Goal: Transaction & Acquisition: Purchase product/service

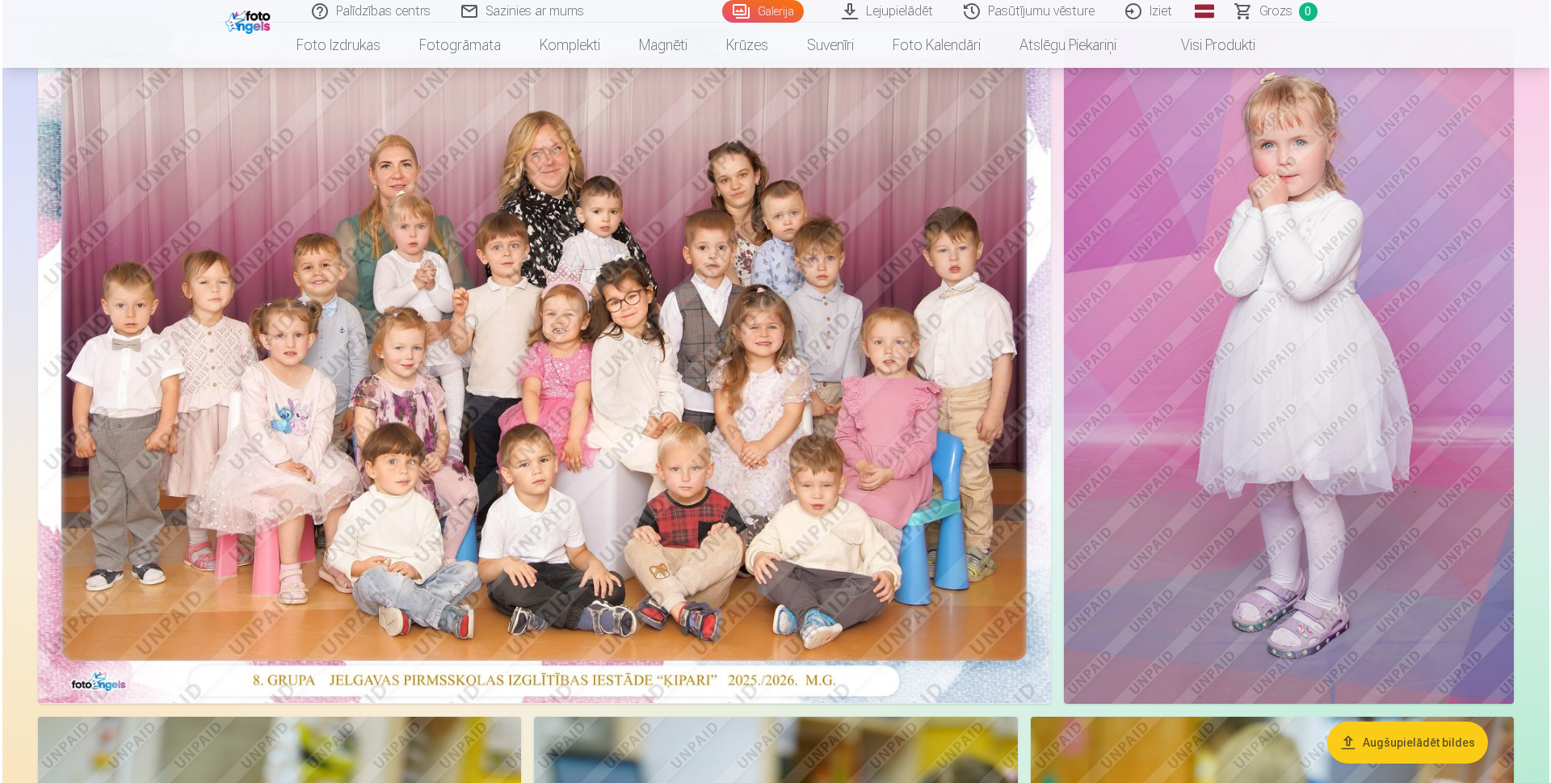
scroll to position [162, 0]
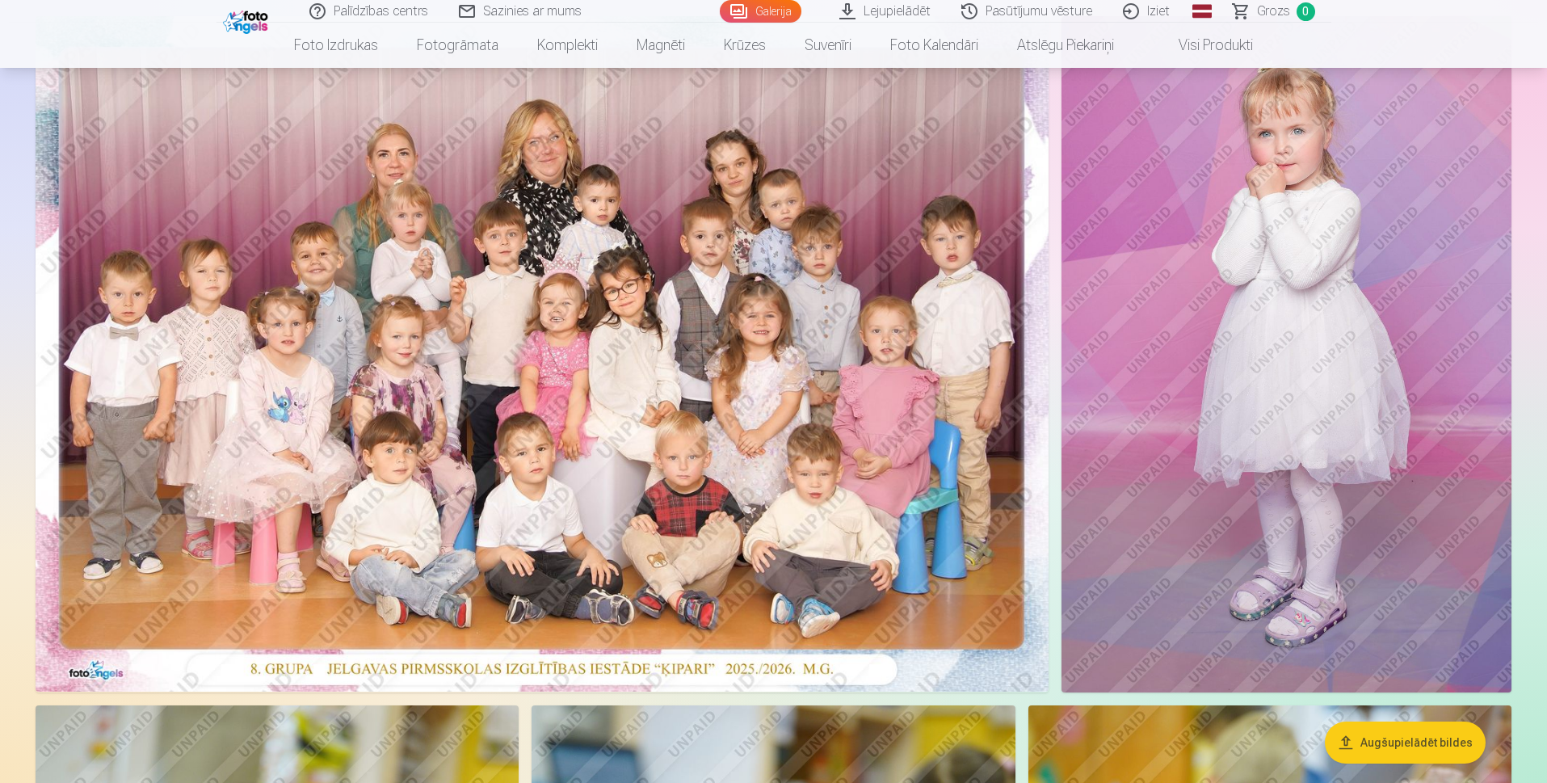
click at [769, 412] on img at bounding box center [542, 353] width 1013 height 675
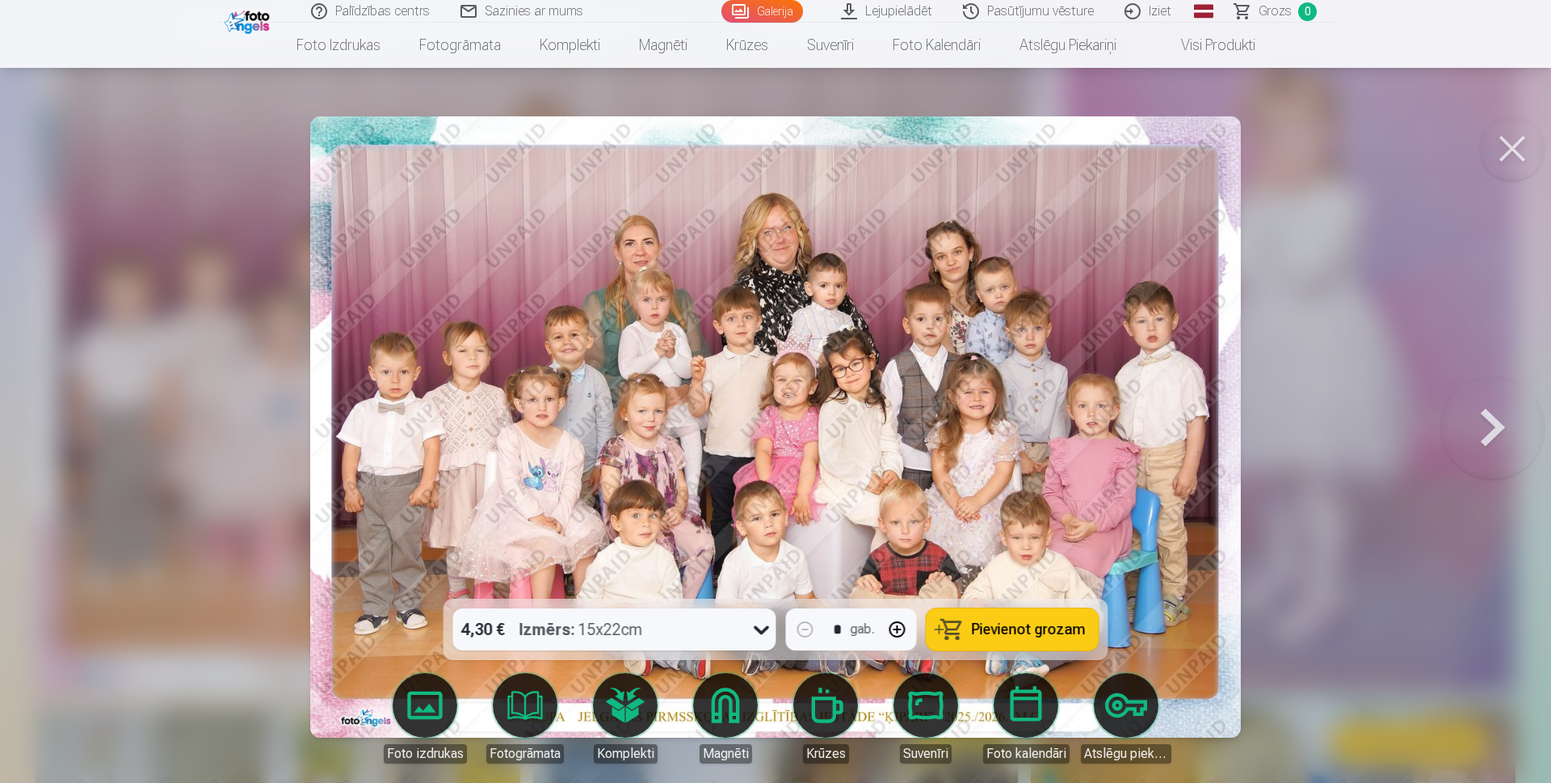
click at [991, 636] on span "Pievienot grozam" at bounding box center [1029, 629] width 114 height 15
click at [628, 621] on body "Palīdzības centrs Sazinies ar mums Galerija Lejupielādēt Pasūtījumu vēsture Izi…" at bounding box center [775, 229] width 1551 height 783
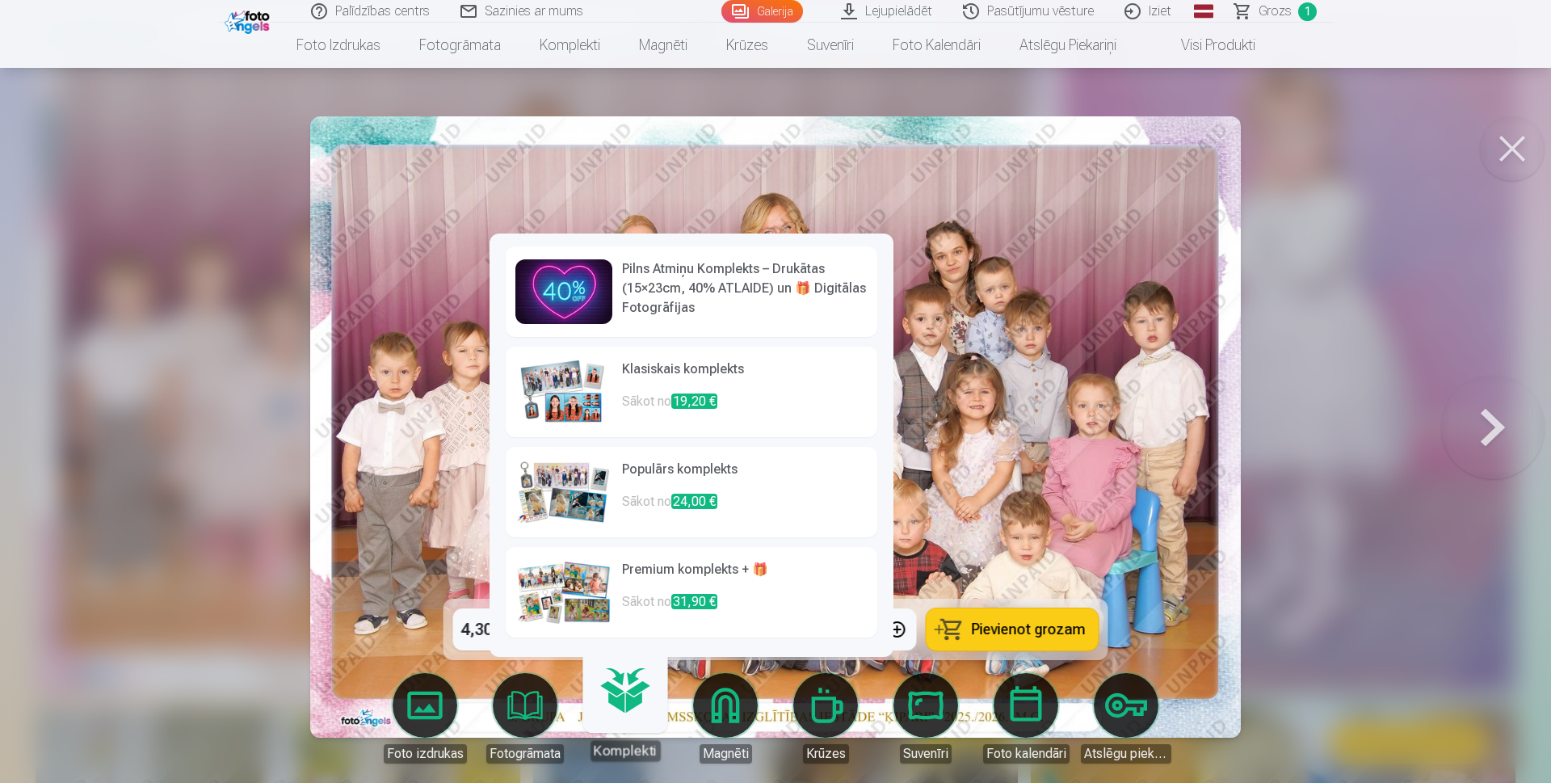
click at [687, 575] on h6 "Premium komplekts + 🎁" at bounding box center [745, 576] width 246 height 32
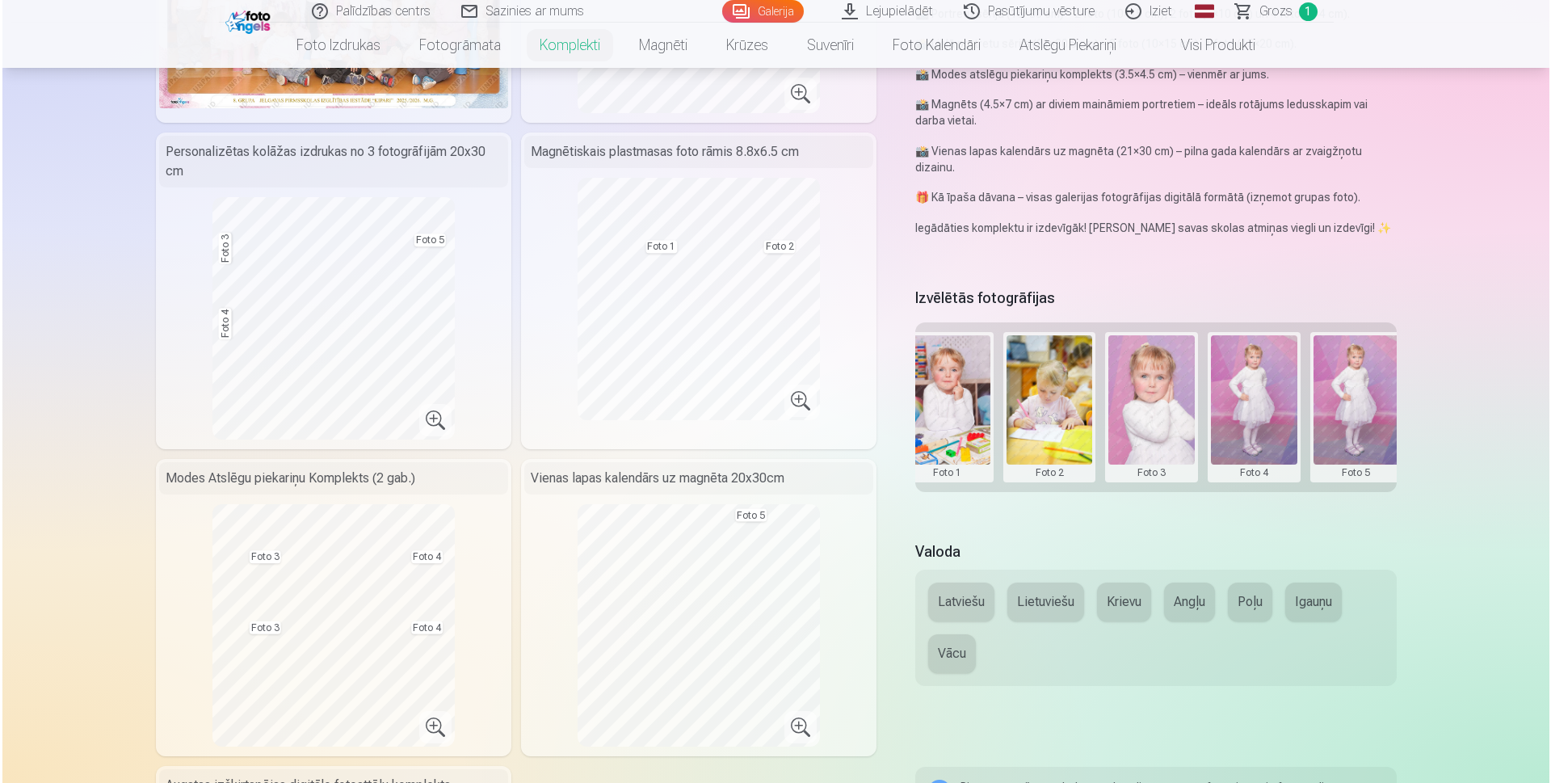
scroll to position [0, 243]
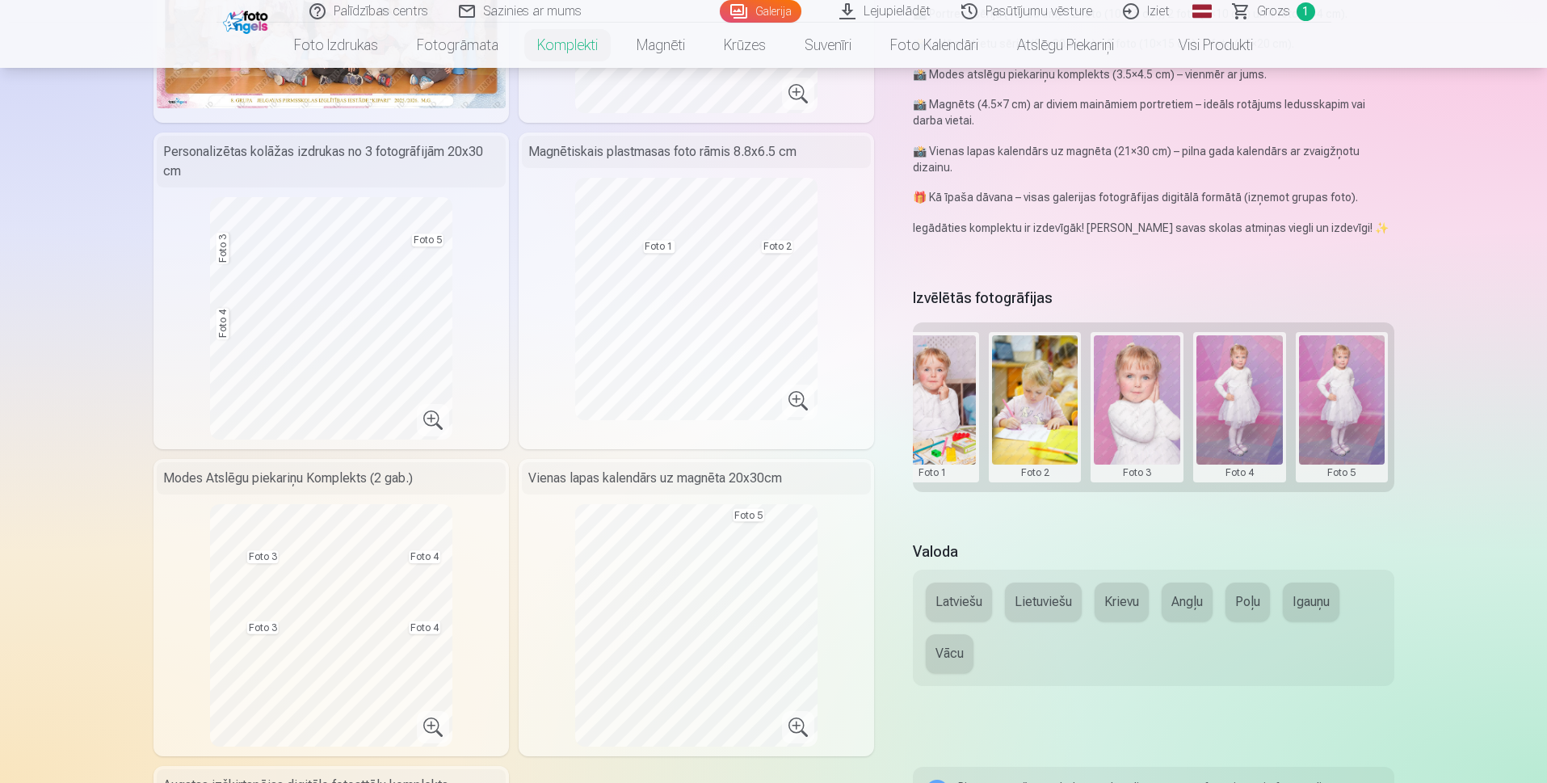
click at [1256, 429] on button at bounding box center [1239, 407] width 86 height 144
click at [1268, 408] on button "Nomainiet foto" at bounding box center [1240, 406] width 132 height 45
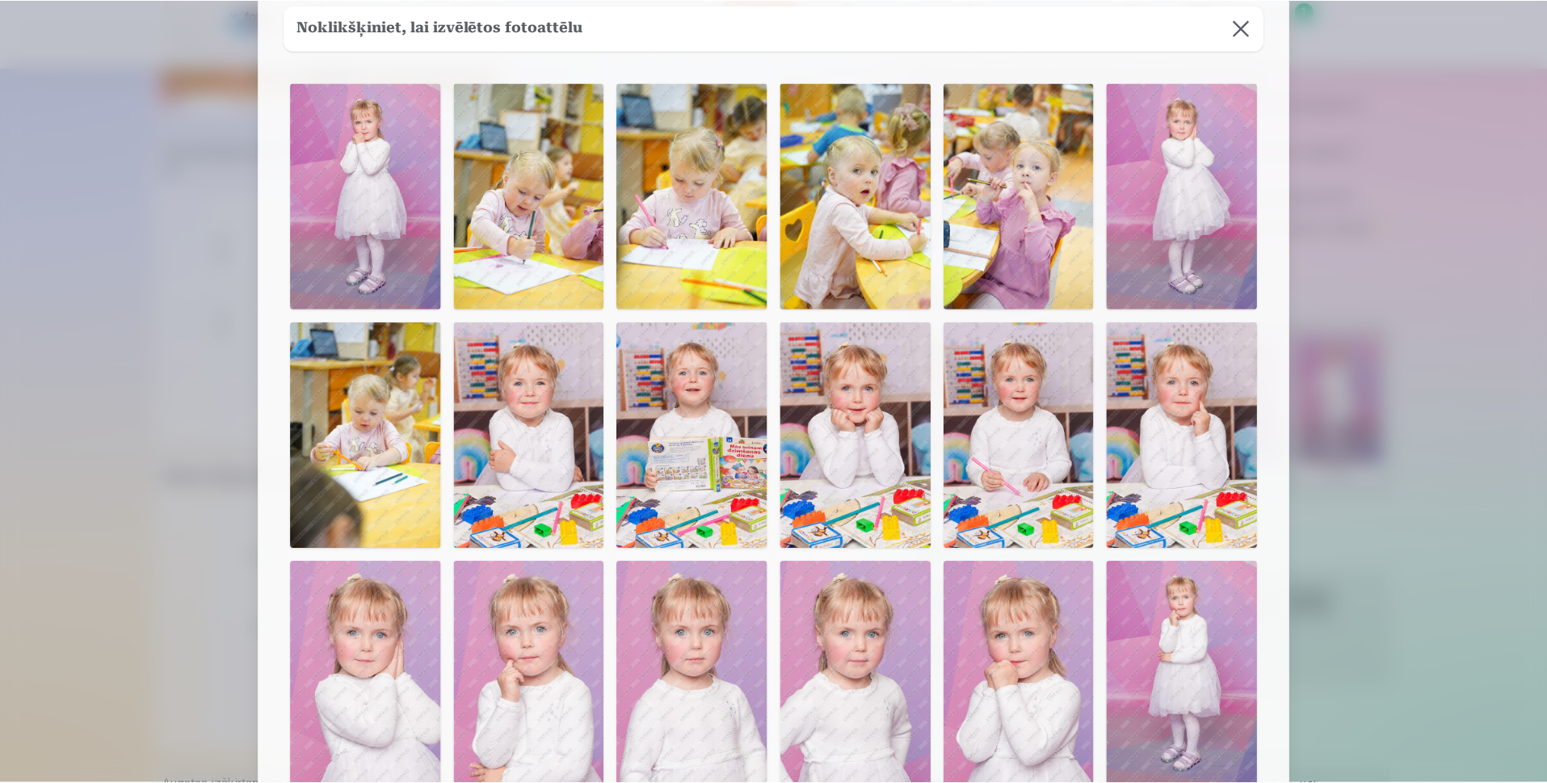
scroll to position [81, 0]
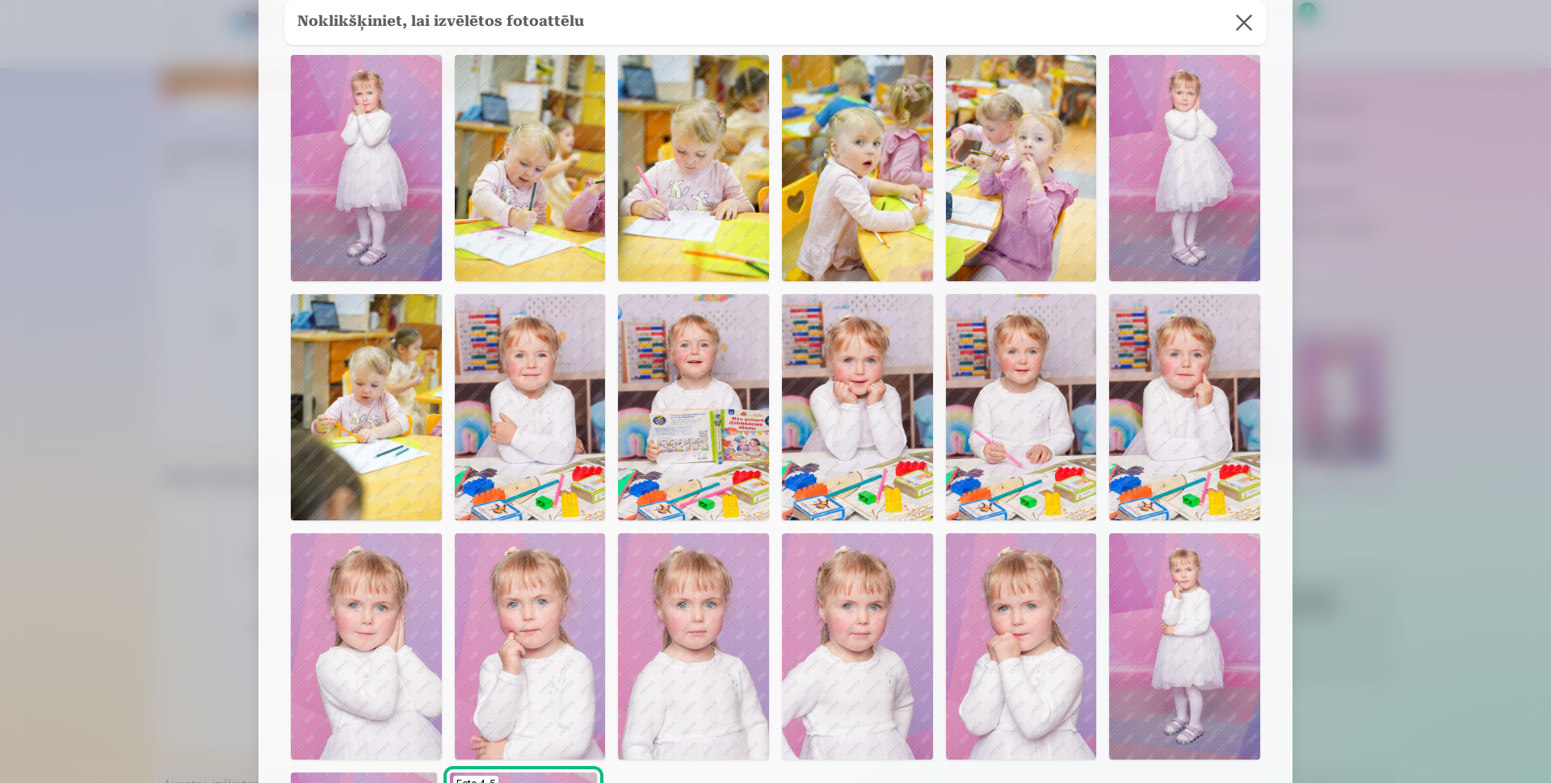
click at [721, 648] on img at bounding box center [693, 646] width 151 height 226
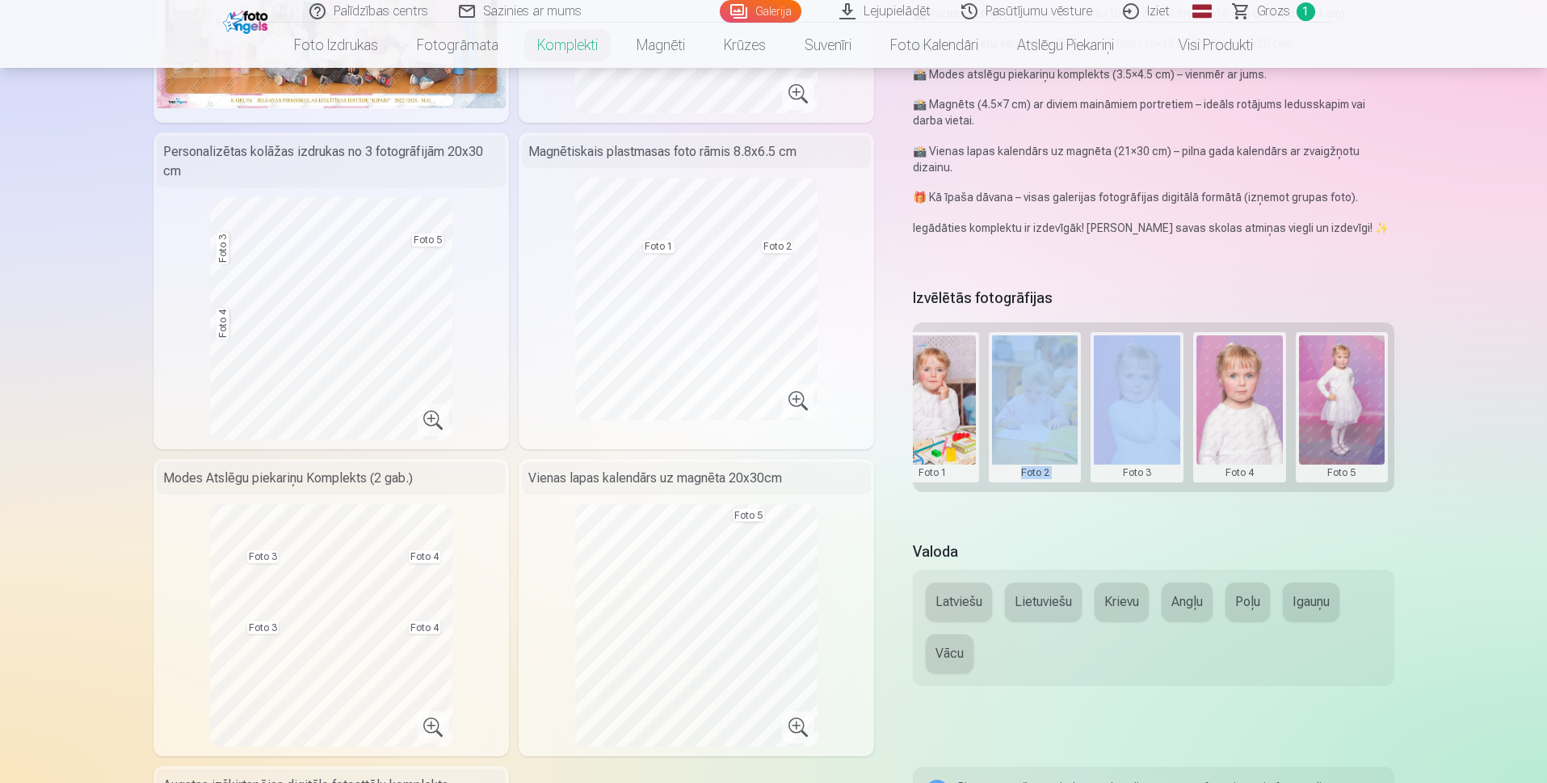
drag, startPoint x: 1120, startPoint y: 497, endPoint x: 964, endPoint y: 502, distance: 156.8
click at [964, 502] on div "Izvēlētās fotogrāfijas Grupas foto Foto 1 Foto 2 Foto 3 Foto 4 Foto 5" at bounding box center [1153, 402] width 481 height 237
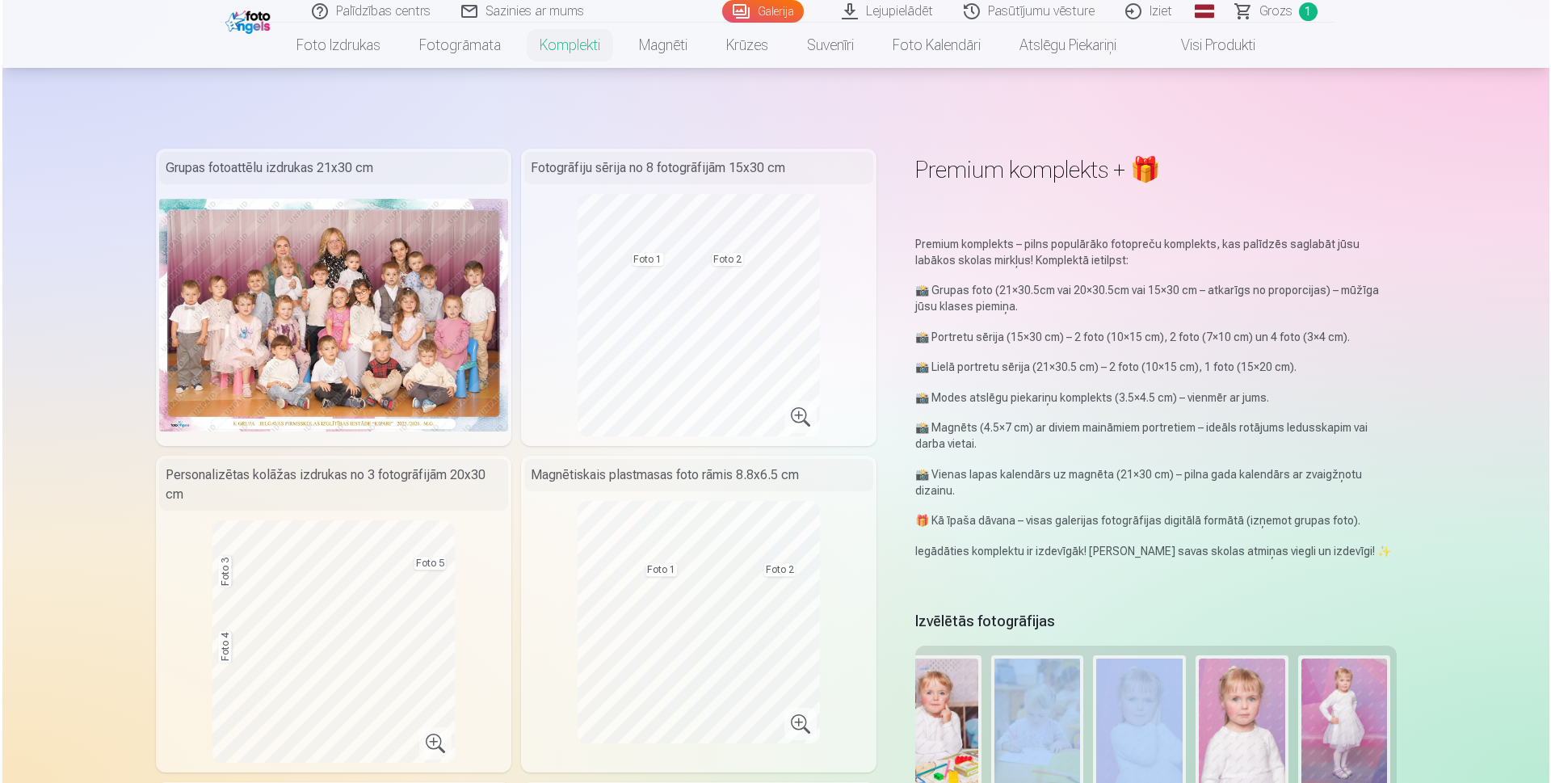
scroll to position [485, 0]
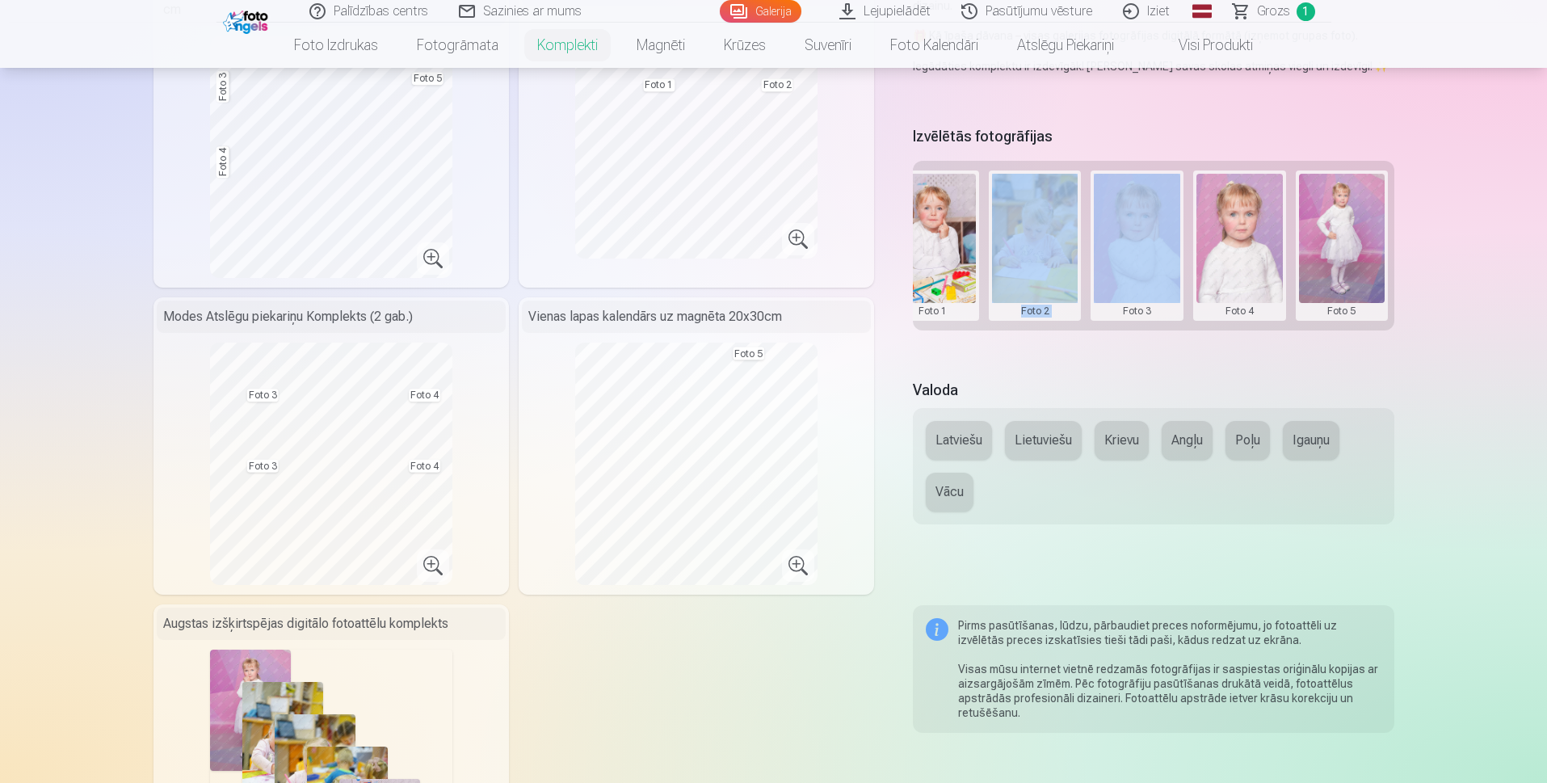
click at [1262, 275] on button at bounding box center [1239, 246] width 86 height 144
click at [1242, 254] on button "Nomainiet foto" at bounding box center [1240, 244] width 132 height 45
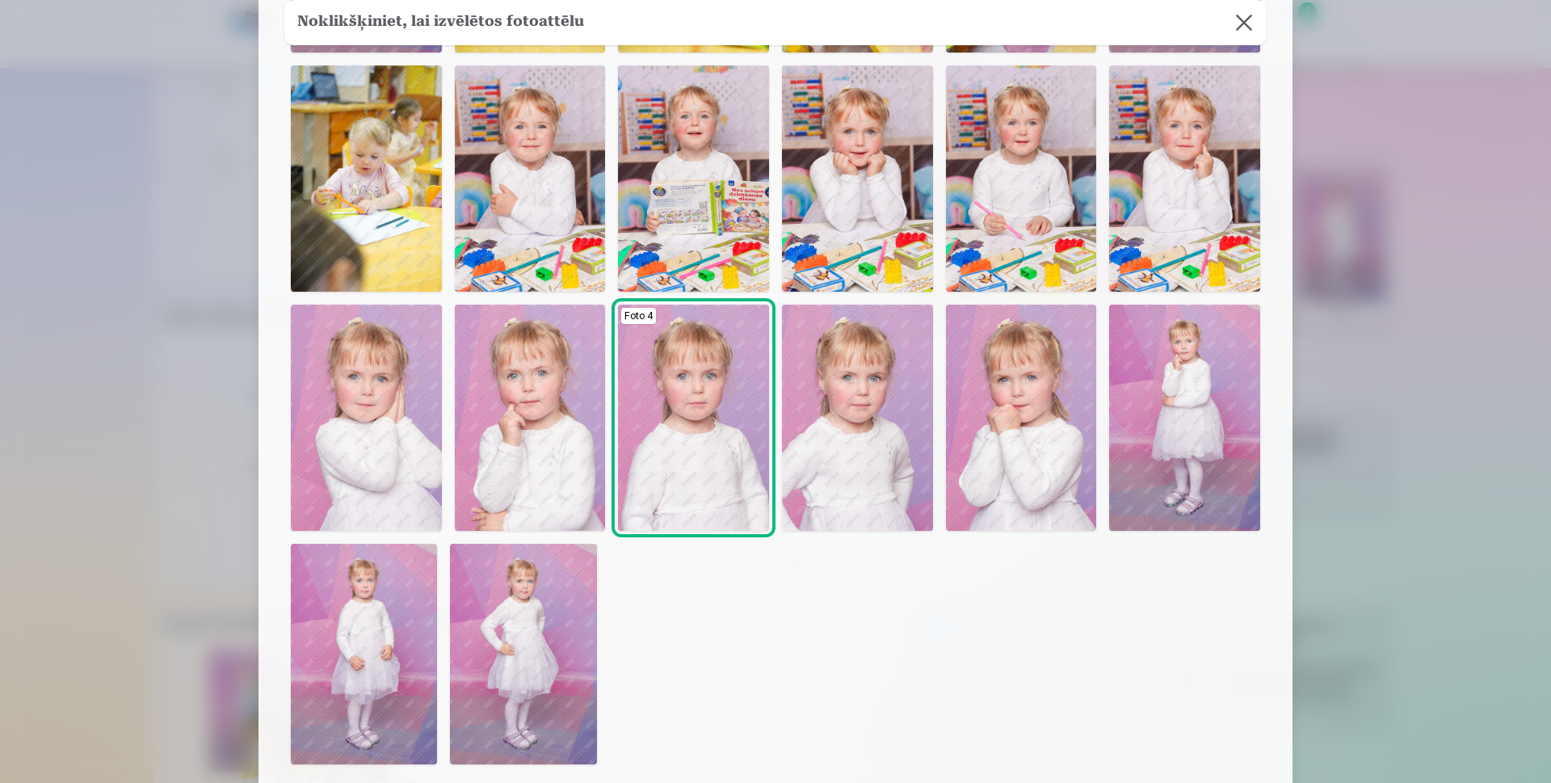
scroll to position [323, 0]
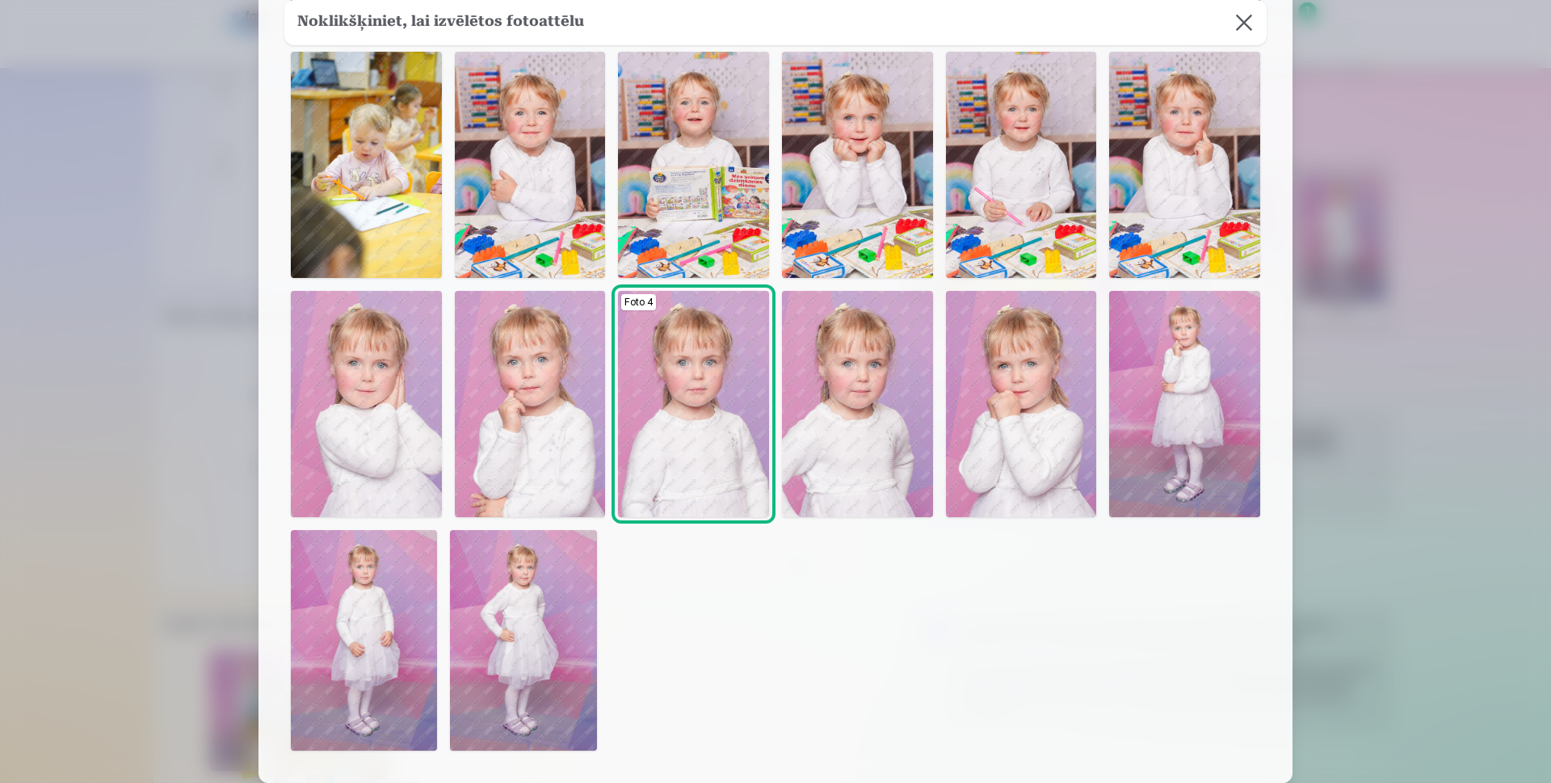
click at [541, 257] on img at bounding box center [530, 165] width 151 height 226
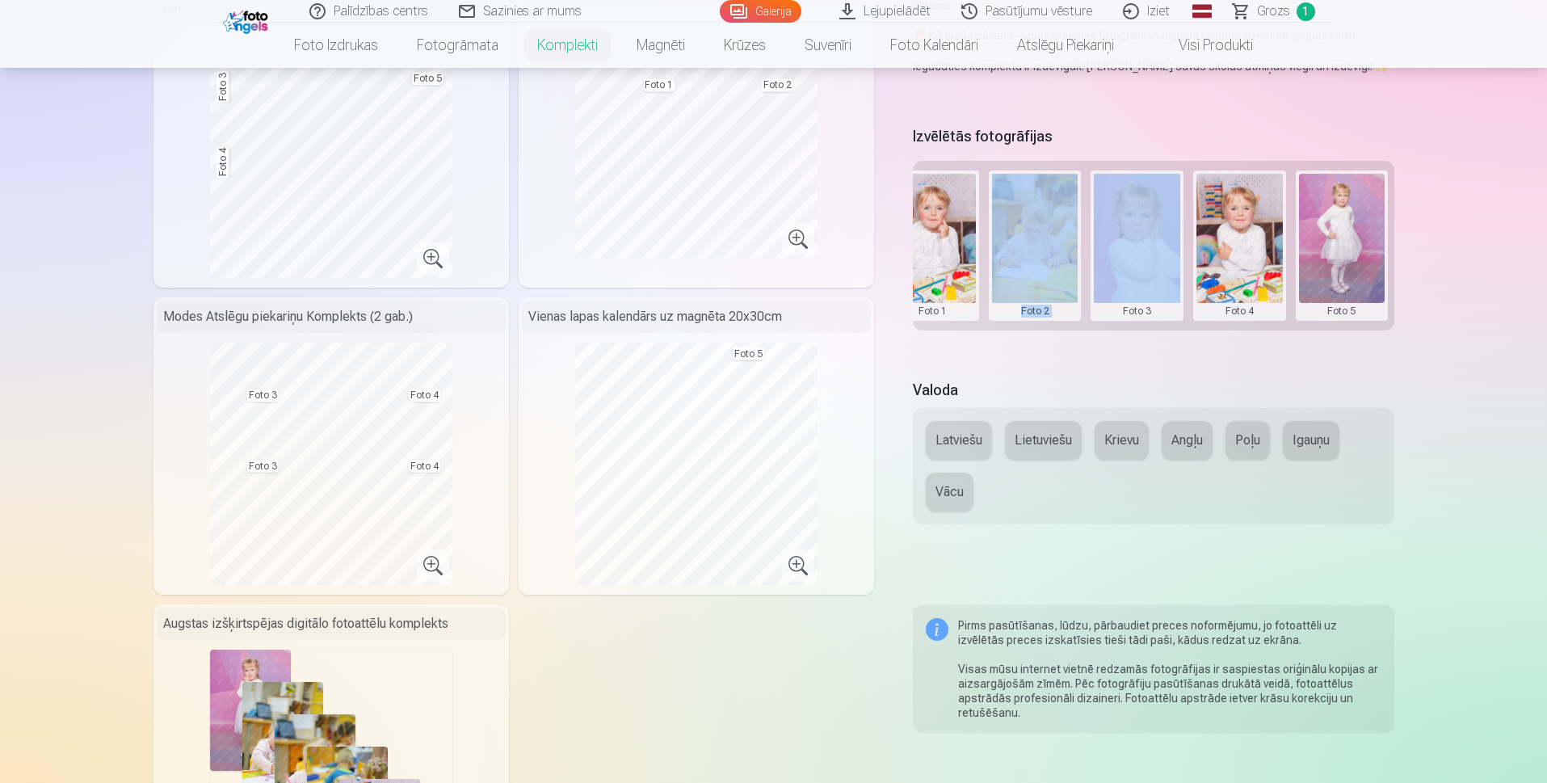
click at [1343, 279] on button at bounding box center [1342, 246] width 86 height 144
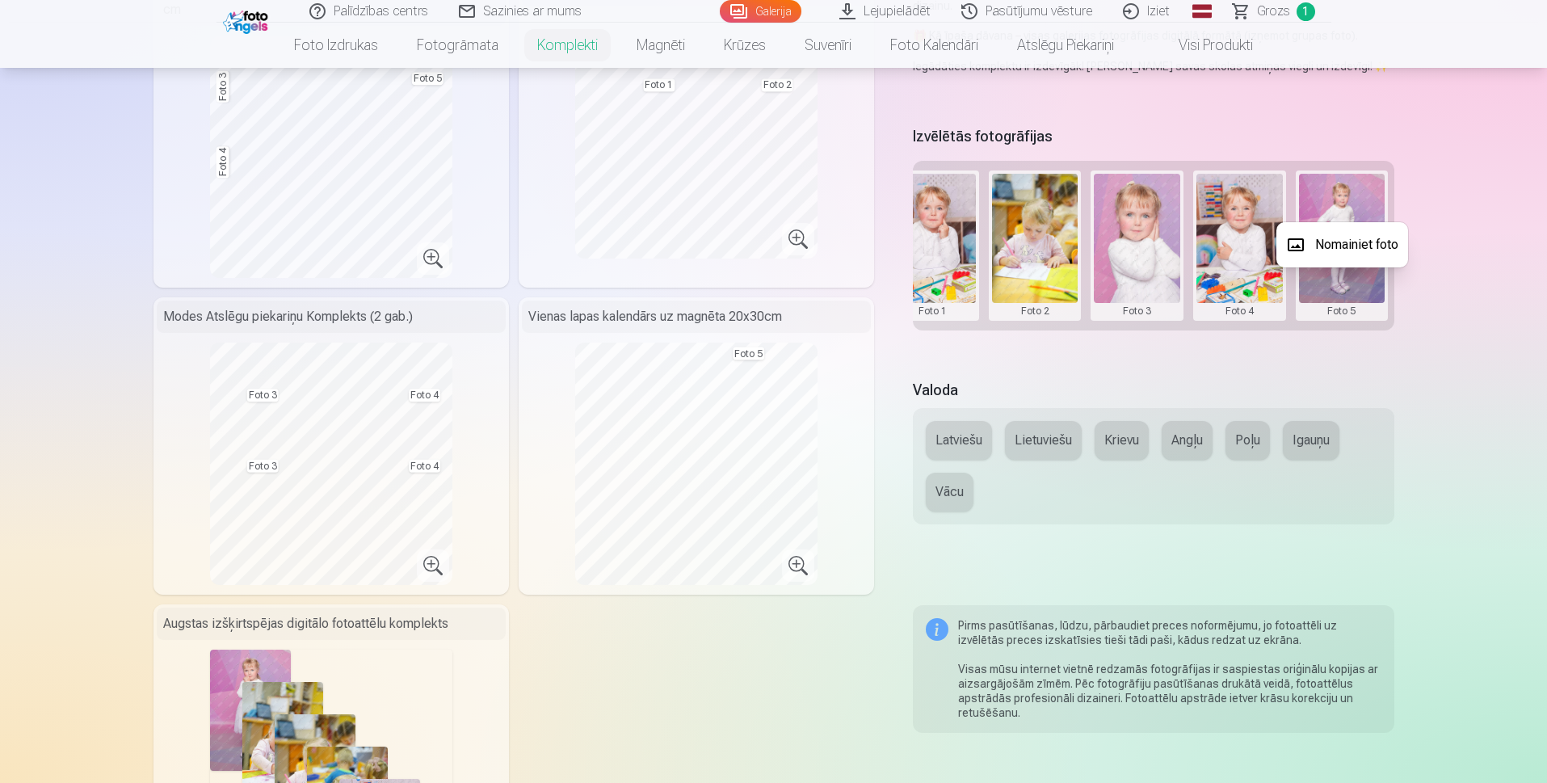
click at [1214, 271] on div at bounding box center [773, 391] width 1547 height 783
click at [1330, 251] on button at bounding box center [1342, 246] width 86 height 144
click at [1330, 244] on button "Nomainiet foto" at bounding box center [1342, 244] width 132 height 45
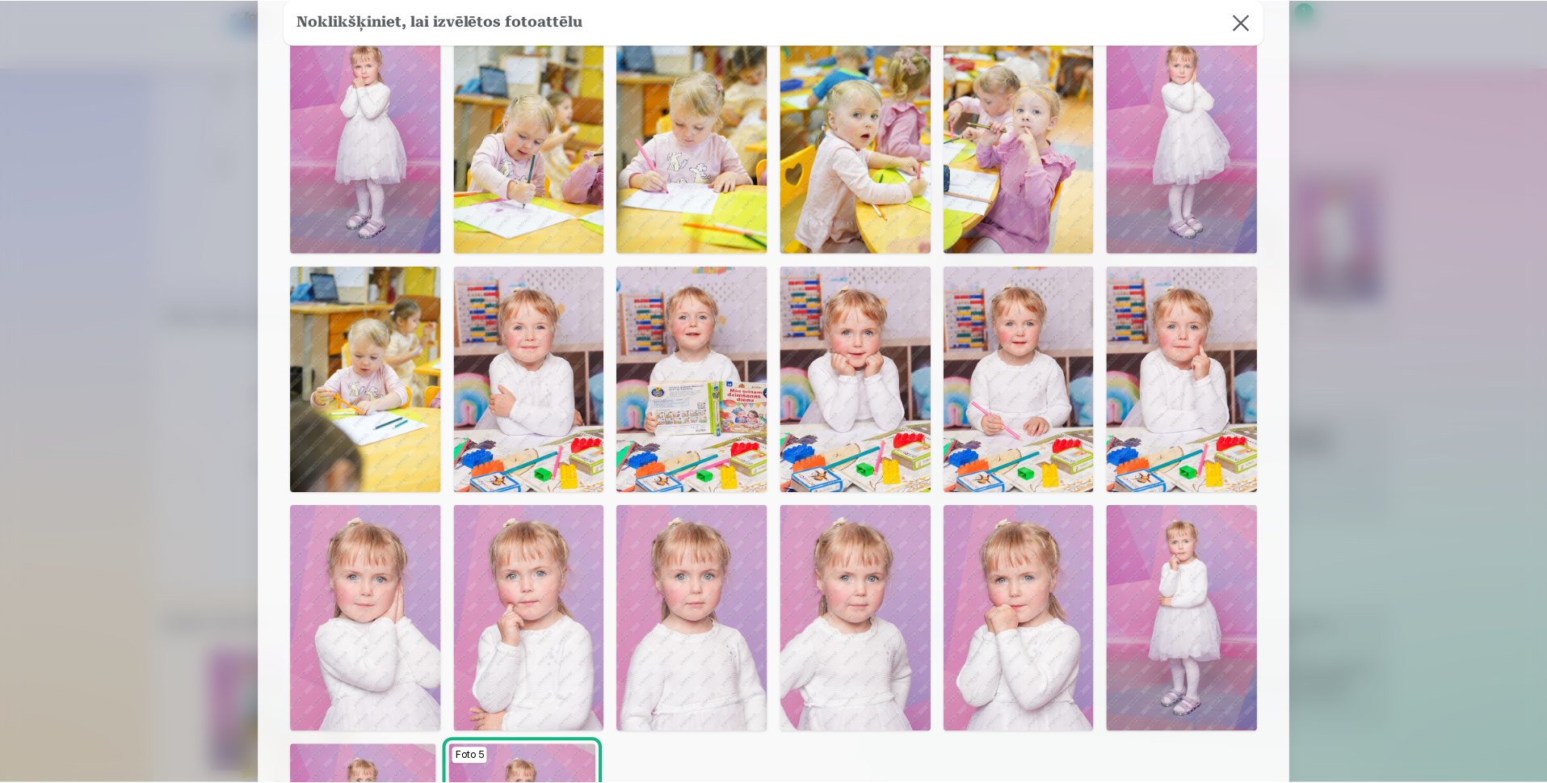
scroll to position [81, 0]
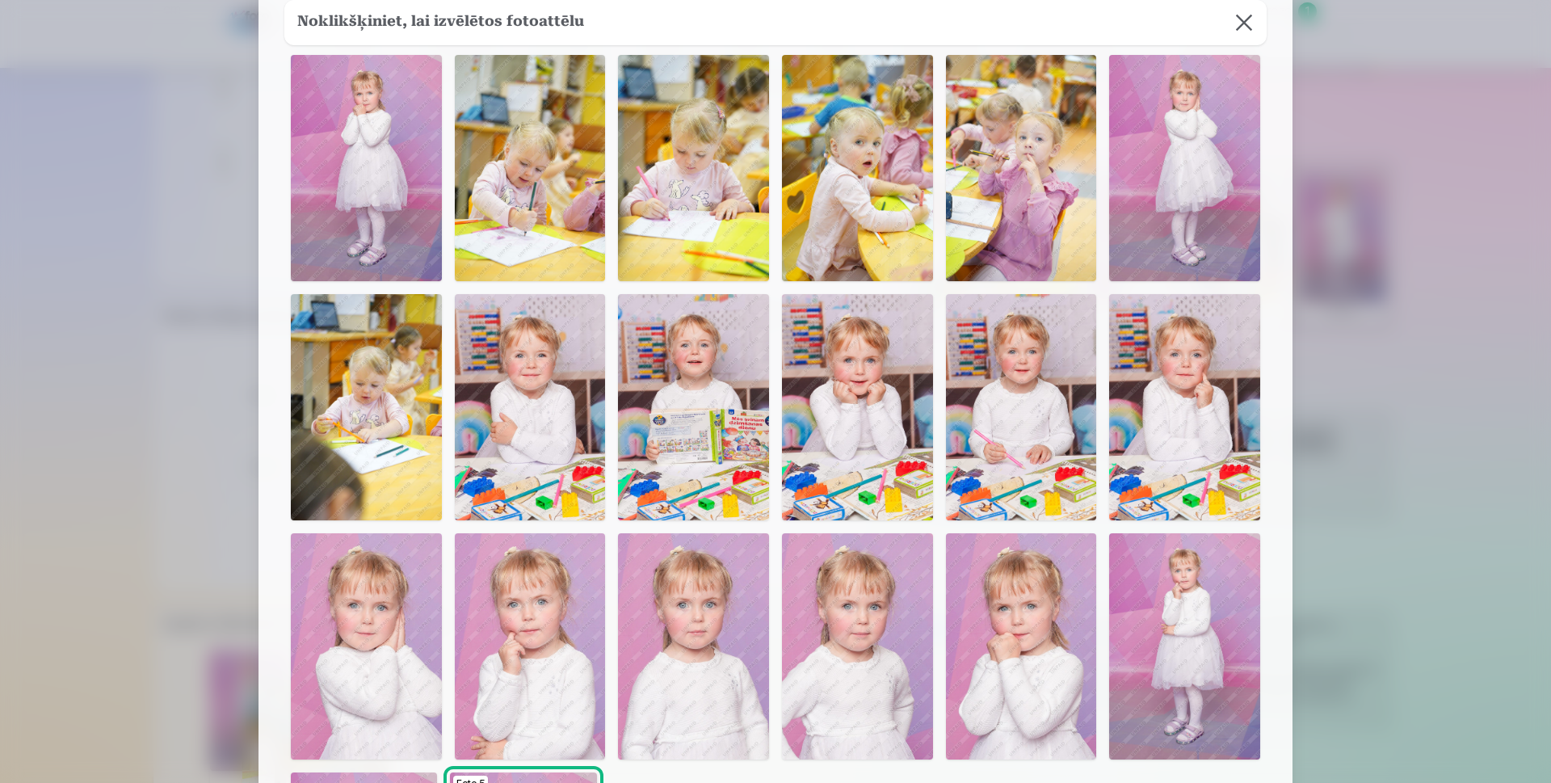
click at [561, 615] on img at bounding box center [530, 646] width 151 height 226
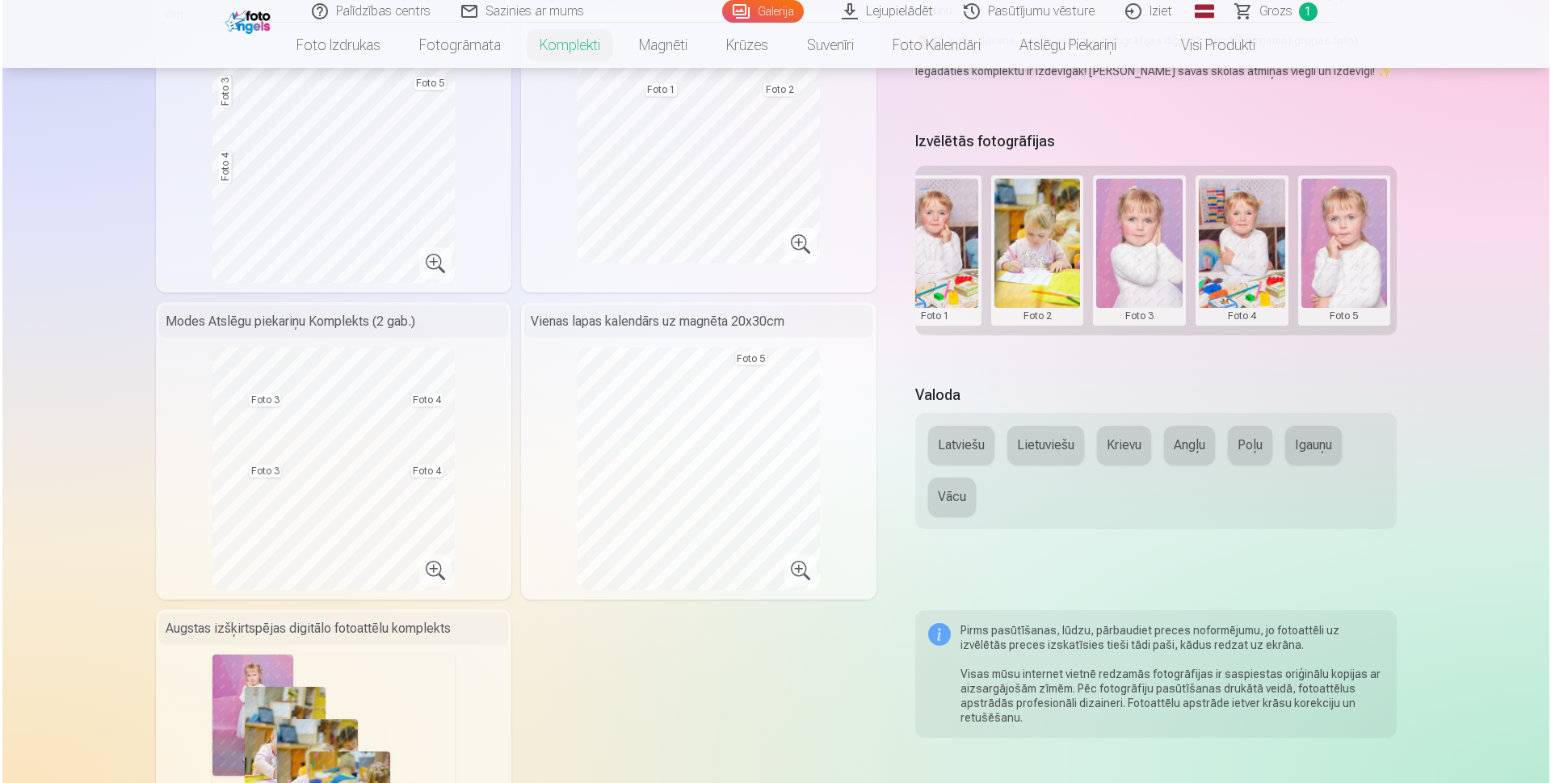
scroll to position [404, 0]
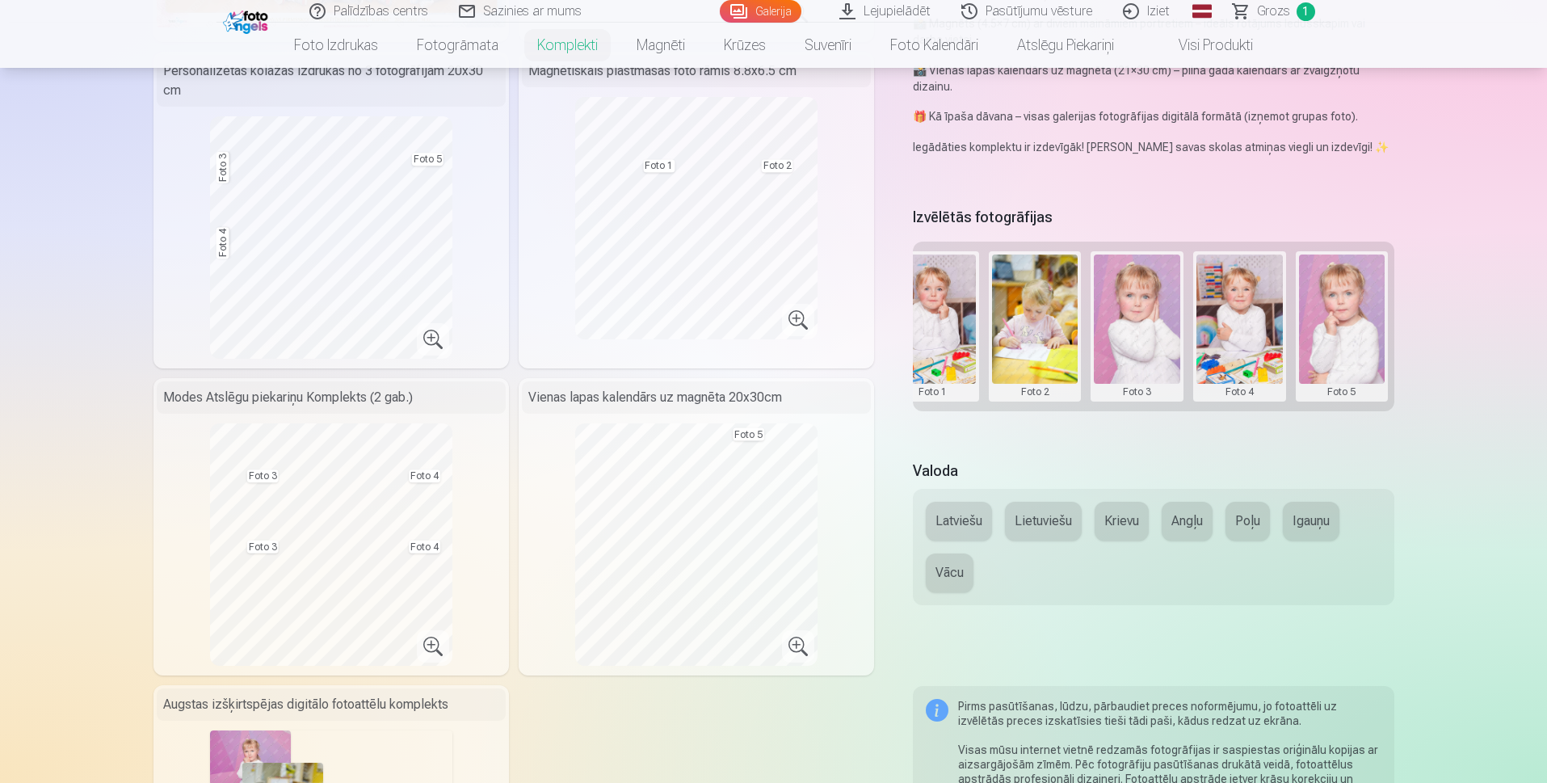
click at [1253, 339] on button at bounding box center [1239, 326] width 86 height 144
click at [1251, 330] on button "Nomainiet foto" at bounding box center [1240, 325] width 132 height 45
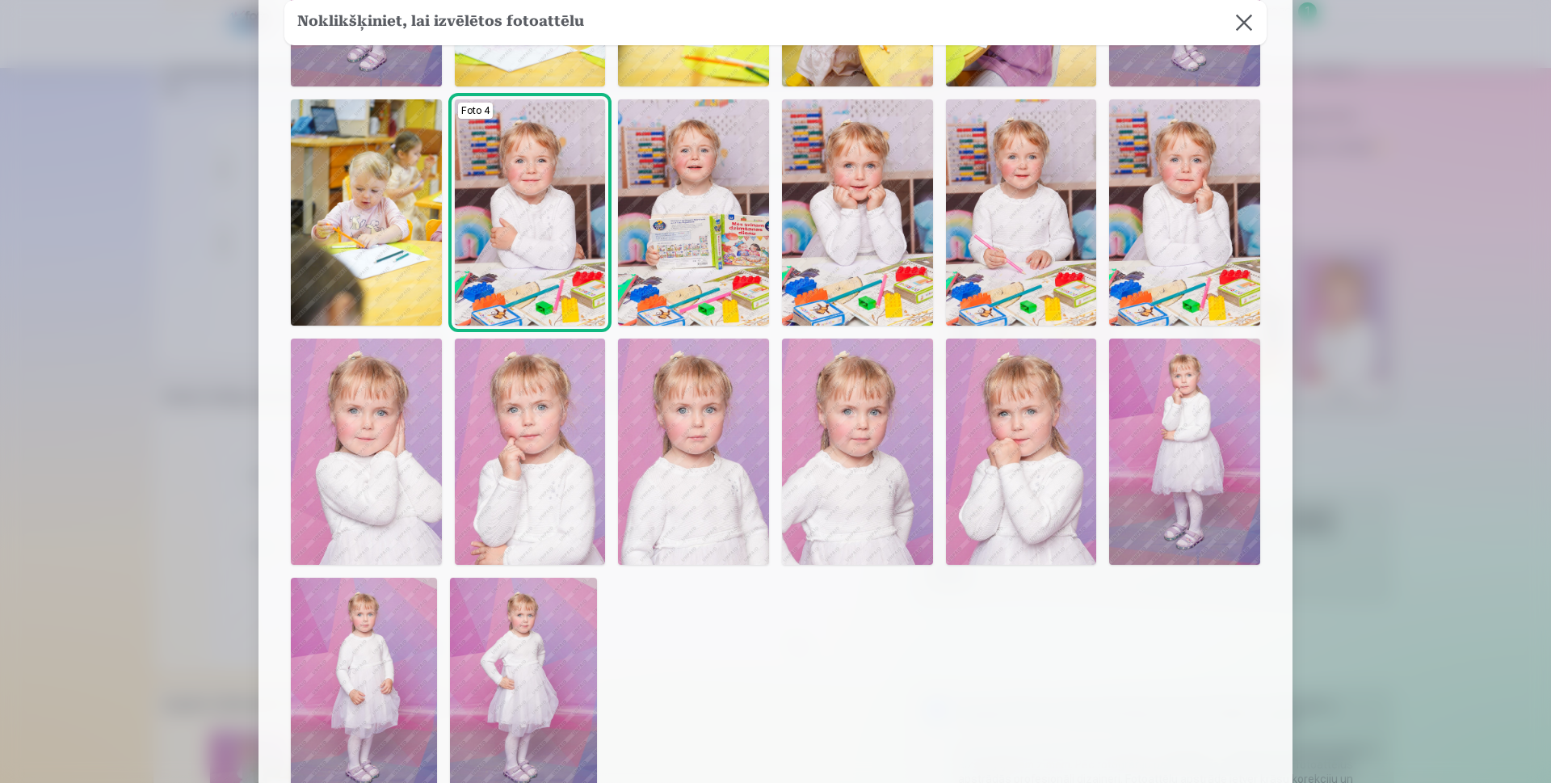
scroll to position [323, 0]
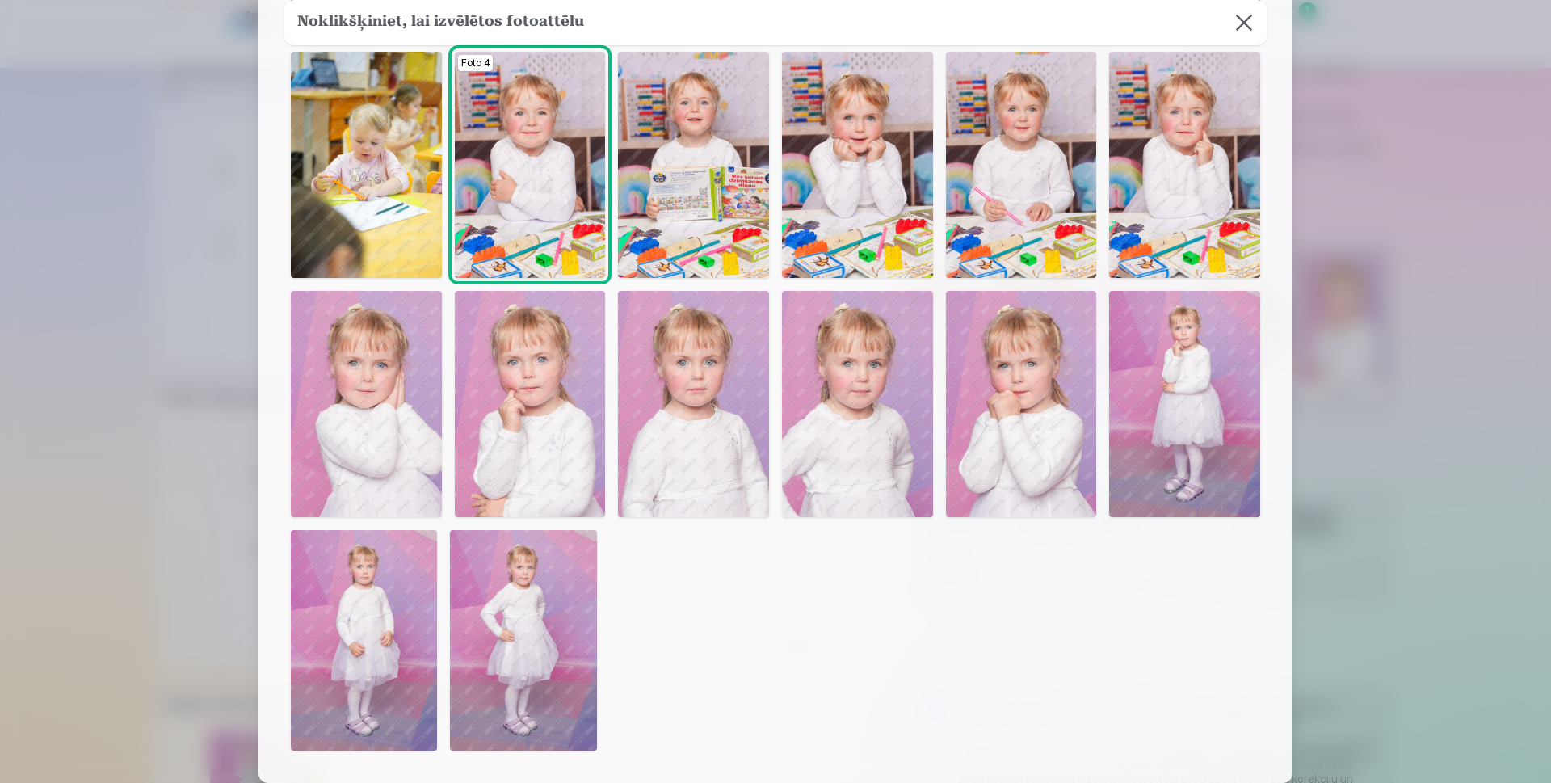
click at [540, 594] on img at bounding box center [523, 640] width 146 height 220
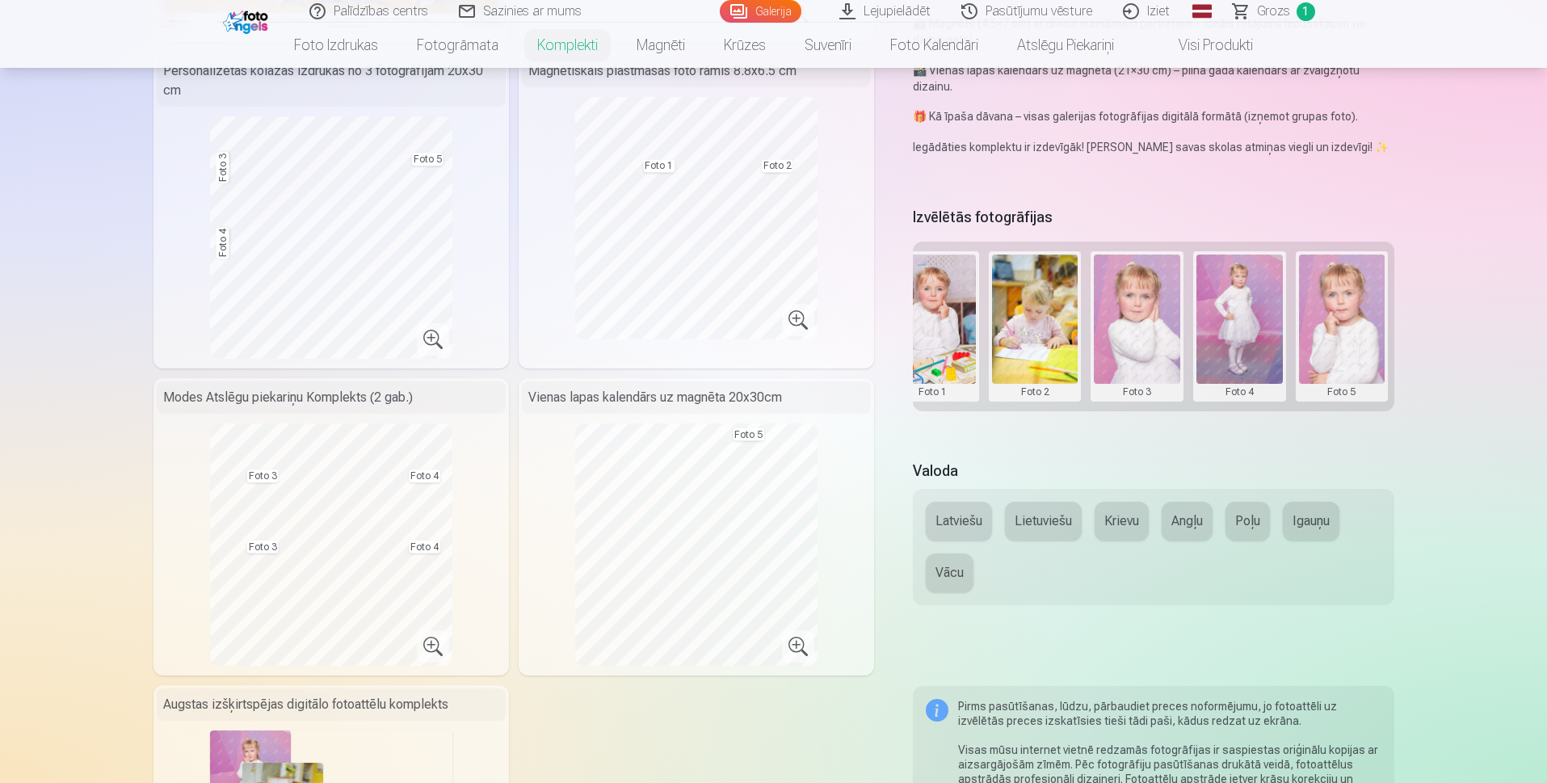
click at [1257, 326] on button at bounding box center [1239, 326] width 86 height 144
click at [1257, 326] on button "Nomainiet foto" at bounding box center [1240, 325] width 132 height 45
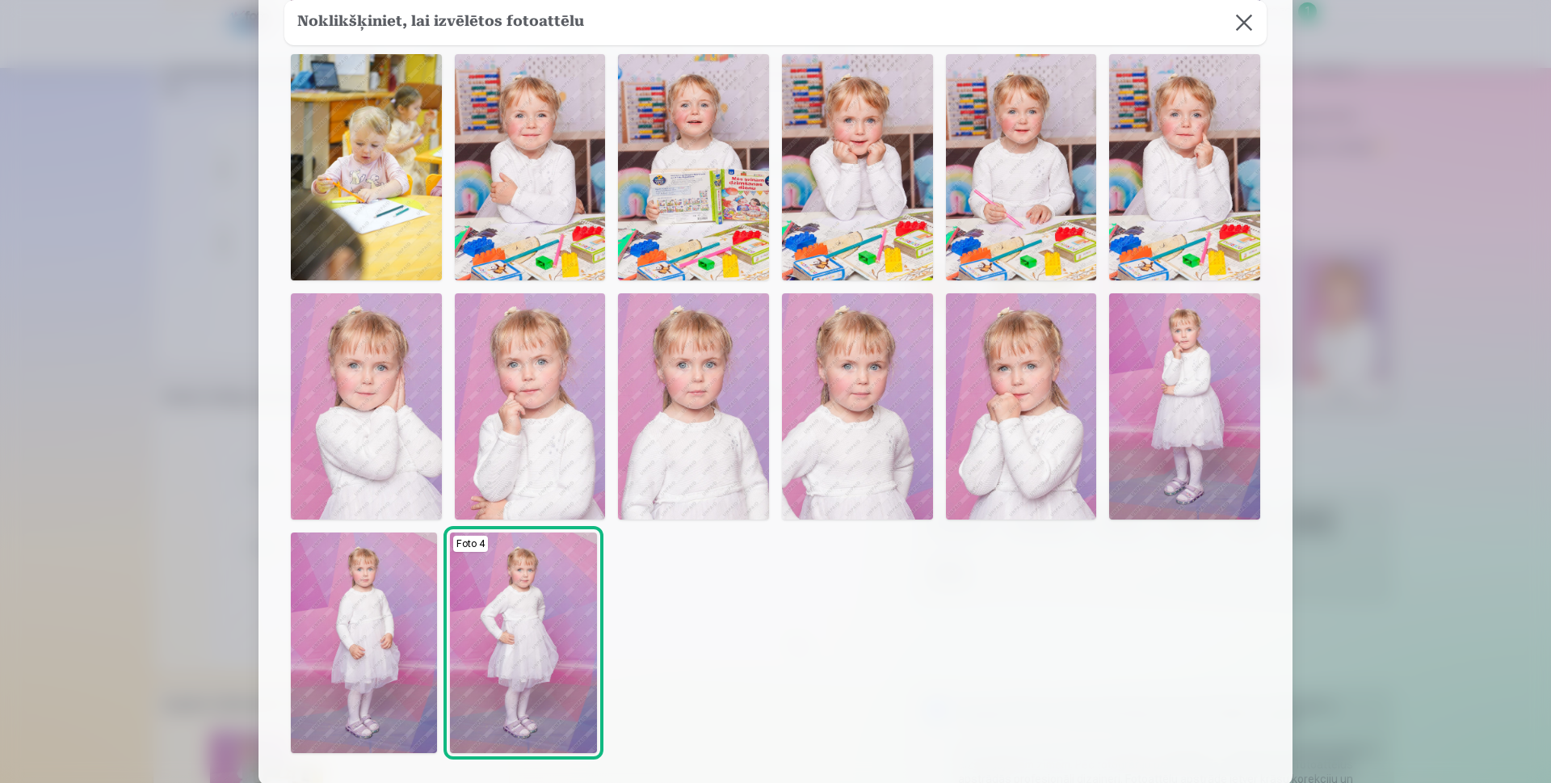
scroll to position [452, 0]
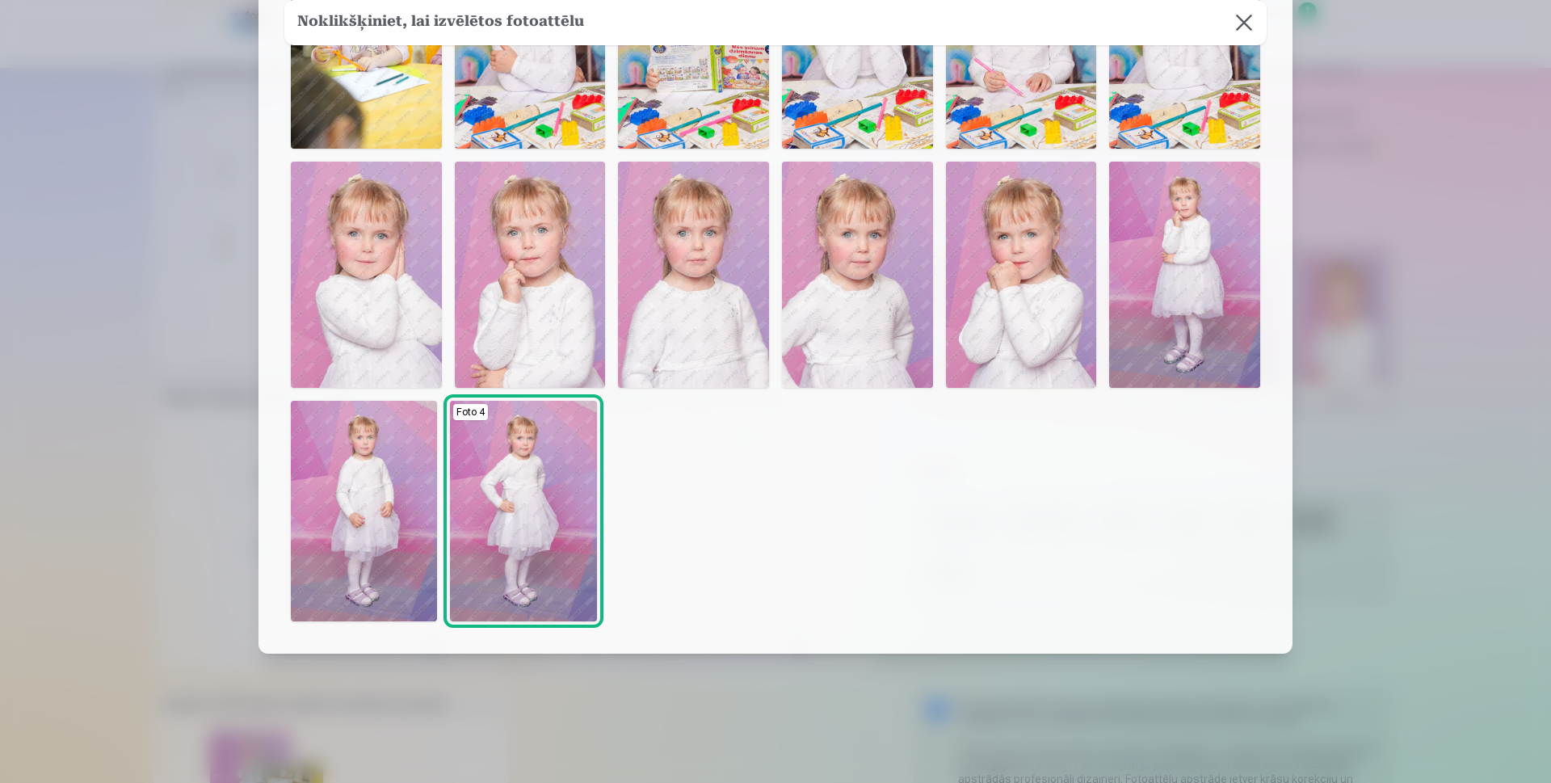
click at [374, 543] on img at bounding box center [364, 511] width 146 height 220
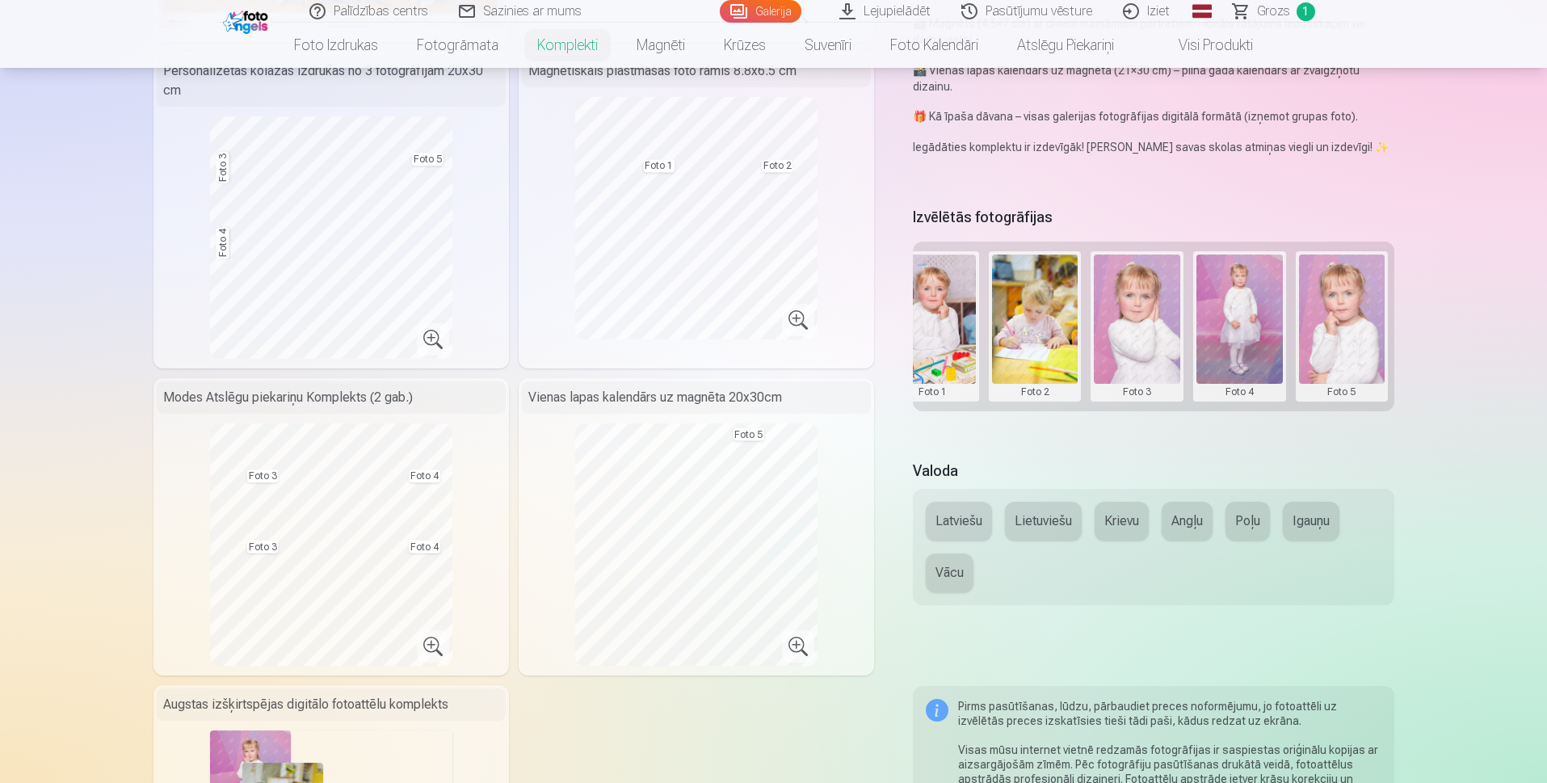
click at [1239, 356] on button at bounding box center [1239, 326] width 86 height 144
click at [1236, 330] on button "Nomainiet foto" at bounding box center [1240, 325] width 132 height 45
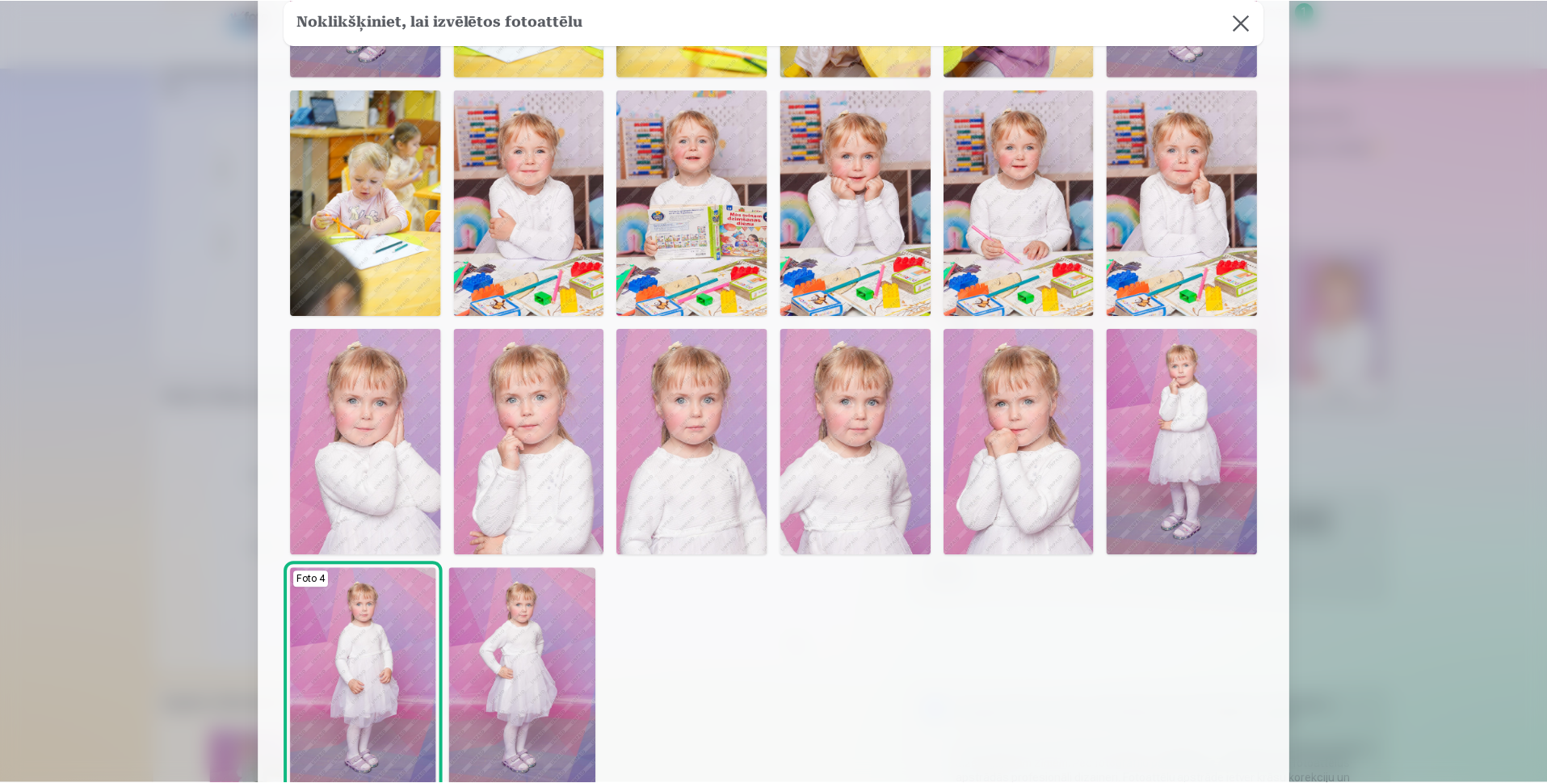
scroll to position [323, 0]
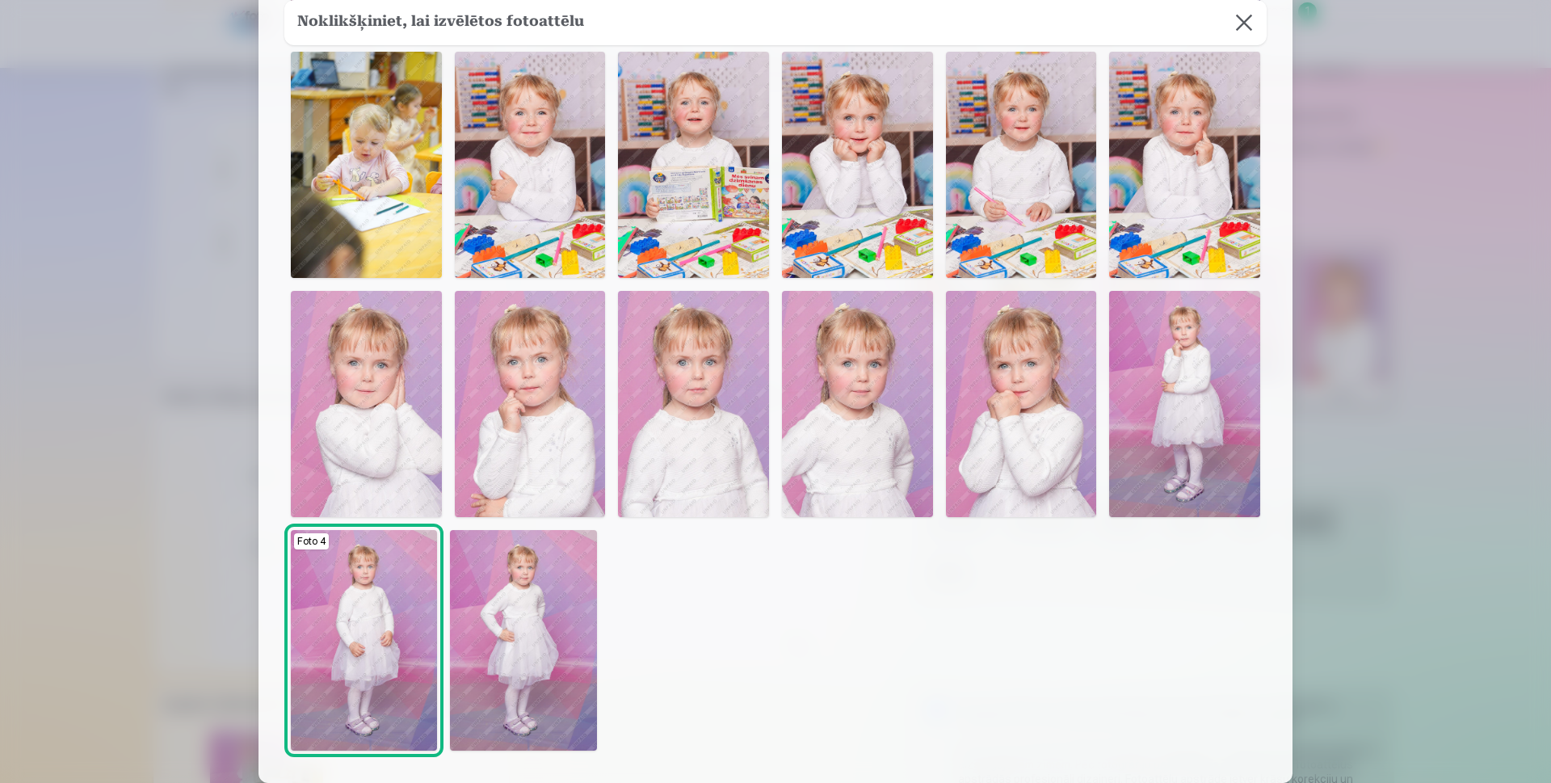
click at [543, 677] on img at bounding box center [523, 640] width 146 height 220
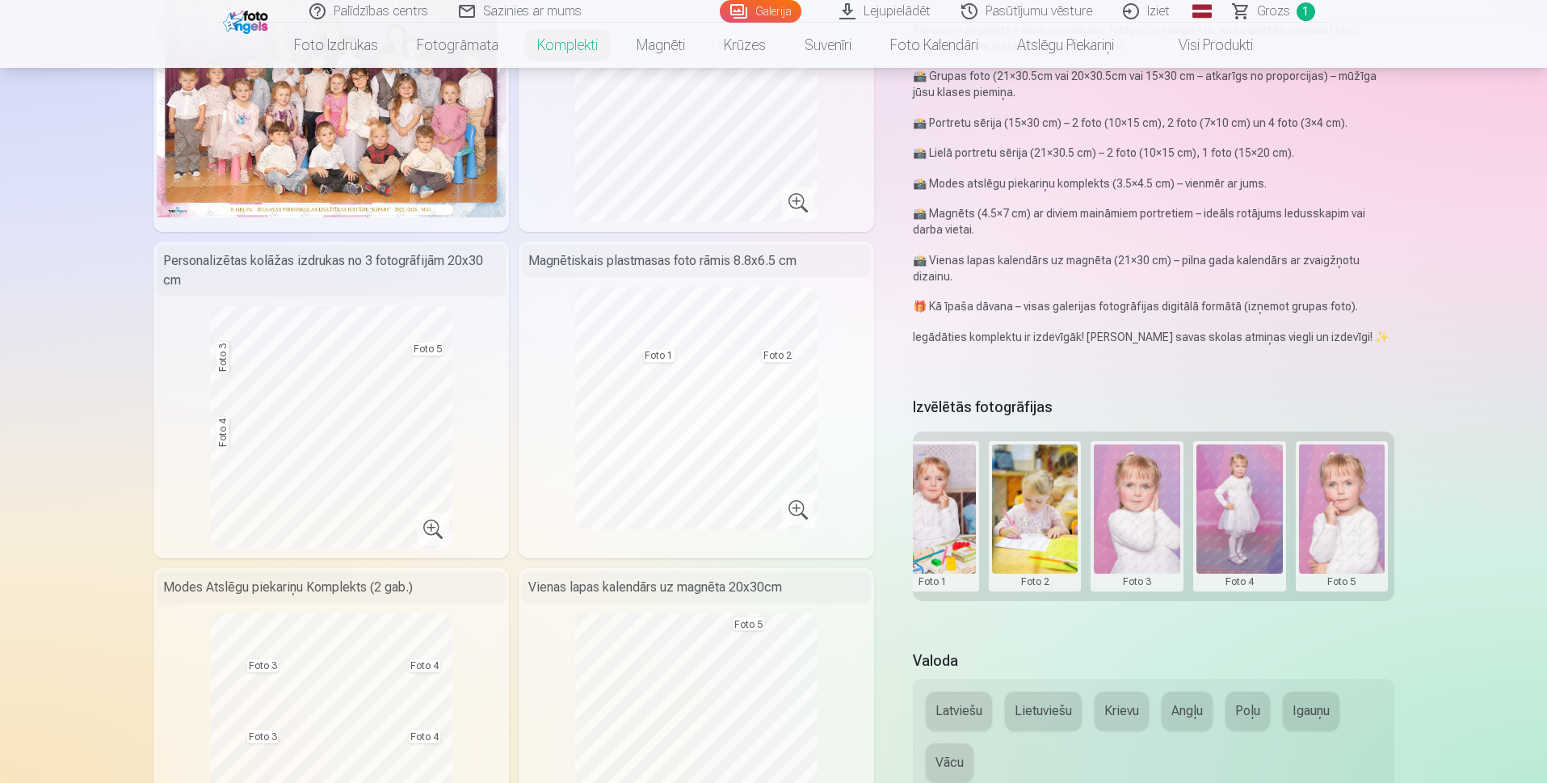
scroll to position [0, 0]
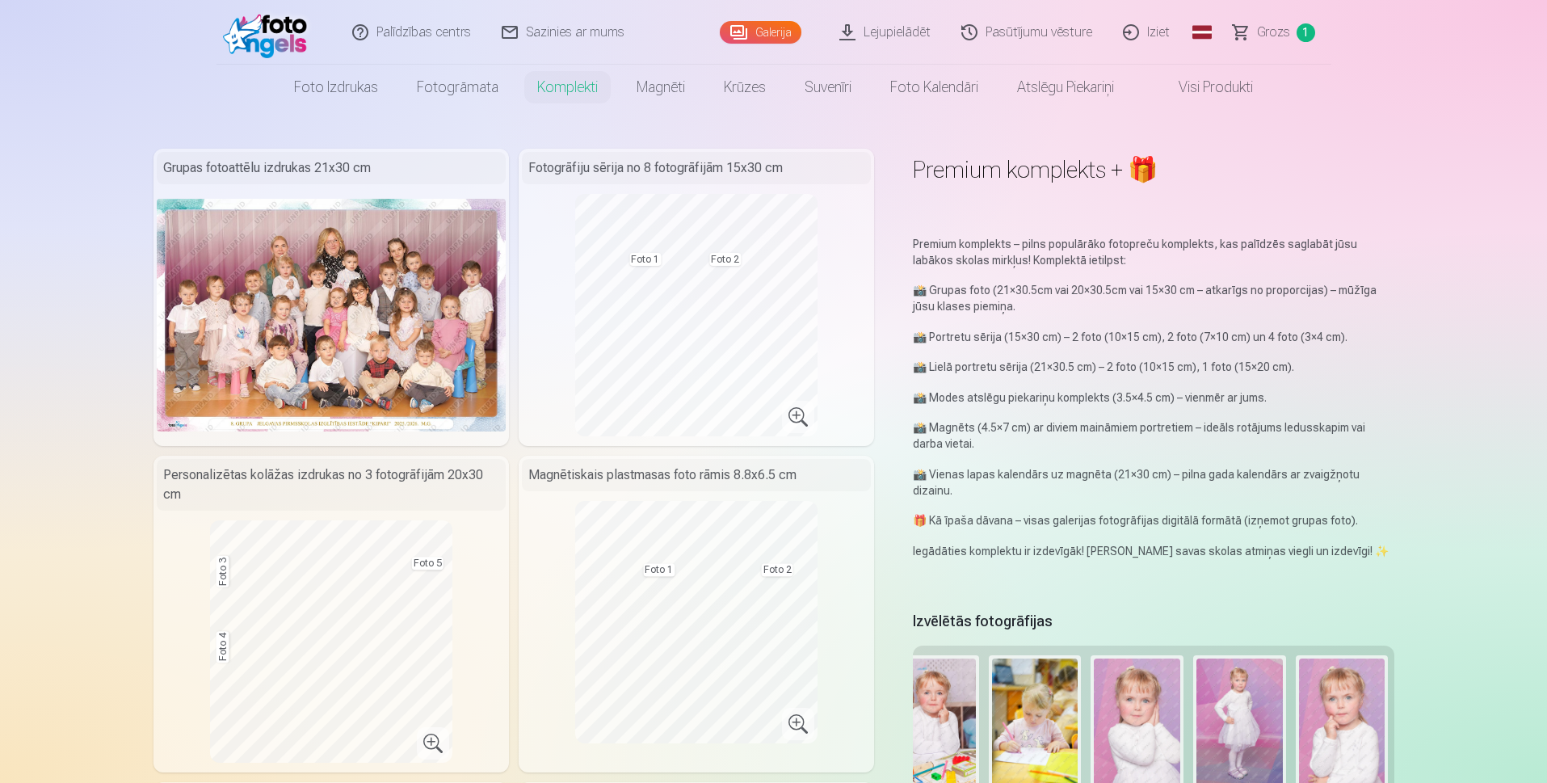
click at [767, 36] on link "Galerija" at bounding box center [761, 32] width 82 height 23
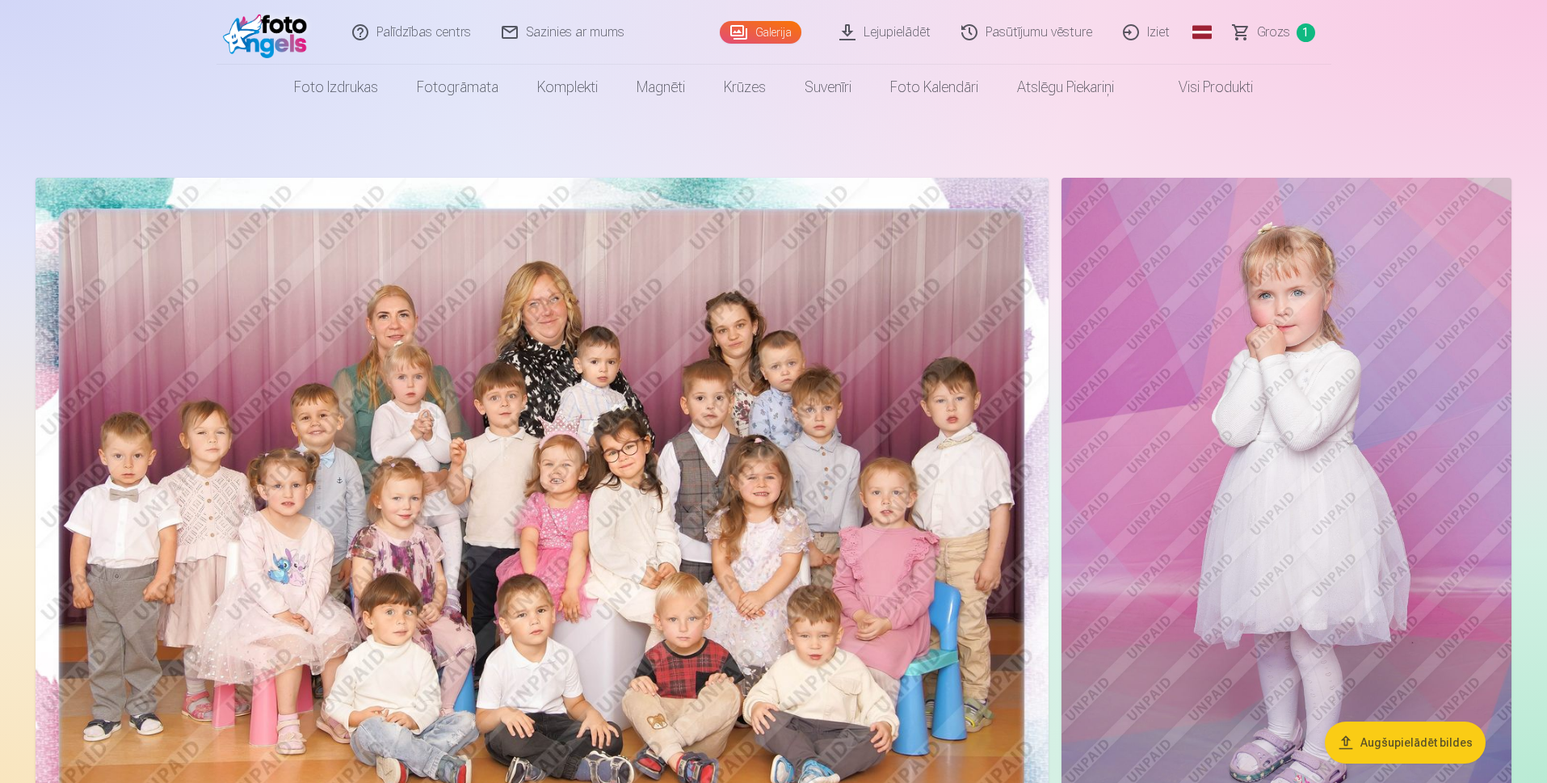
click at [1401, 750] on button "Augšupielādēt bildes" at bounding box center [1405, 742] width 161 height 42
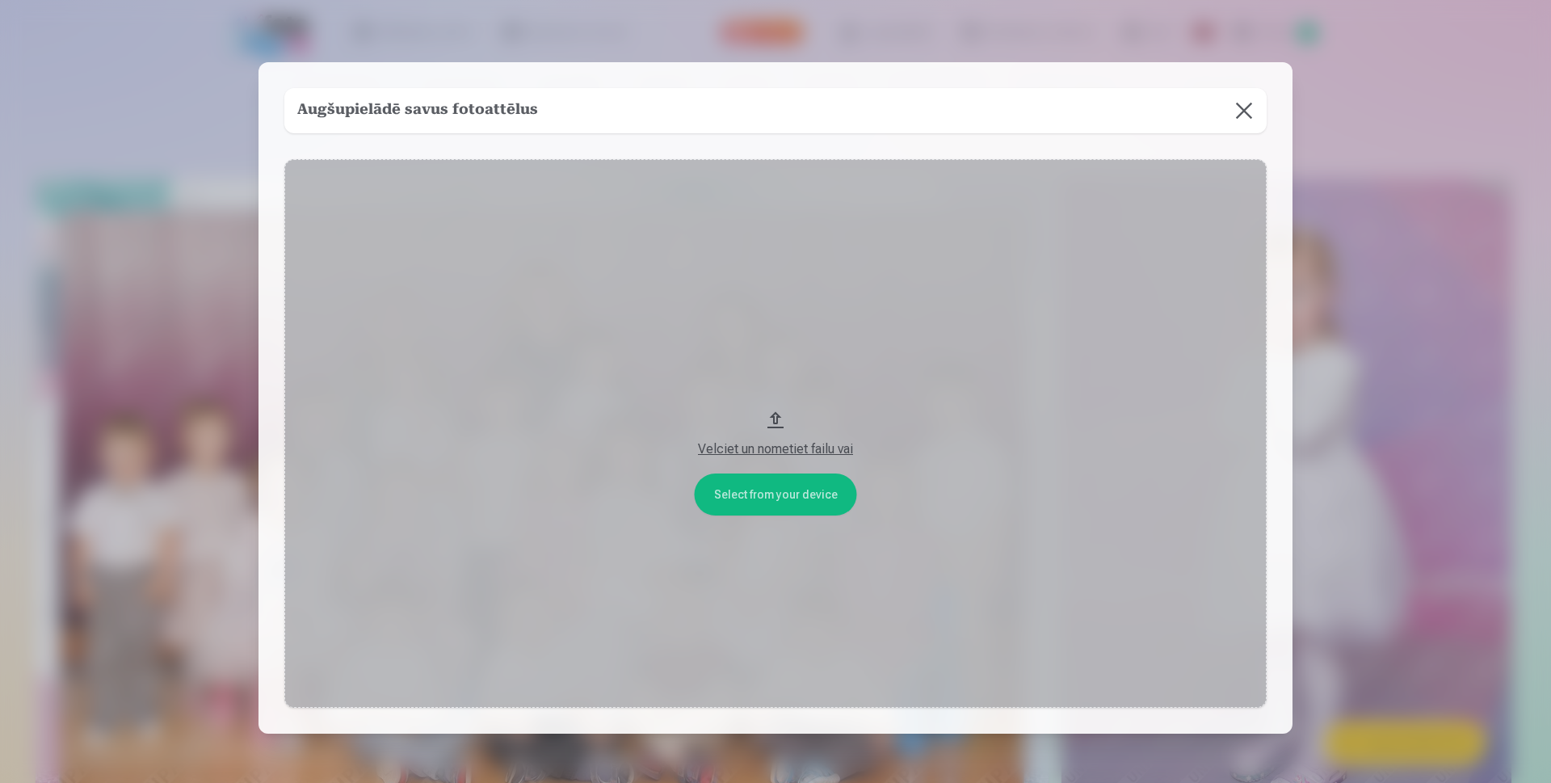
click at [1251, 108] on button at bounding box center [1243, 110] width 45 height 45
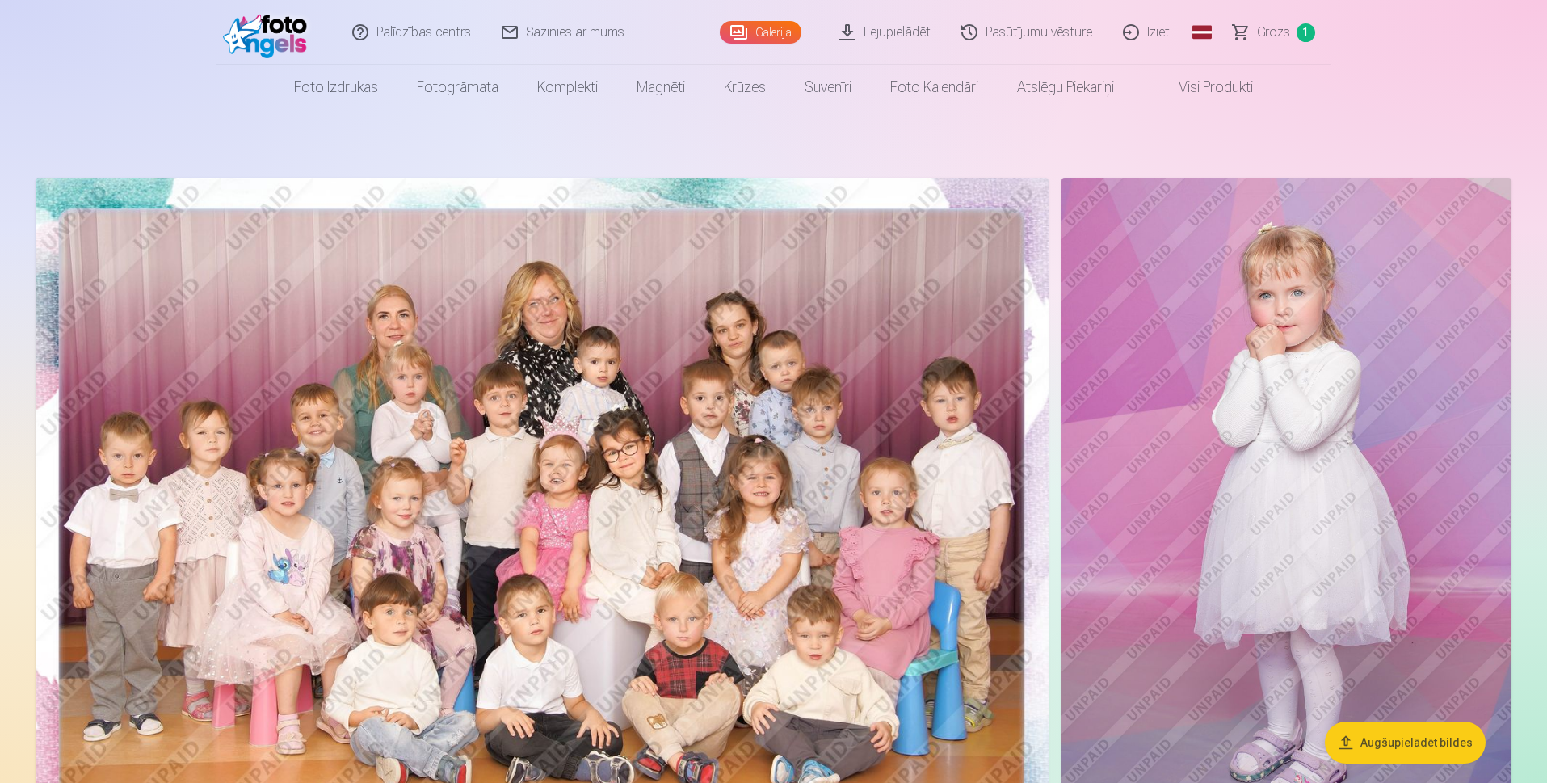
click at [1257, 35] on span "Grozs" at bounding box center [1273, 32] width 33 height 19
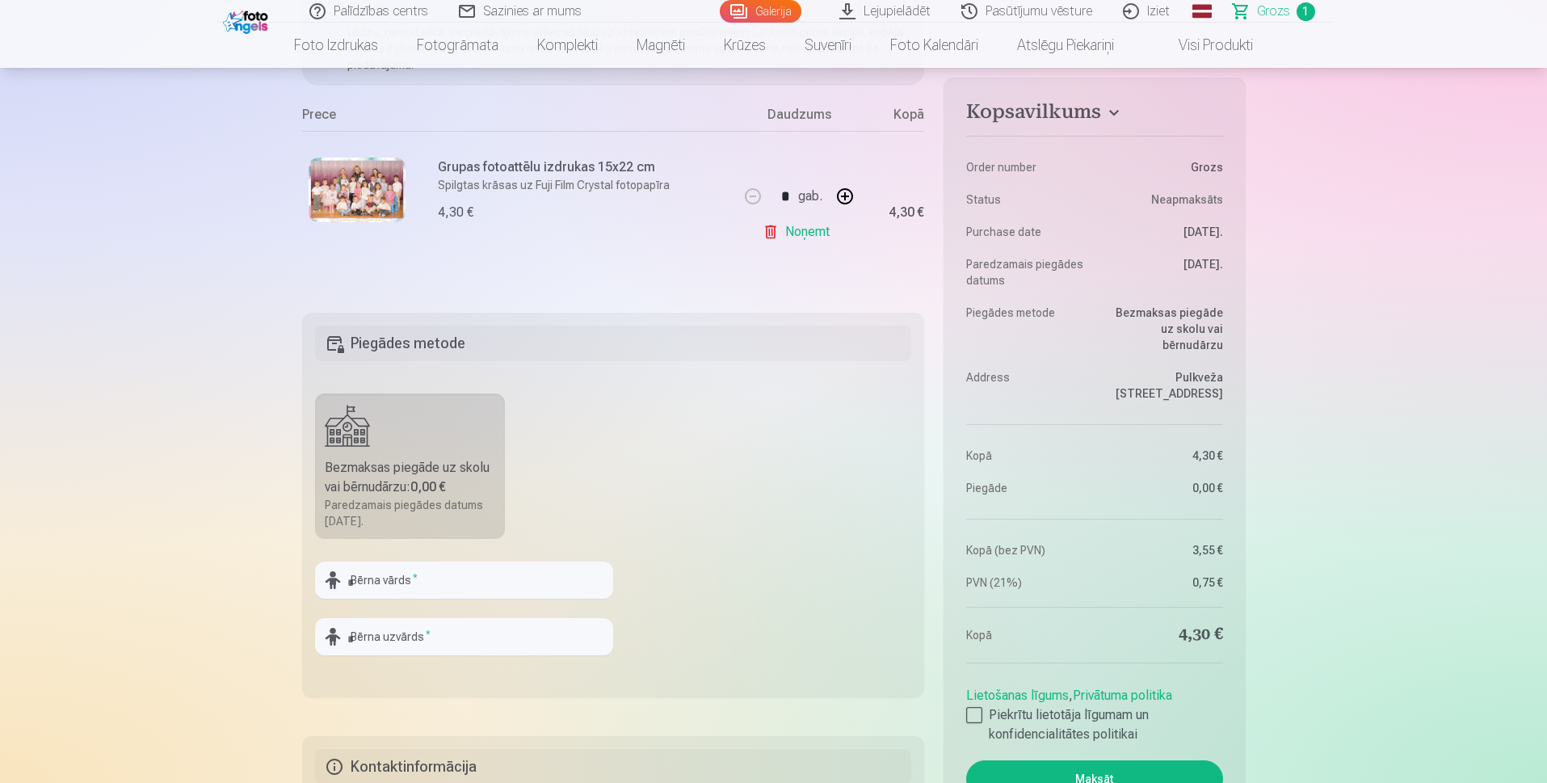
scroll to position [323, 0]
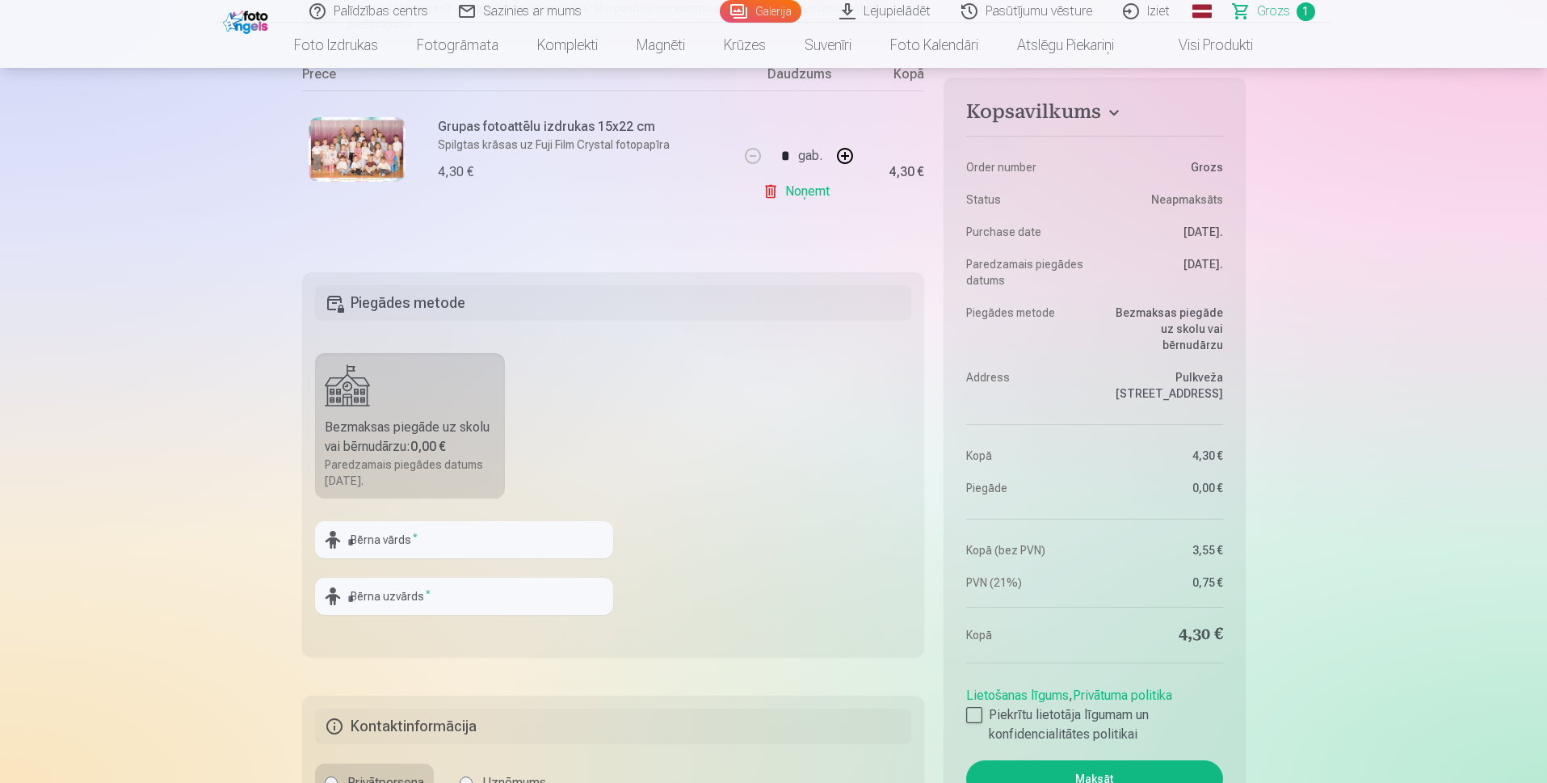
click at [779, 187] on link "Noņemt" at bounding box center [800, 191] width 74 height 32
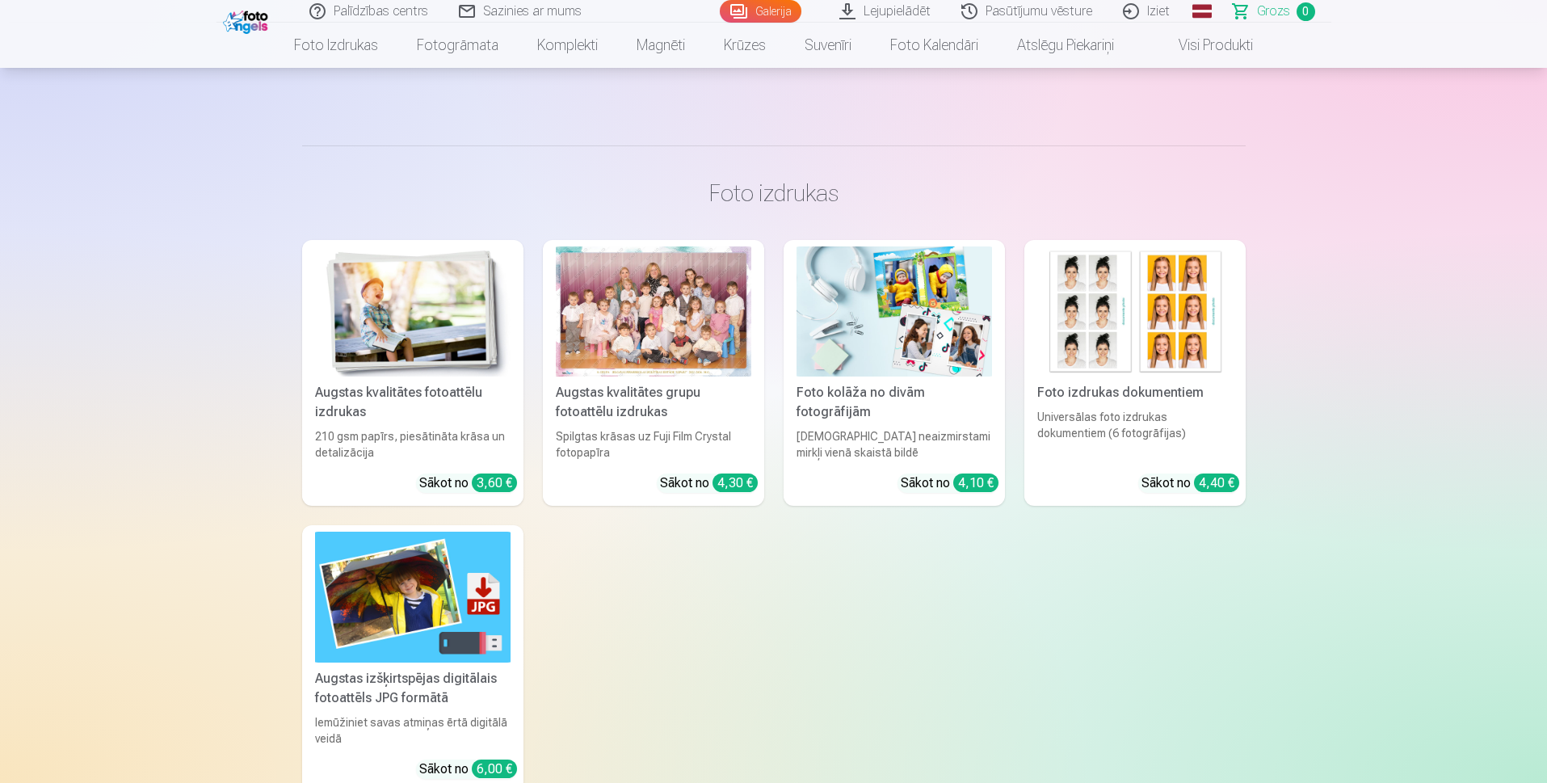
click at [666, 342] on div at bounding box center [653, 311] width 195 height 130
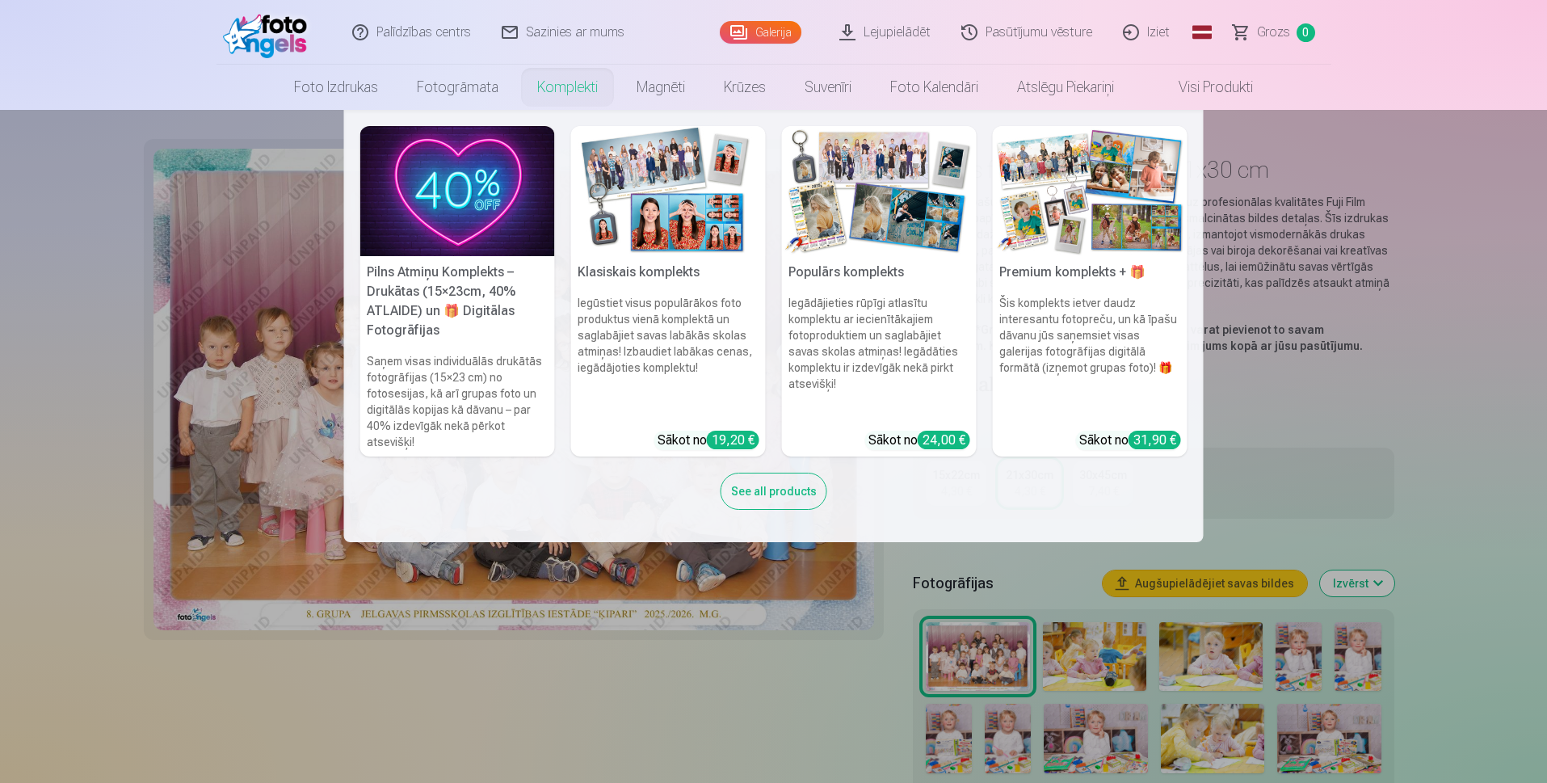
click at [529, 82] on link "Komplekti" at bounding box center [567, 87] width 99 height 45
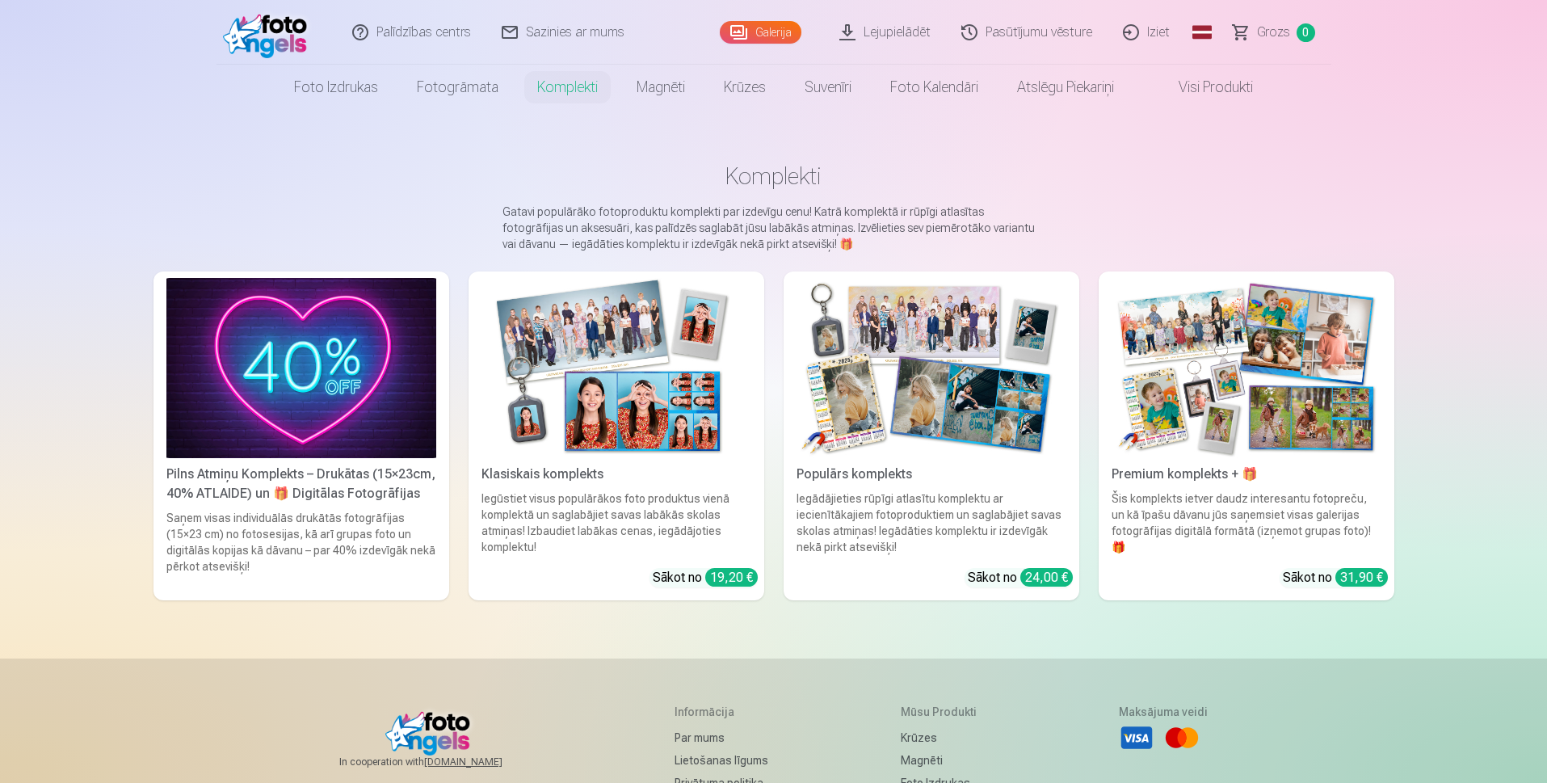
click at [1139, 344] on img at bounding box center [1247, 368] width 270 height 180
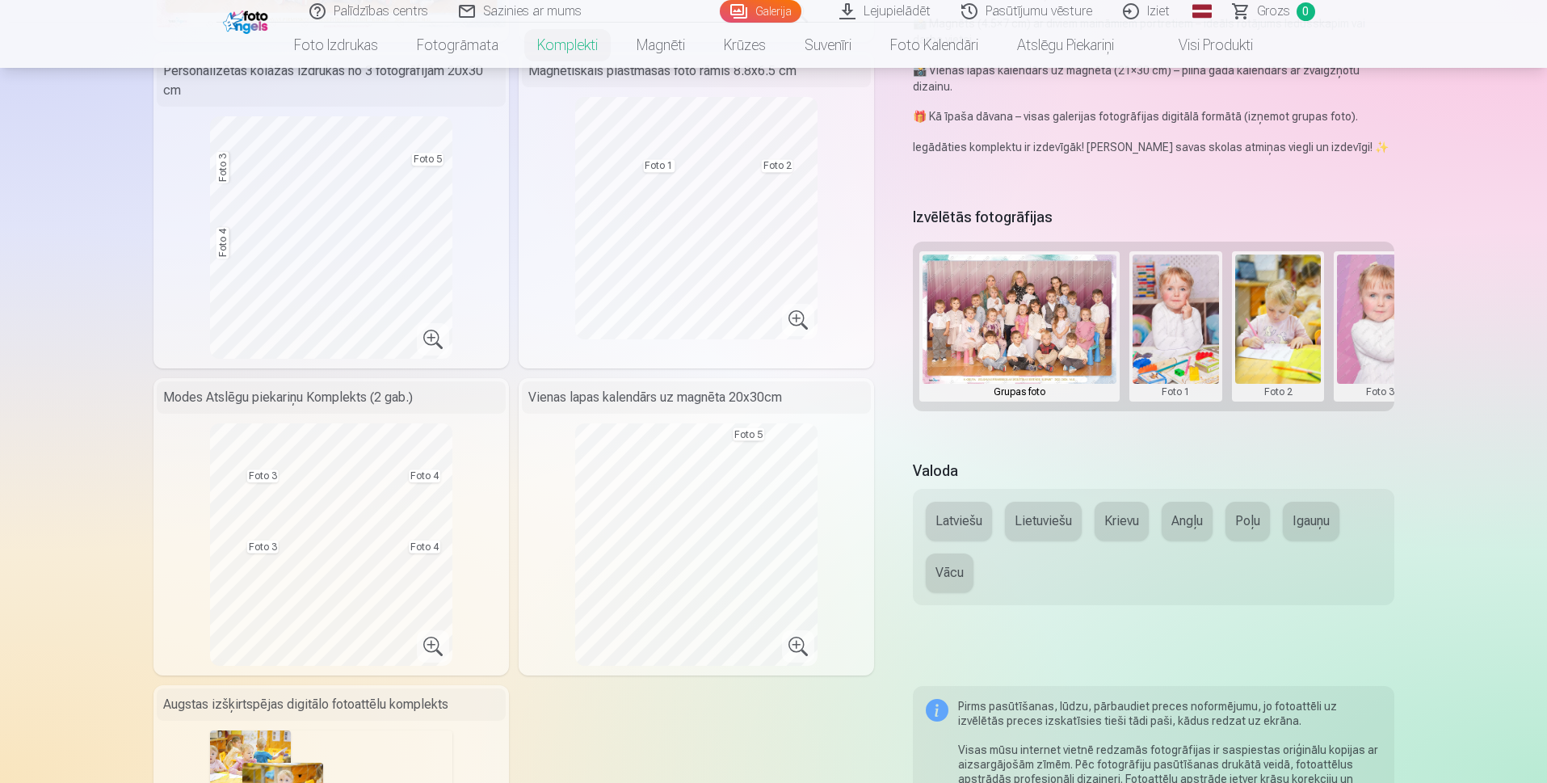
scroll to position [889, 0]
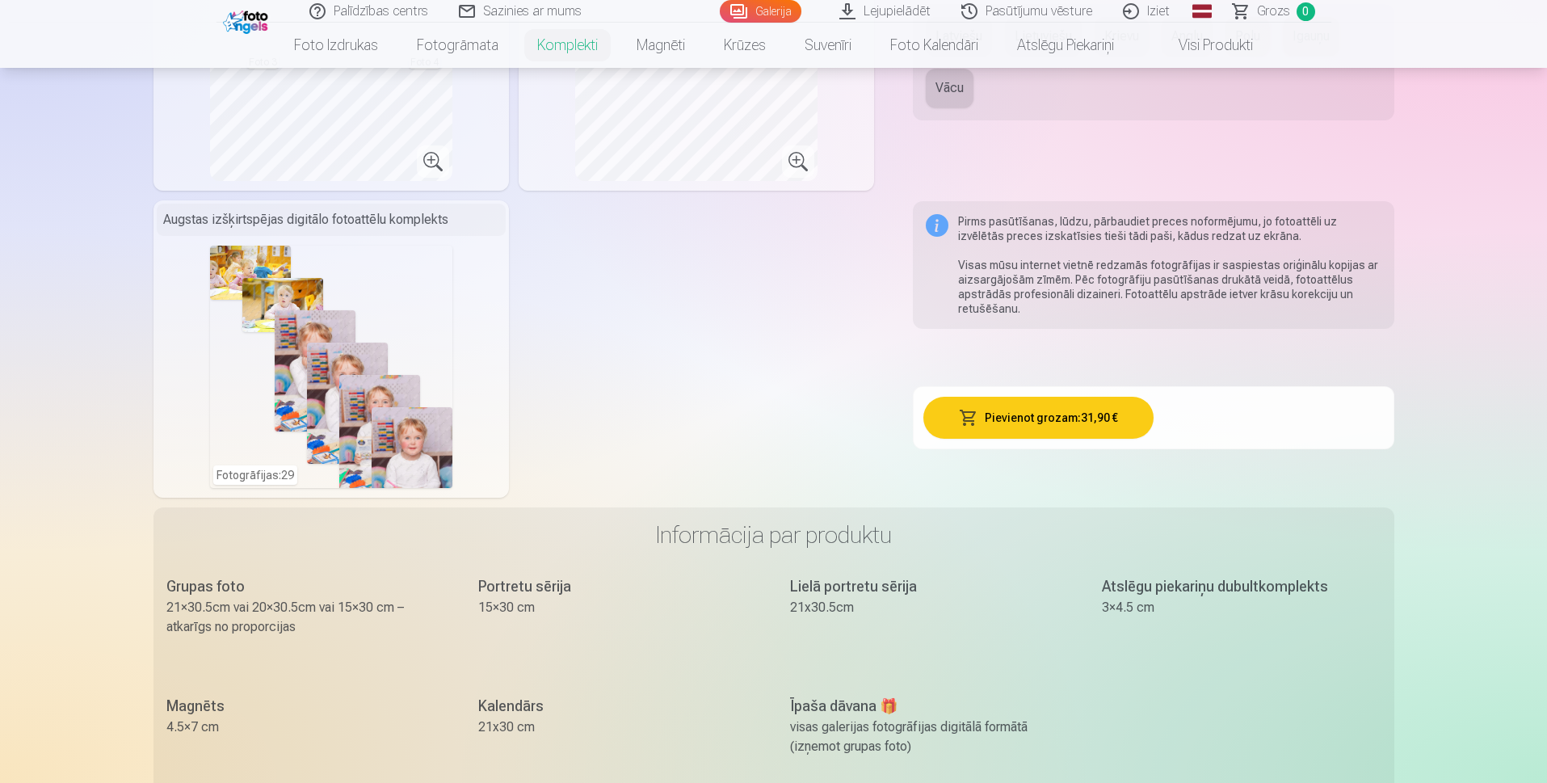
click at [1032, 418] on button "Pievienot grozam : 31,90 €" at bounding box center [1038, 418] width 230 height 42
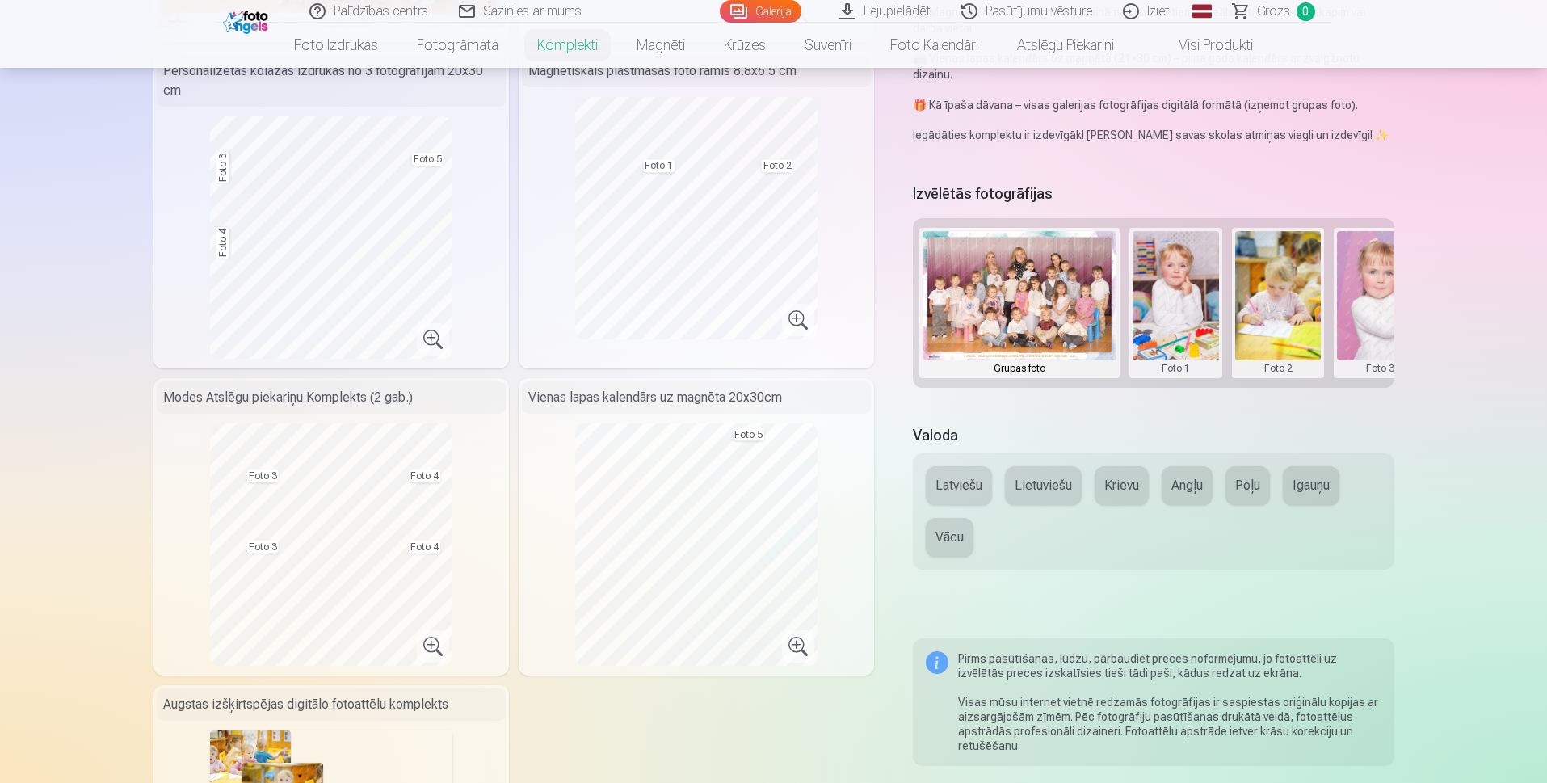
click at [976, 500] on button "Latviešu" at bounding box center [959, 485] width 66 height 39
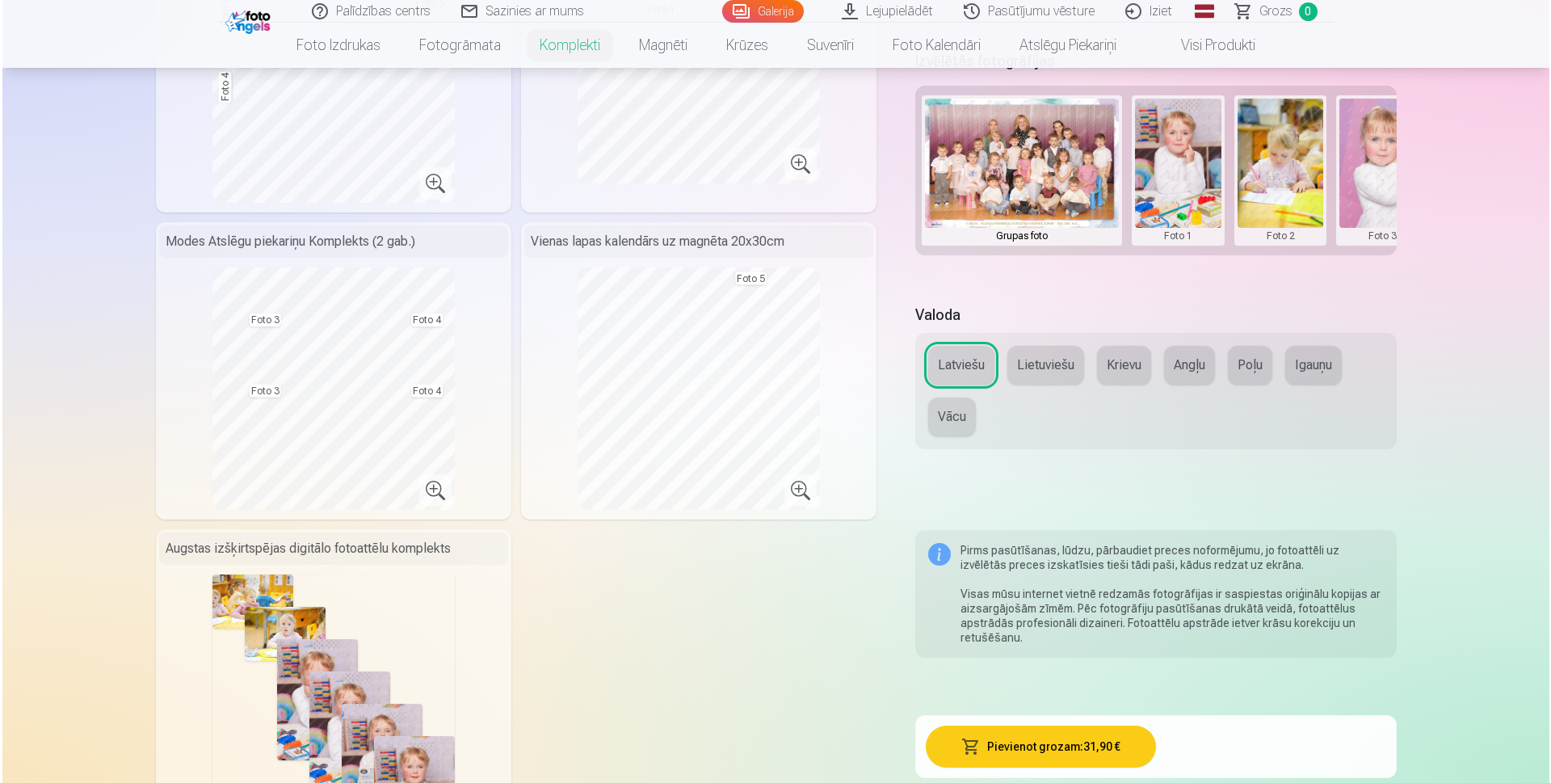
scroll to position [819, 0]
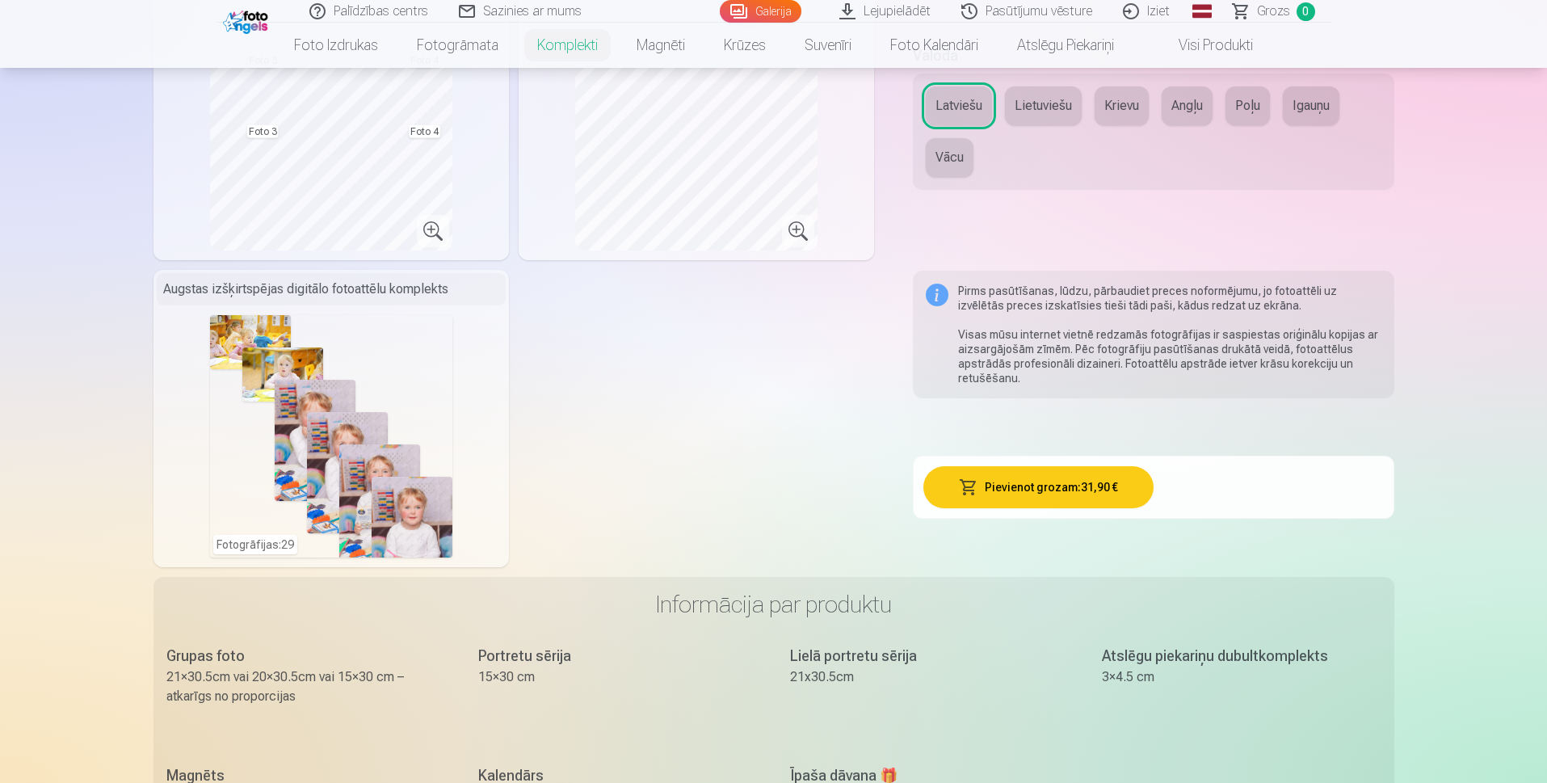
click at [1033, 495] on button "Pievienot grozam : 31,90 €" at bounding box center [1038, 487] width 230 height 42
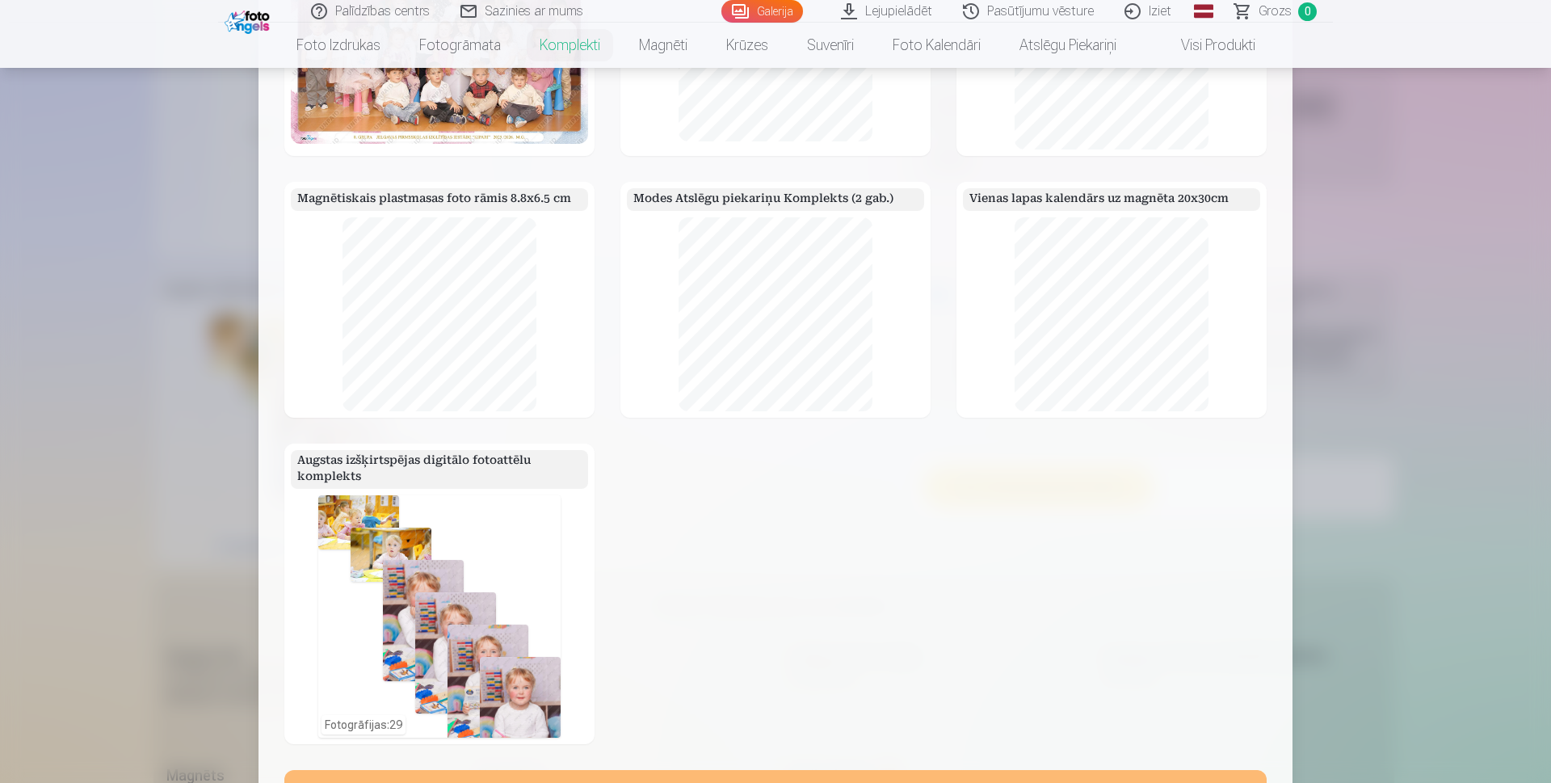
scroll to position [0, 0]
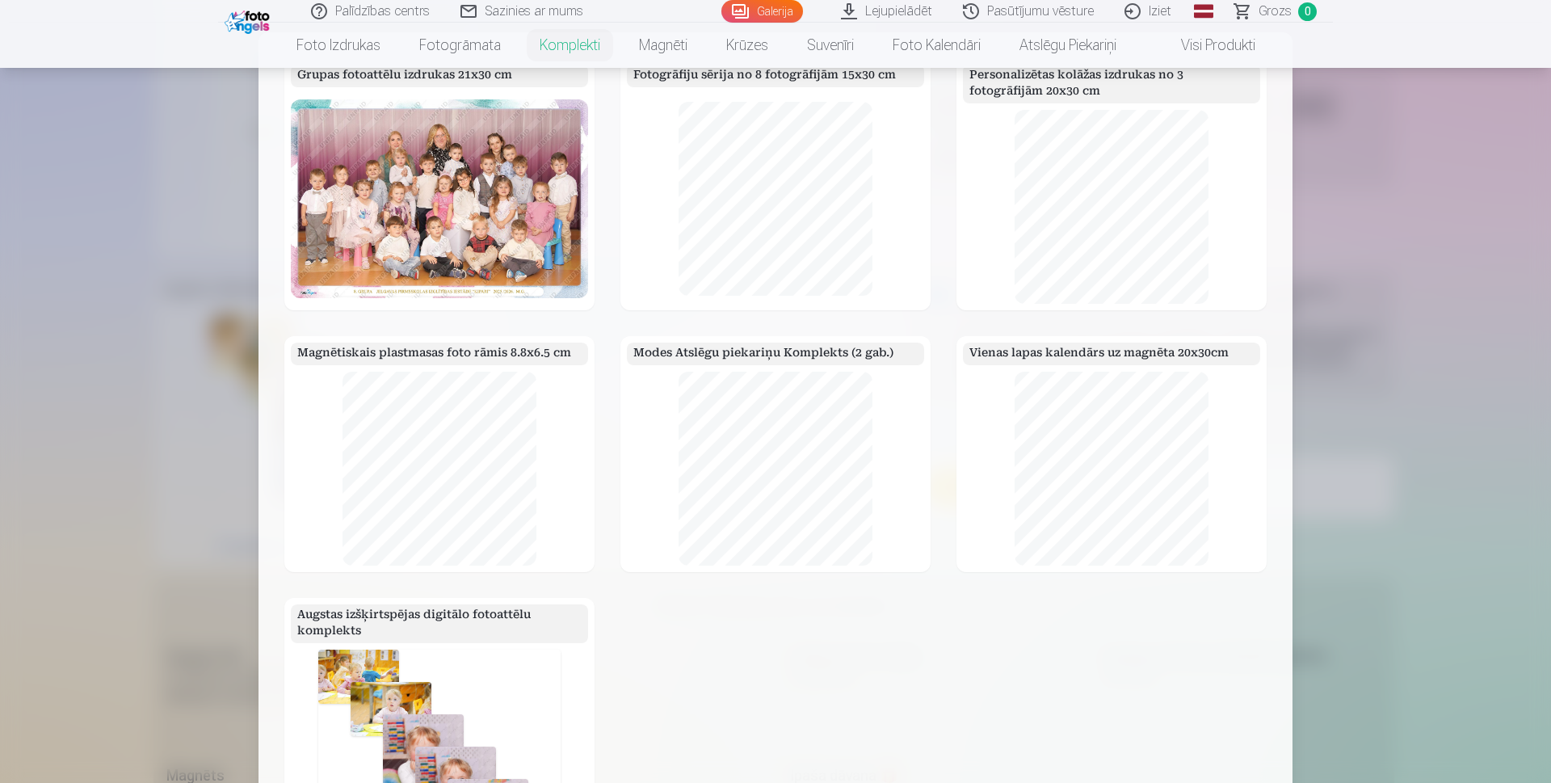
click at [657, 51] on div "Grupas fotoattēlu izdrukas 21x30 cm Fotogrāfiju sērija no 8 fotogrāfijām 15x30 …" at bounding box center [776, 578] width 1034 height 1092
click at [353, 44] on div "Grupas fotoattēlu izdrukas 21x30 cm Fotogrāfiju sērija no 8 fotogrāfijām 15x30 …" at bounding box center [776, 578] width 1034 height 1092
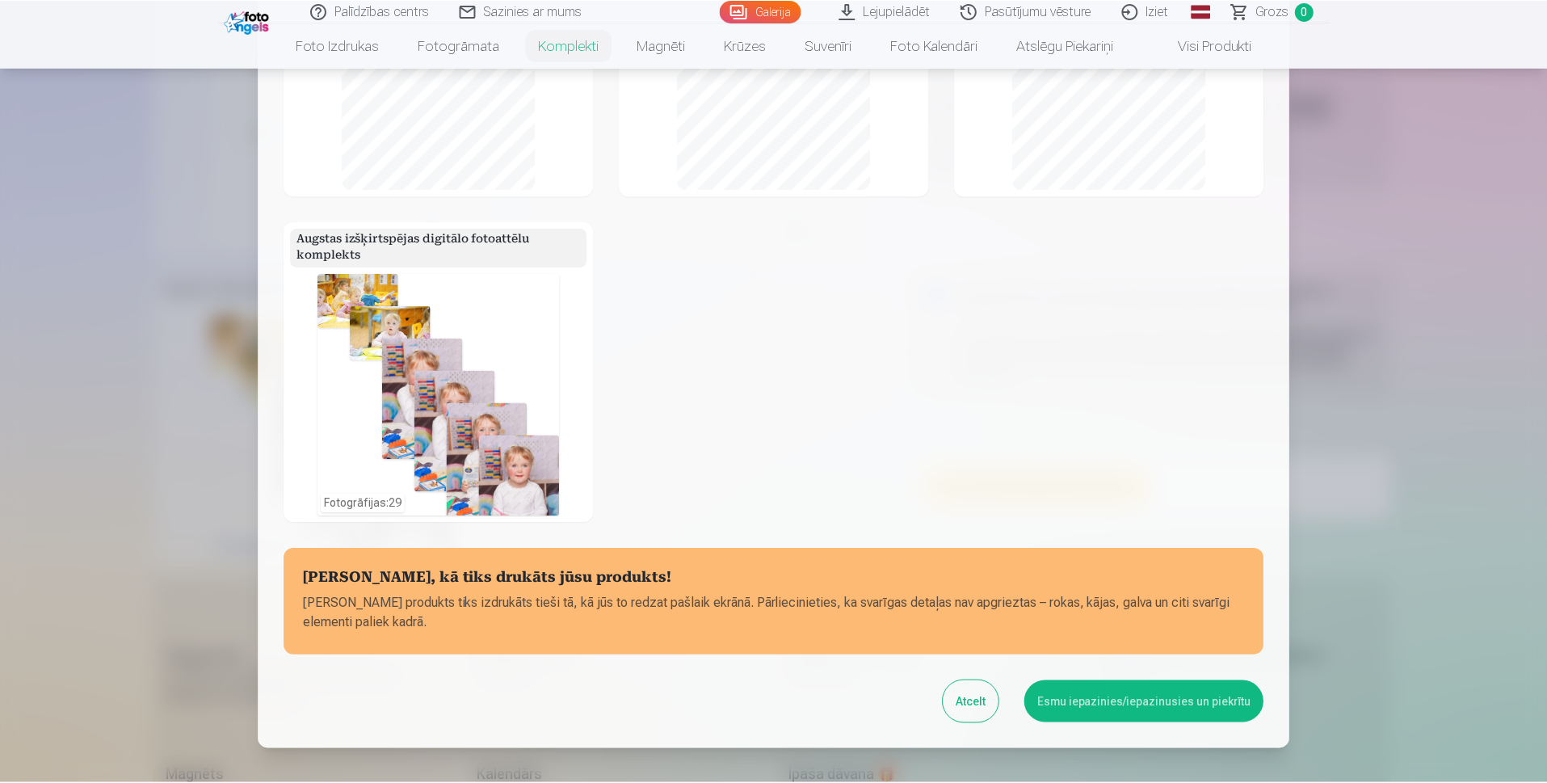
scroll to position [404, 0]
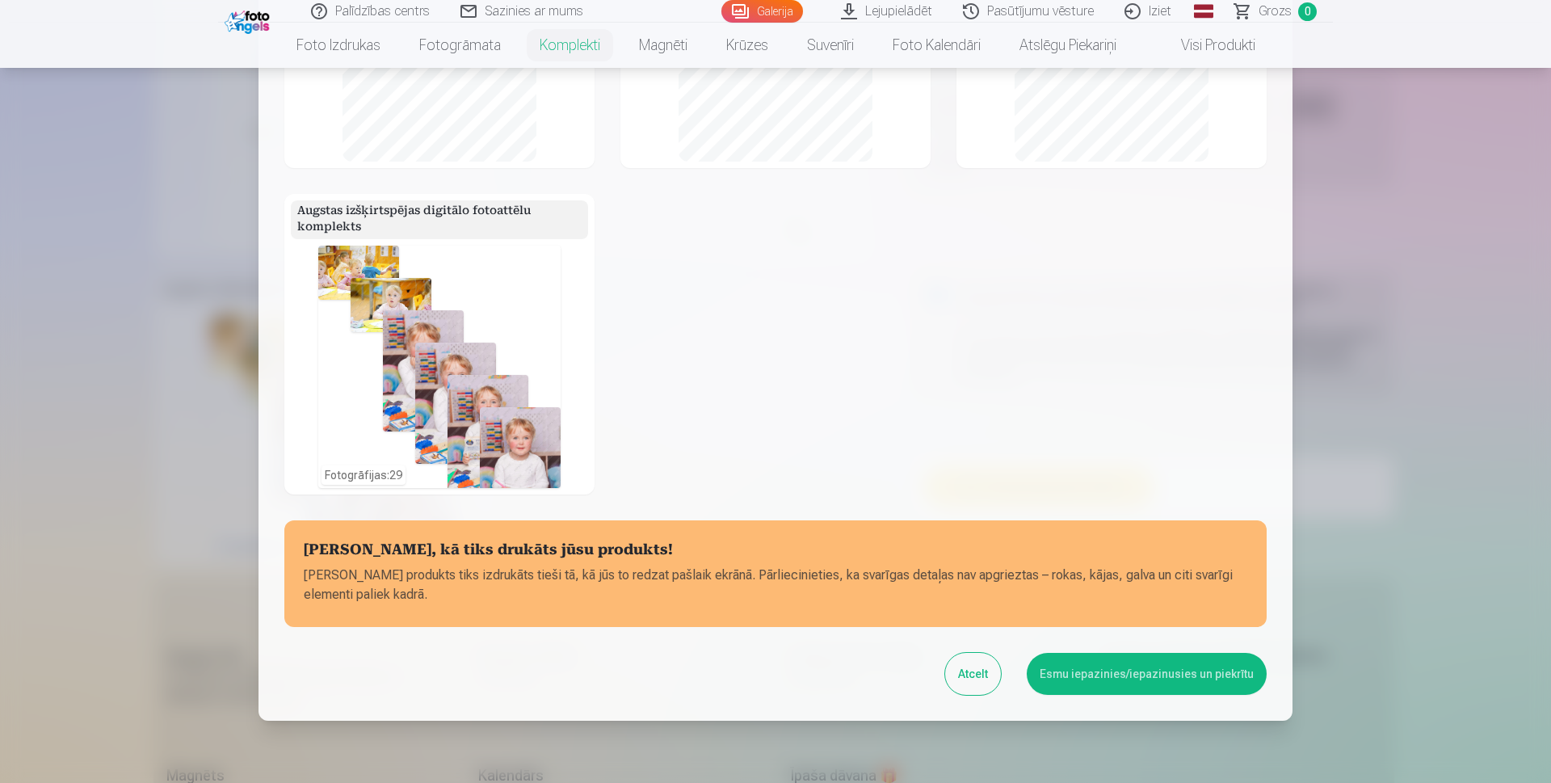
click at [1148, 682] on button "Esmu iepazinies/iepazinusies un piekrītu" at bounding box center [1147, 674] width 240 height 42
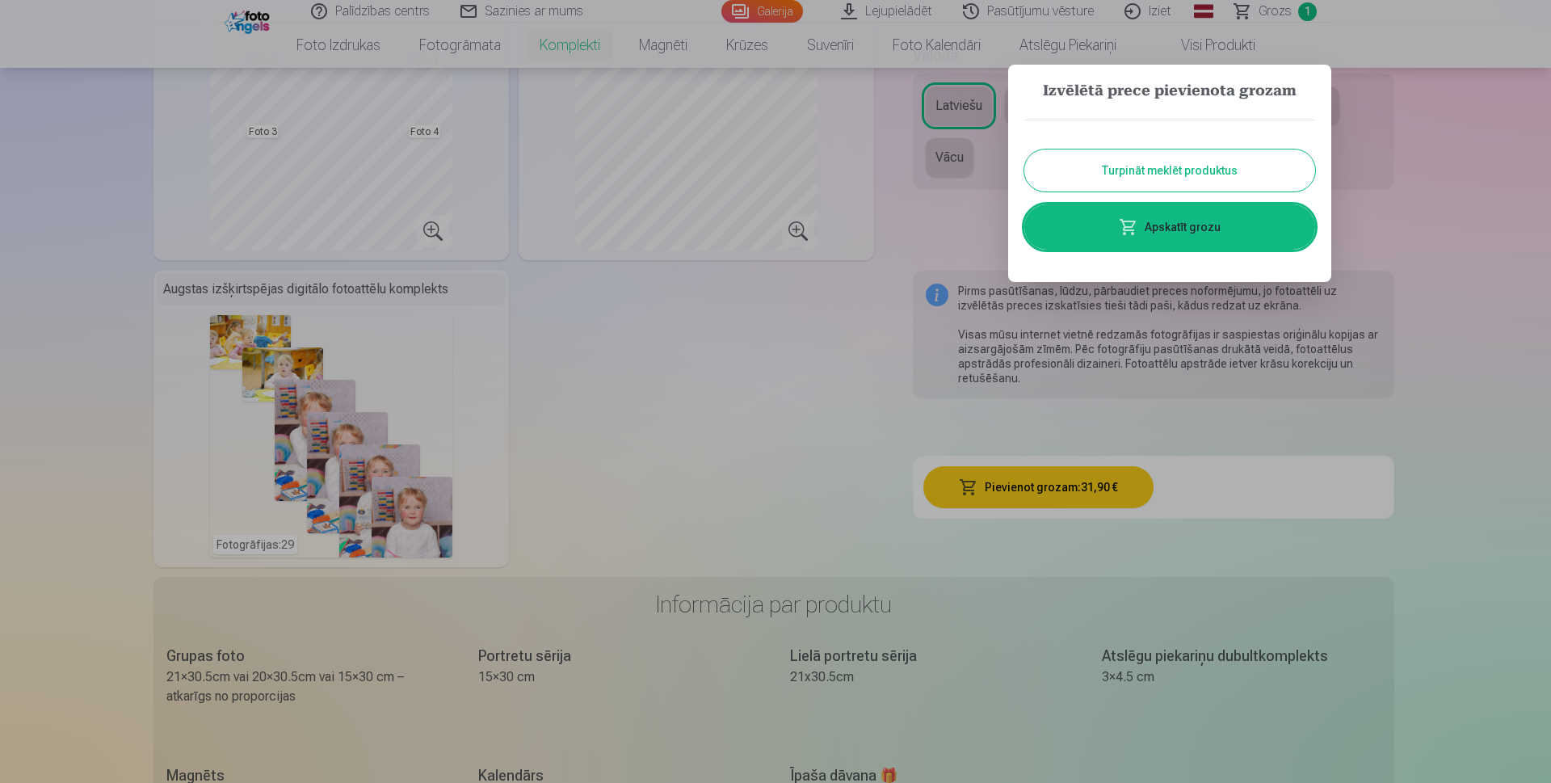
click at [1154, 174] on button "Turpināt meklēt produktus" at bounding box center [1169, 170] width 291 height 42
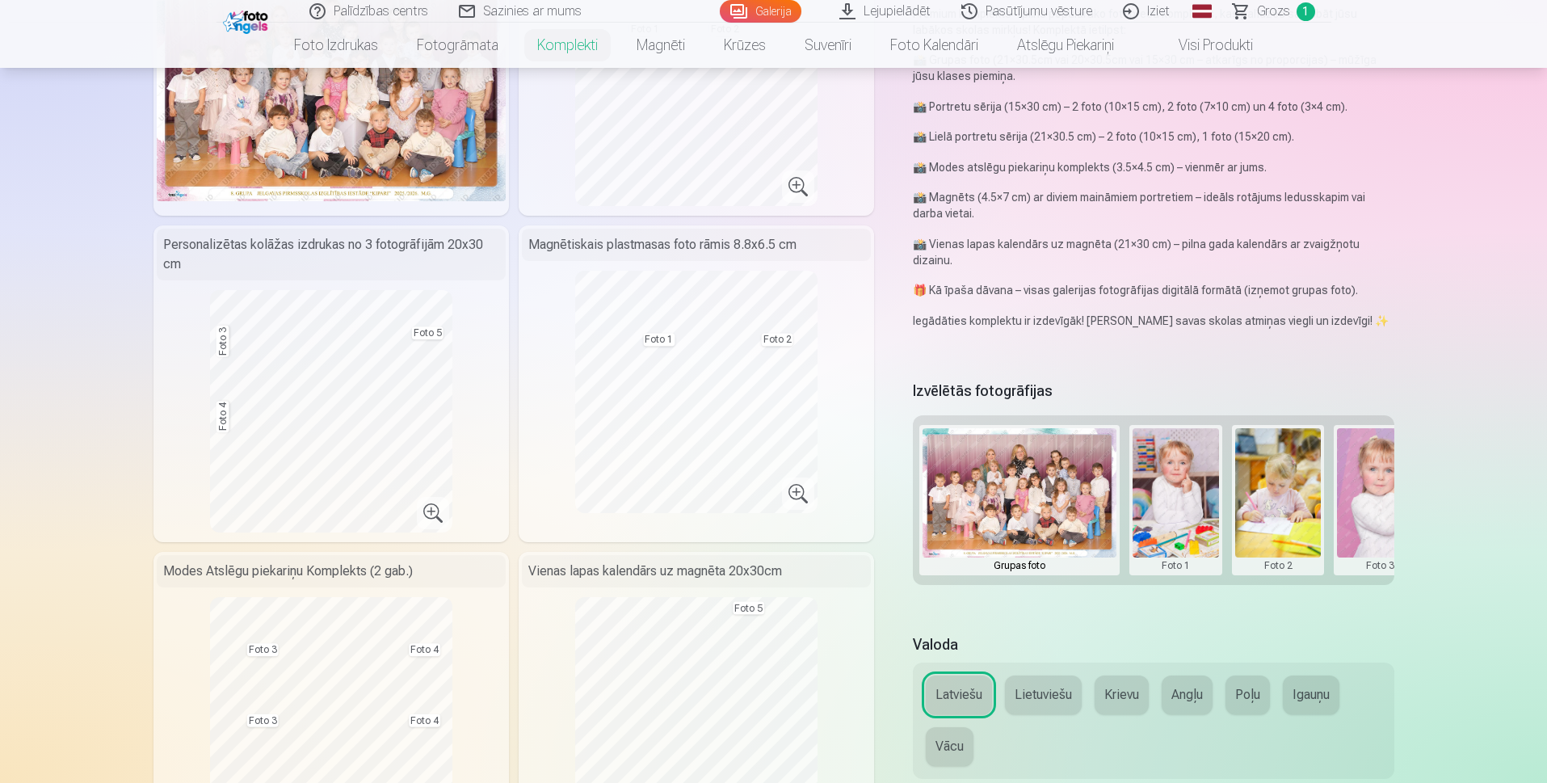
scroll to position [92, 0]
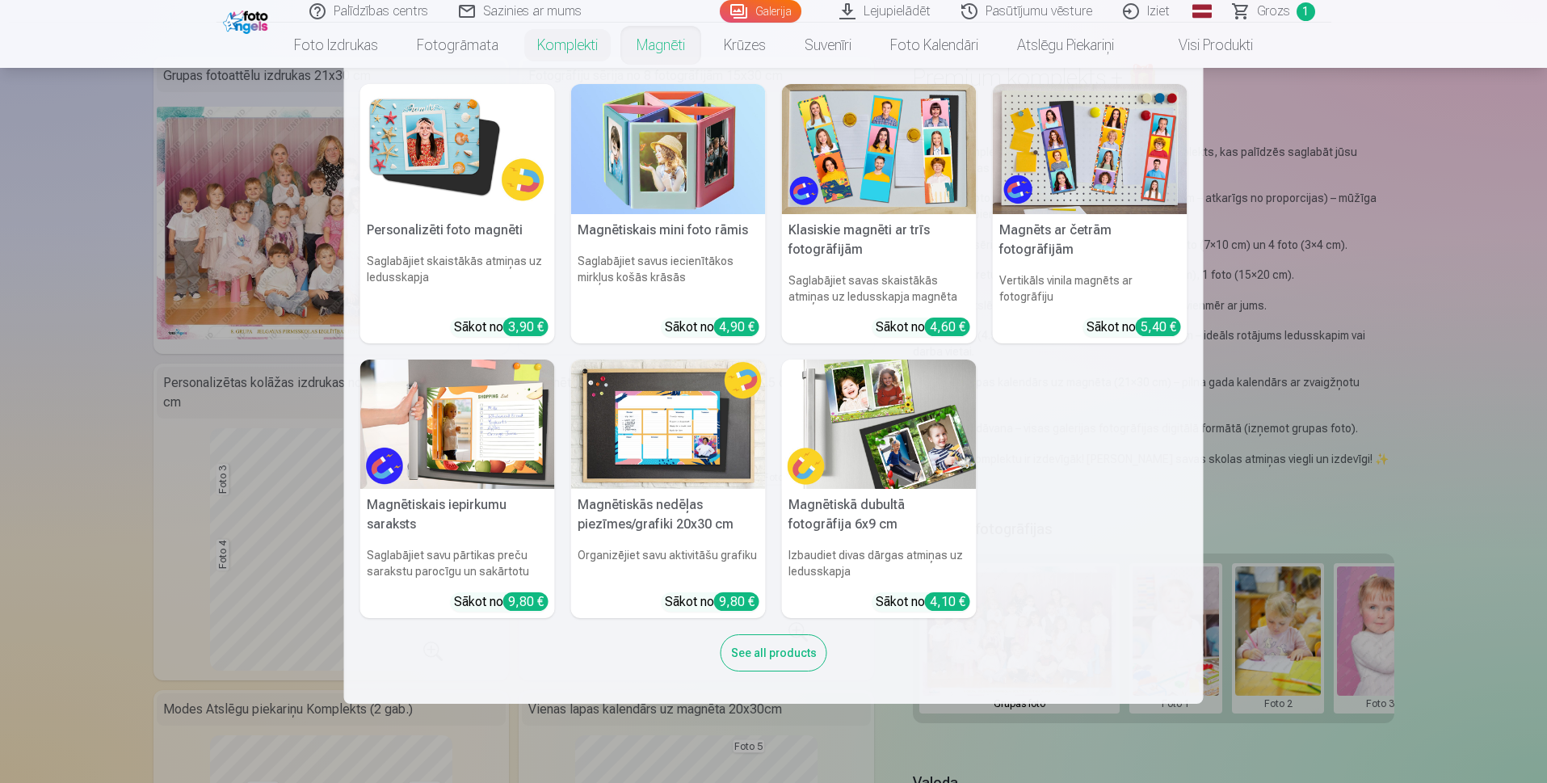
click at [666, 44] on link "Magnēti" at bounding box center [660, 45] width 87 height 45
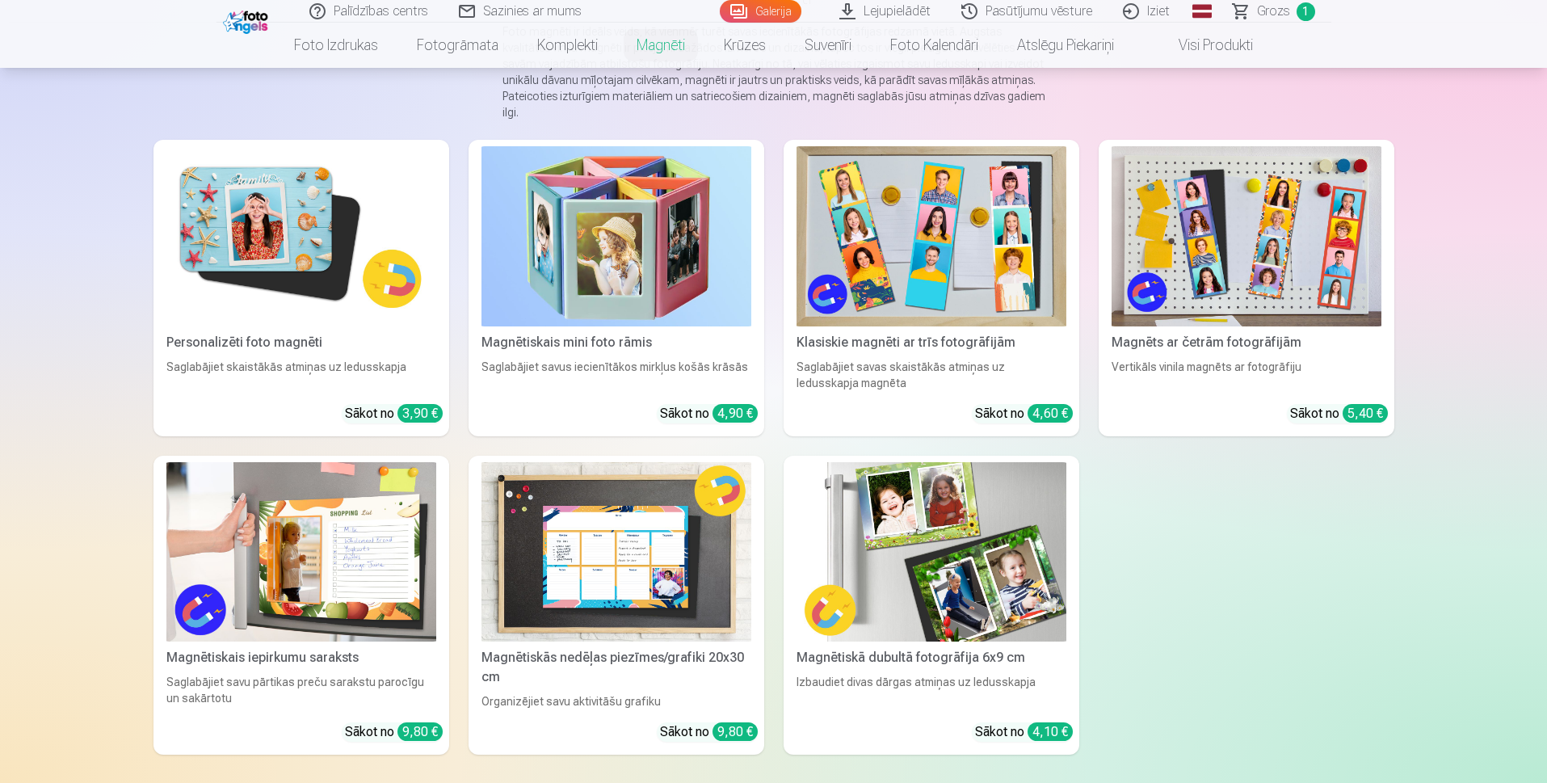
scroll to position [323, 0]
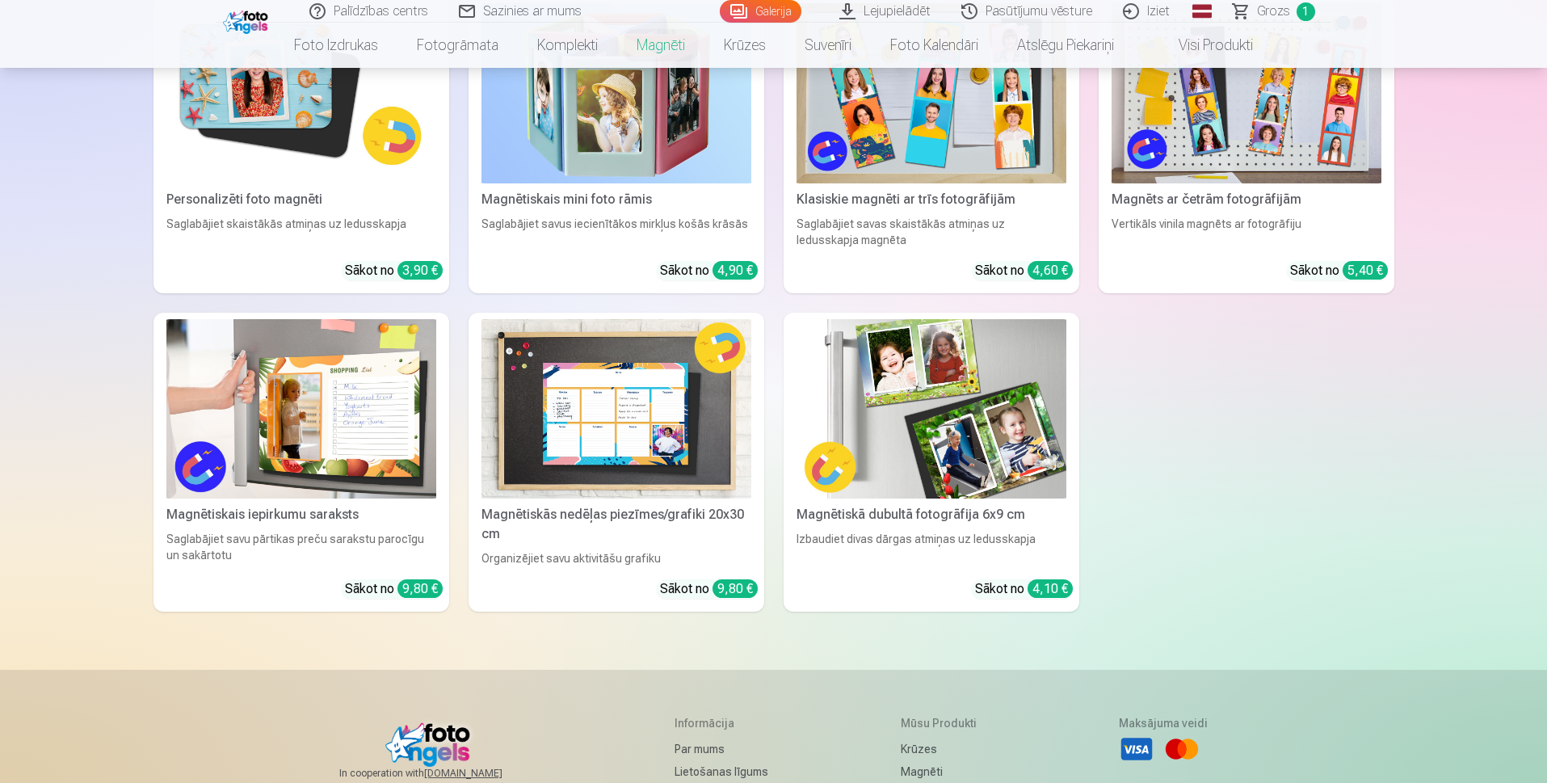
click at [401, 261] on div "Sākot no 3,90 €" at bounding box center [394, 270] width 98 height 19
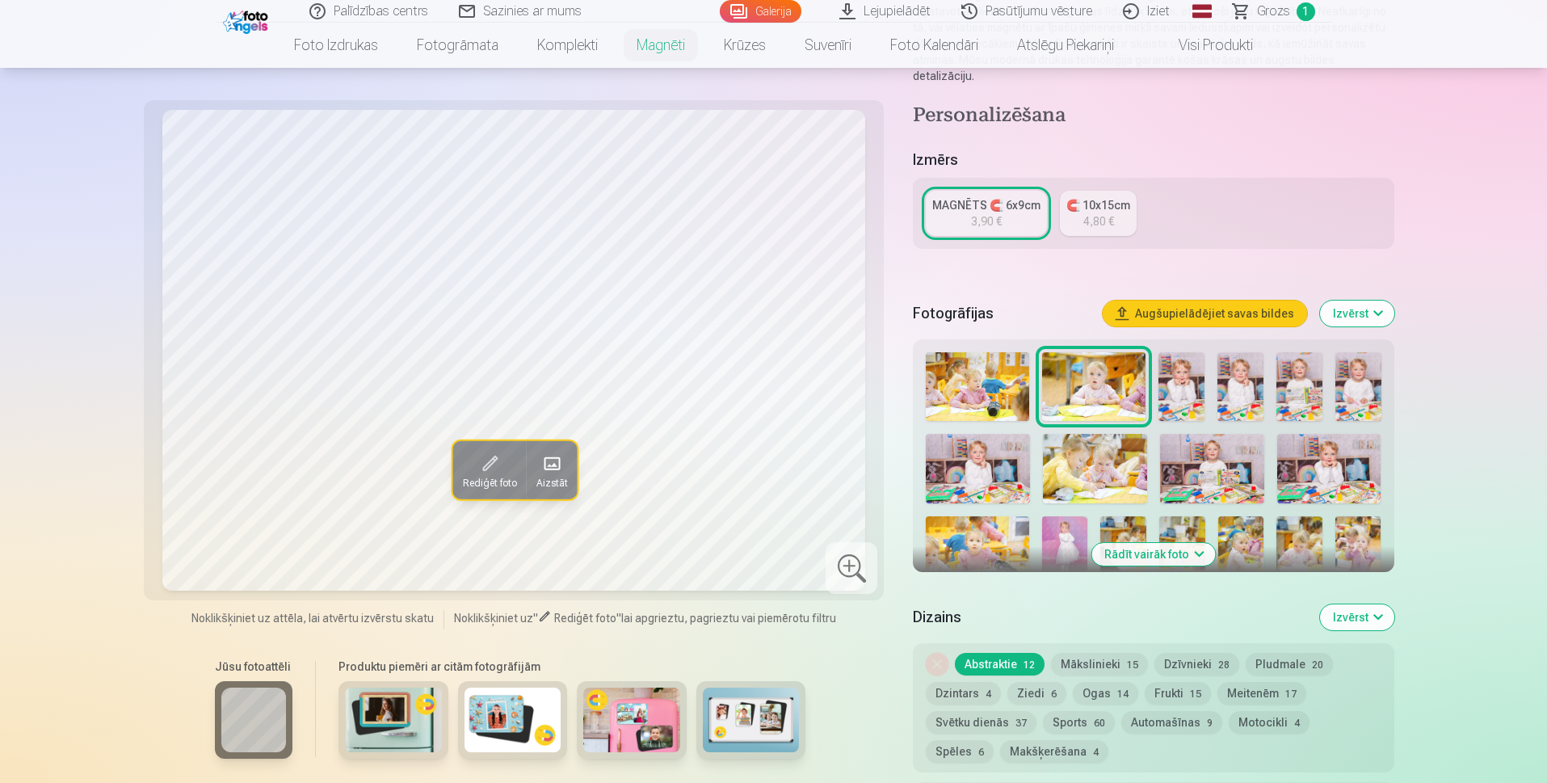
scroll to position [242, 0]
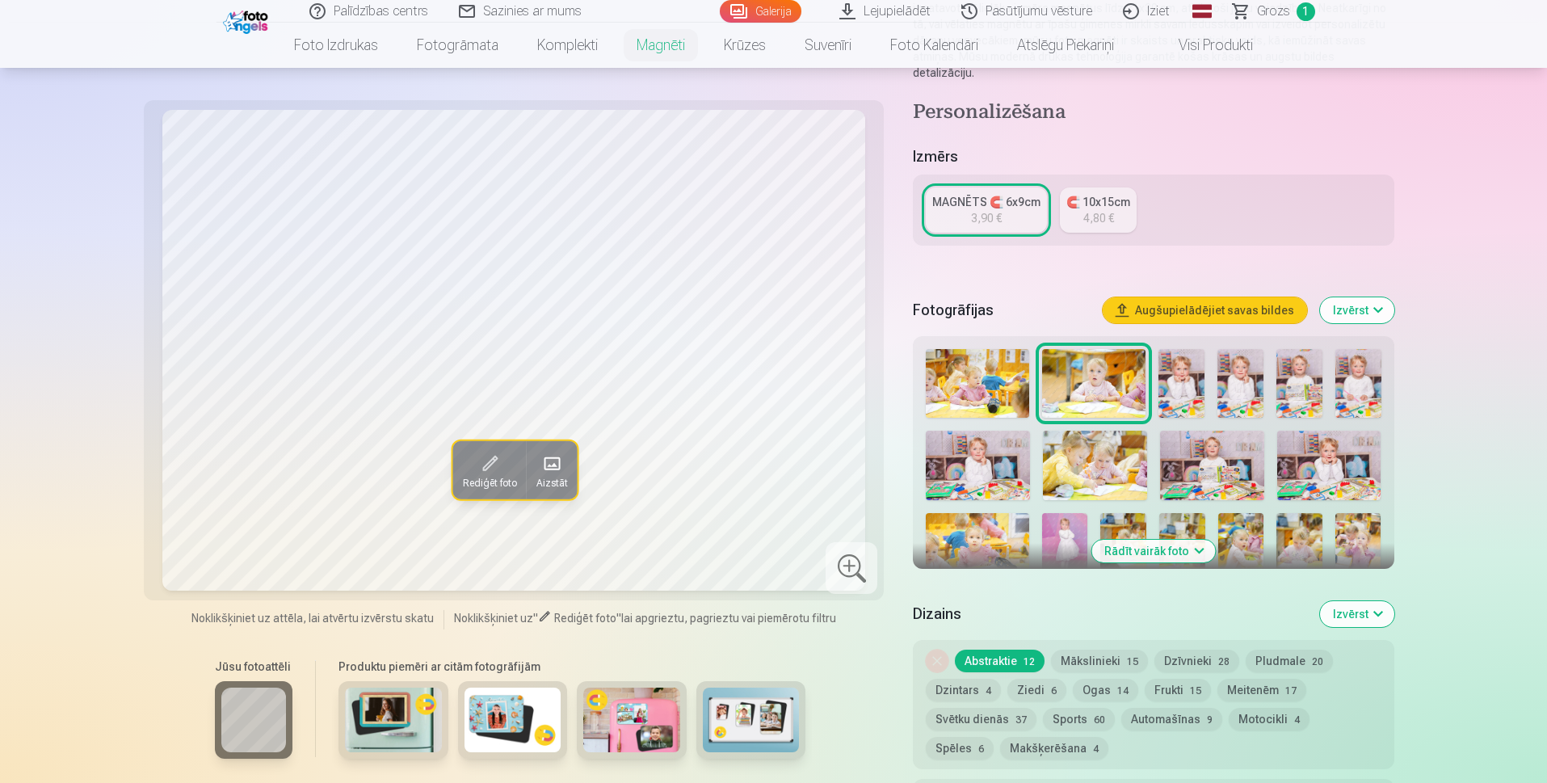
click at [1350, 447] on img at bounding box center [1329, 465] width 104 height 69
click at [1182, 413] on img at bounding box center [1181, 383] width 46 height 69
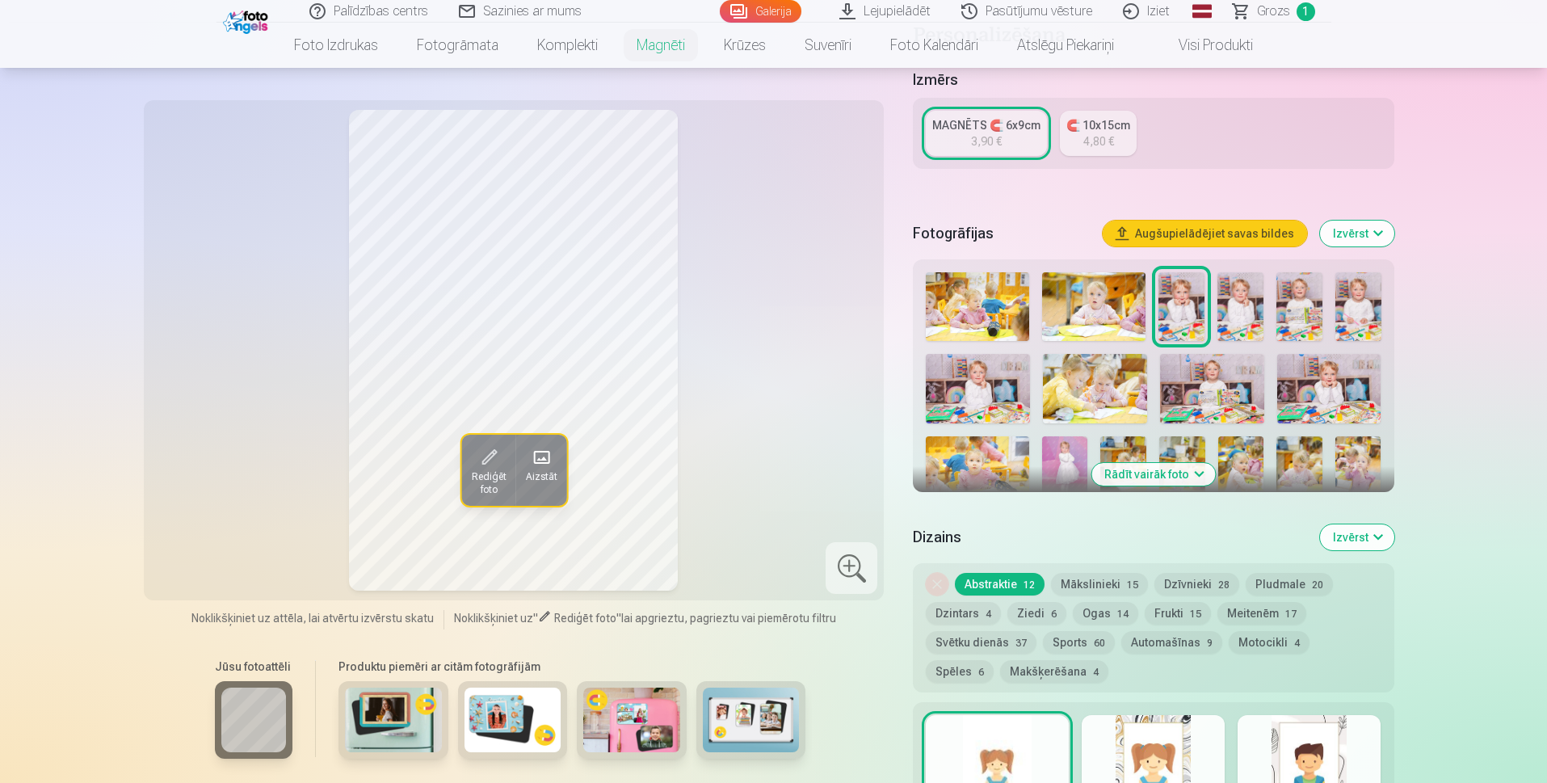
scroll to position [323, 0]
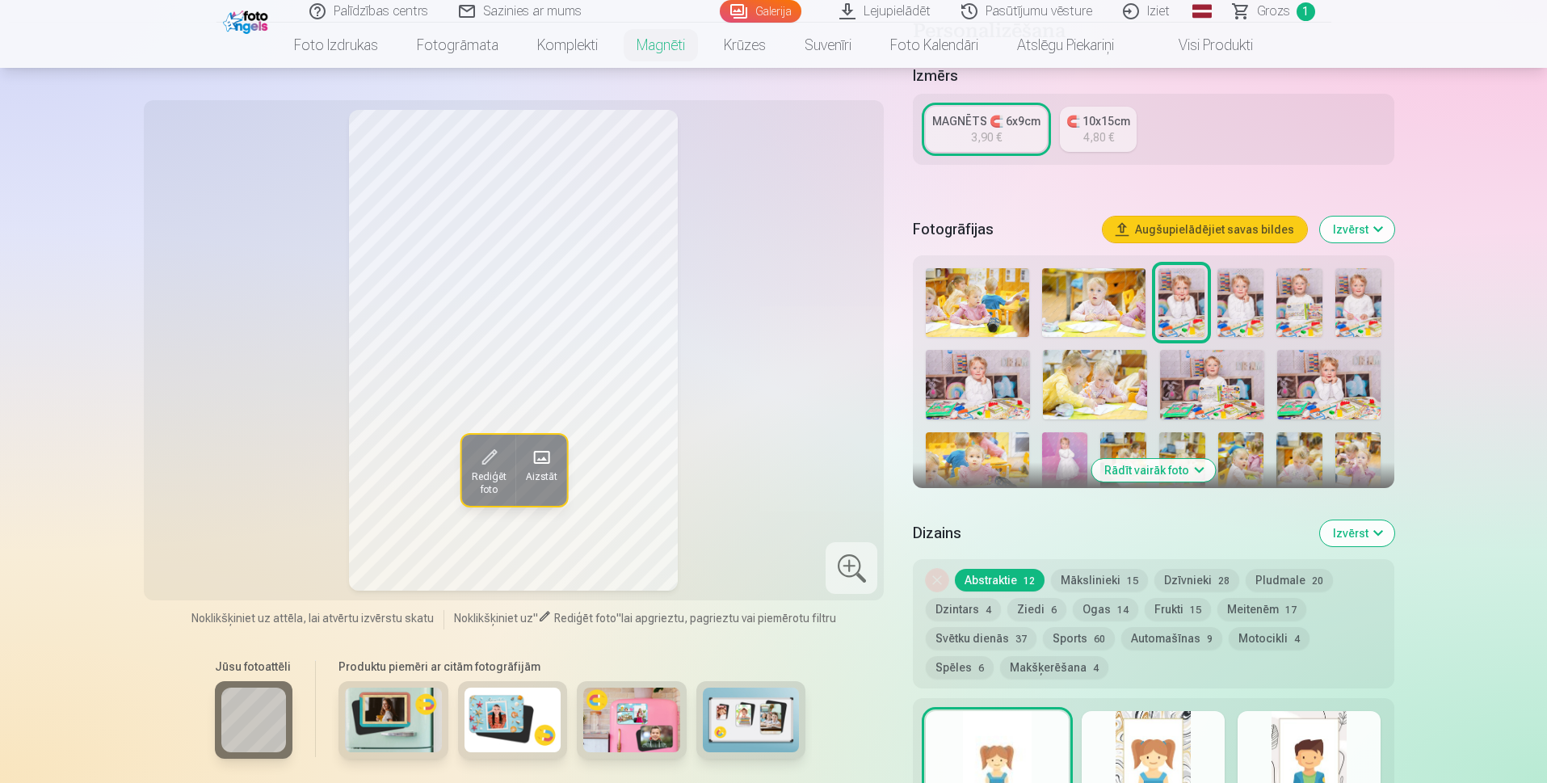
click at [1107, 613] on button "Ogas 14" at bounding box center [1105, 609] width 65 height 23
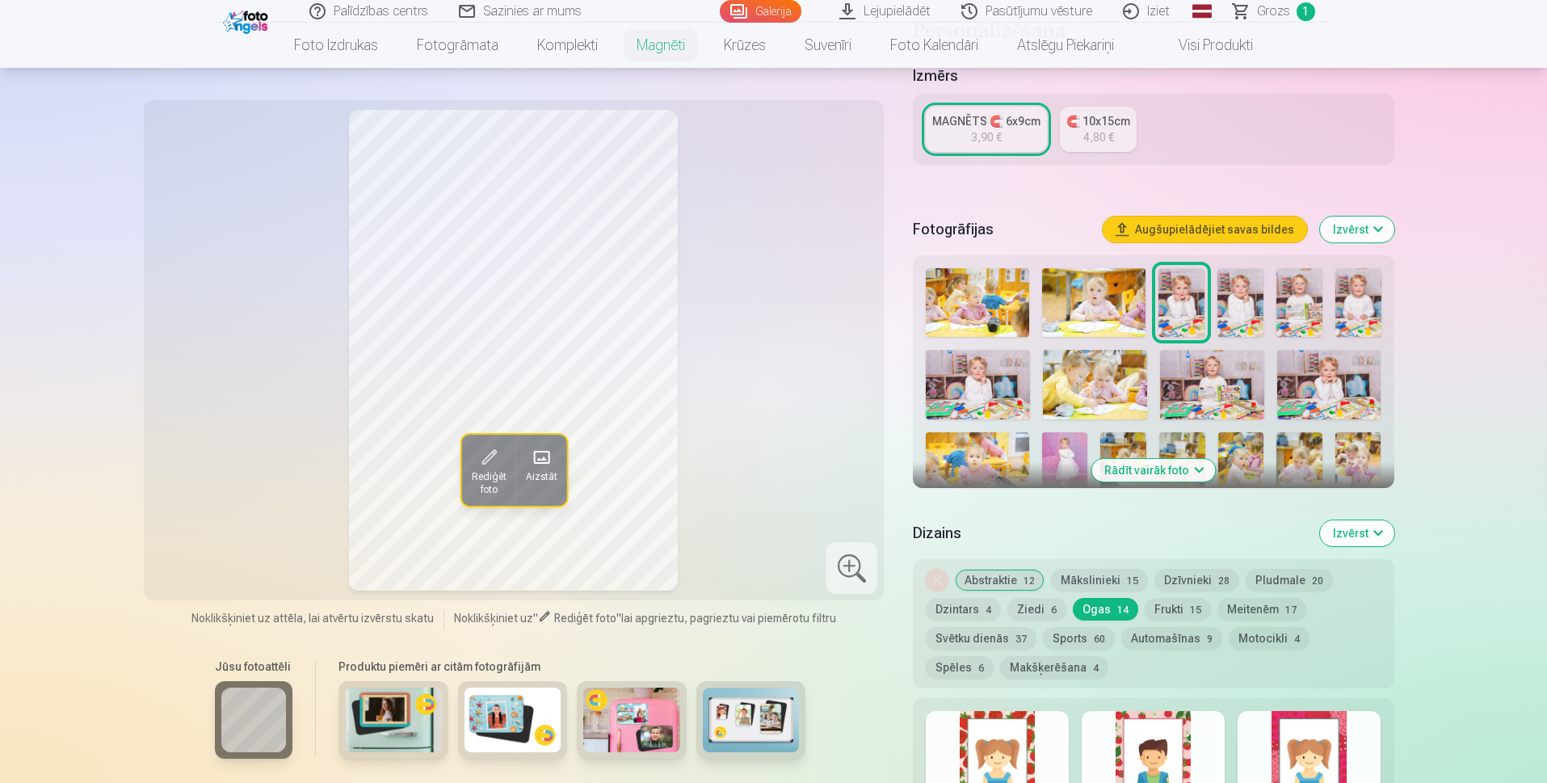
click at [1177, 613] on button "Frukti 15" at bounding box center [1178, 609] width 66 height 23
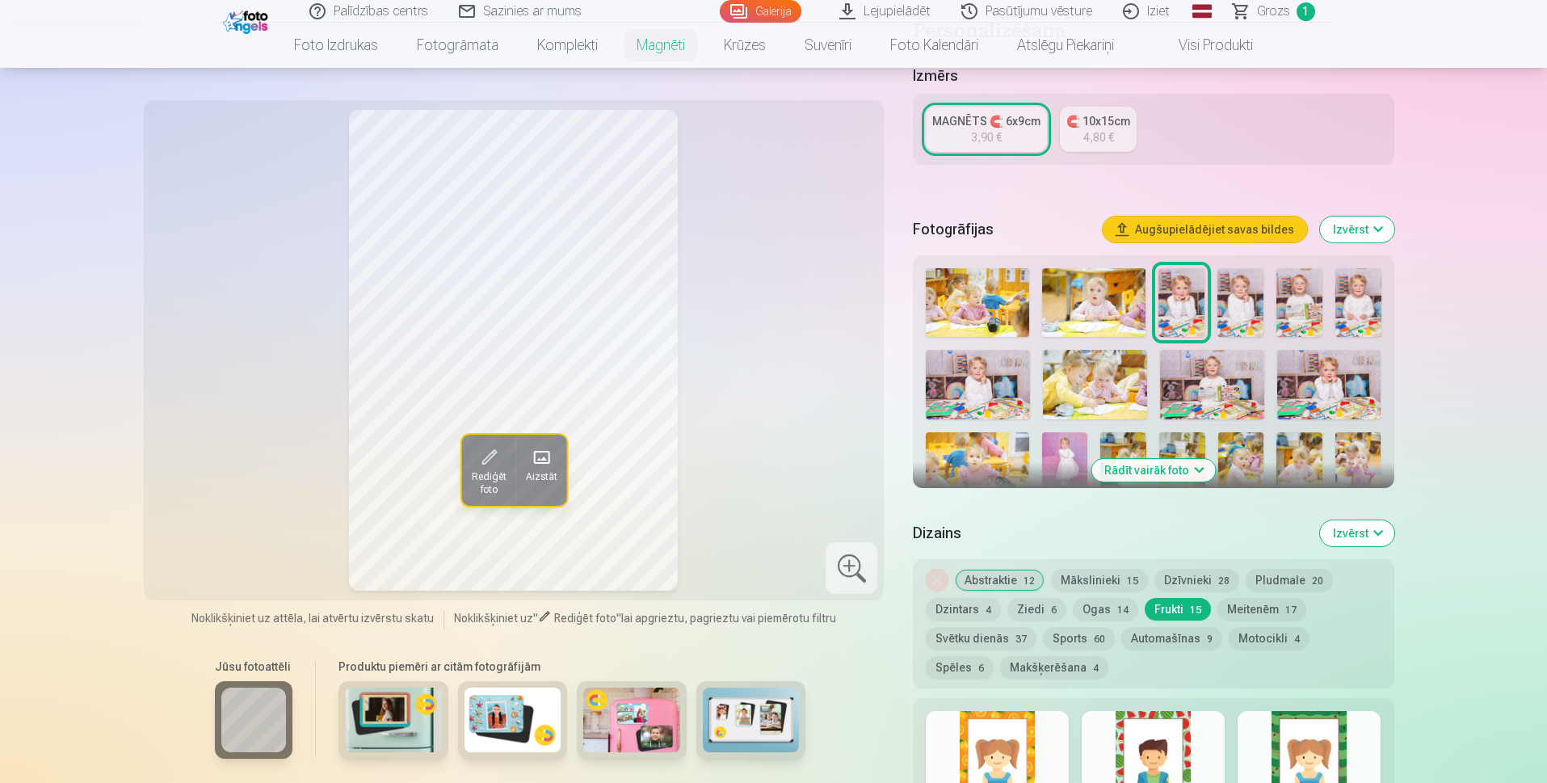
click at [1282, 598] on button "Meitenēm 17" at bounding box center [1261, 609] width 89 height 23
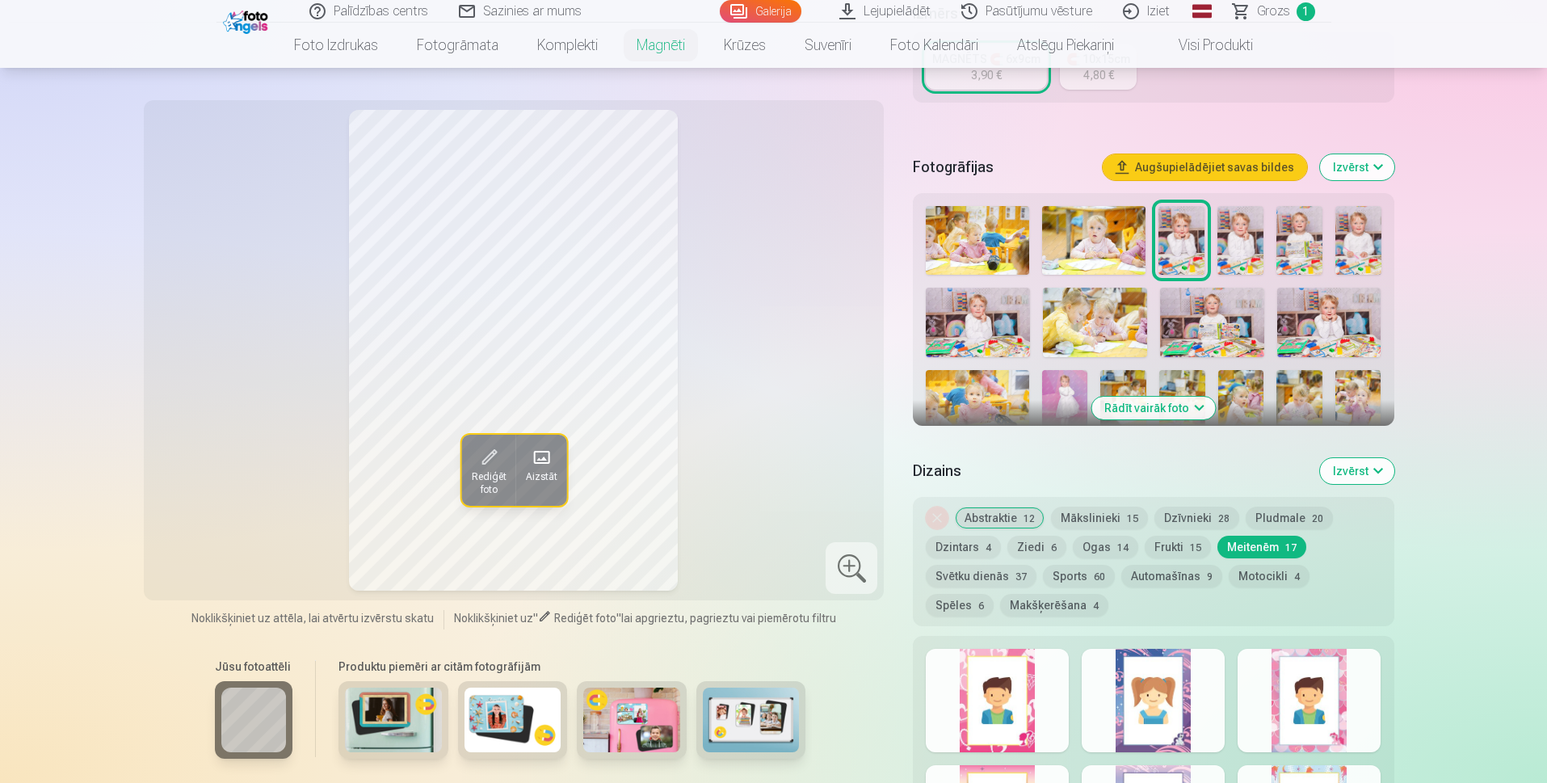
scroll to position [404, 0]
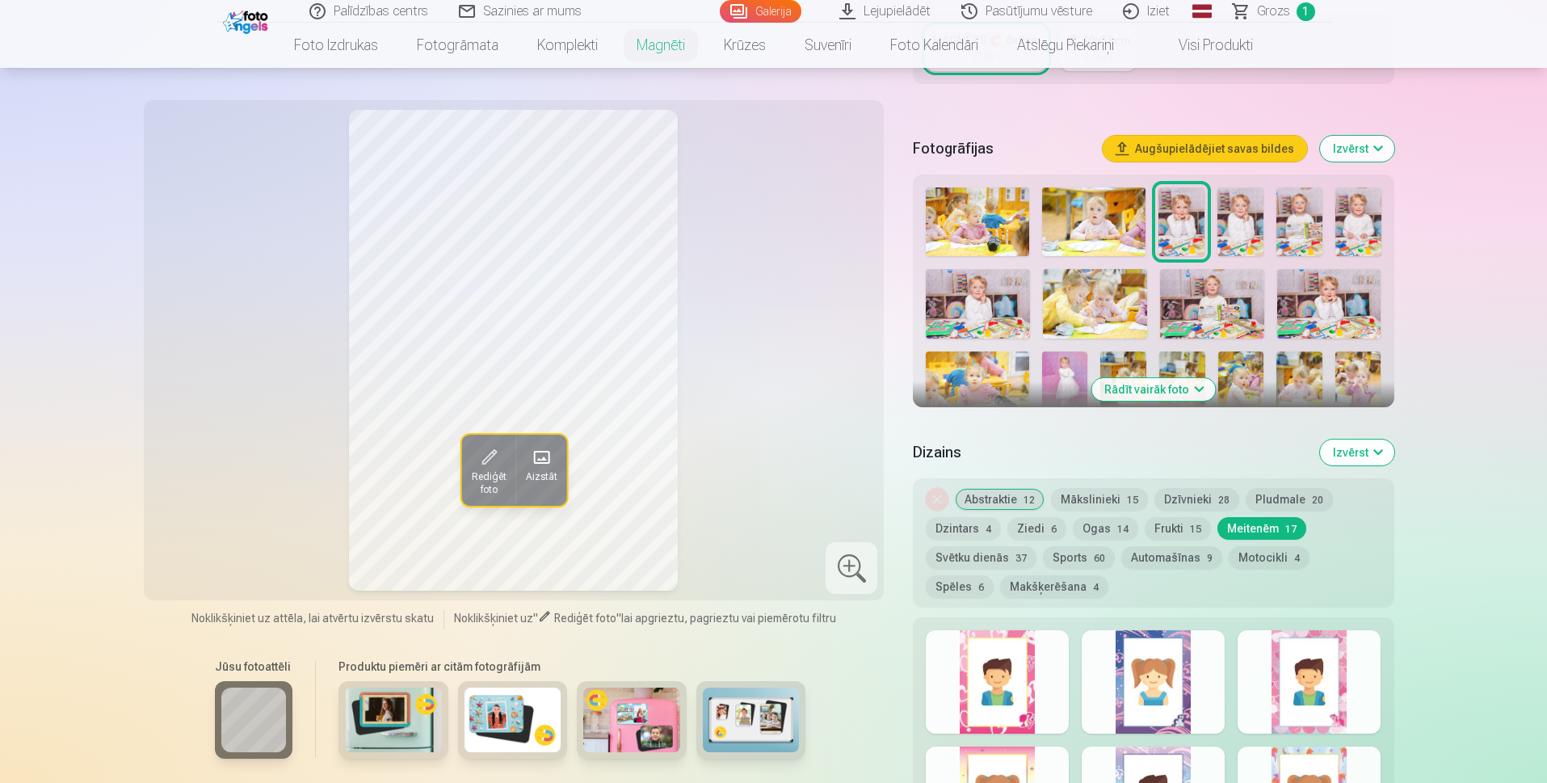
click at [1132, 658] on div at bounding box center [1153, 681] width 143 height 103
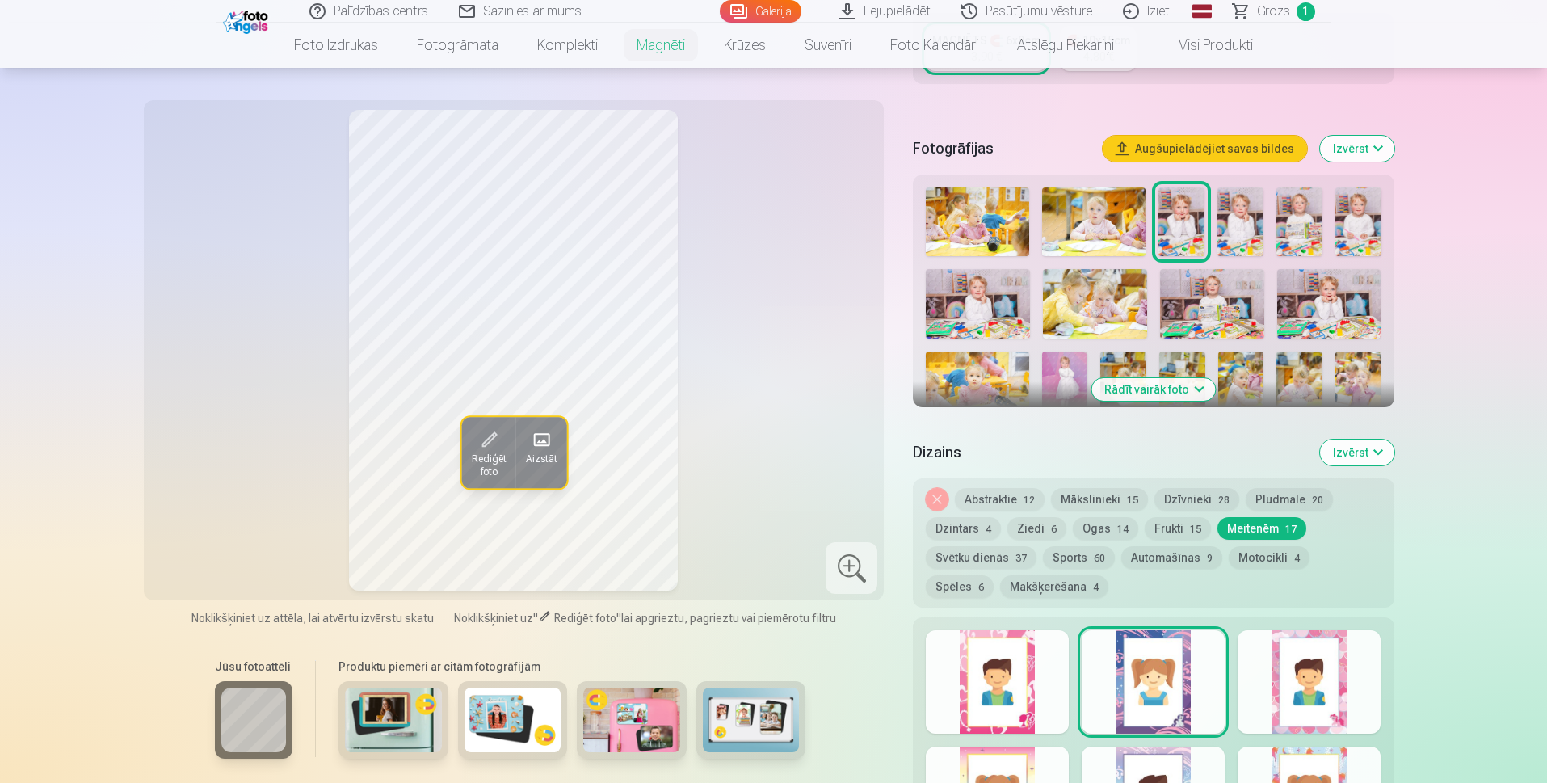
click at [1035, 665] on div at bounding box center [997, 681] width 143 height 103
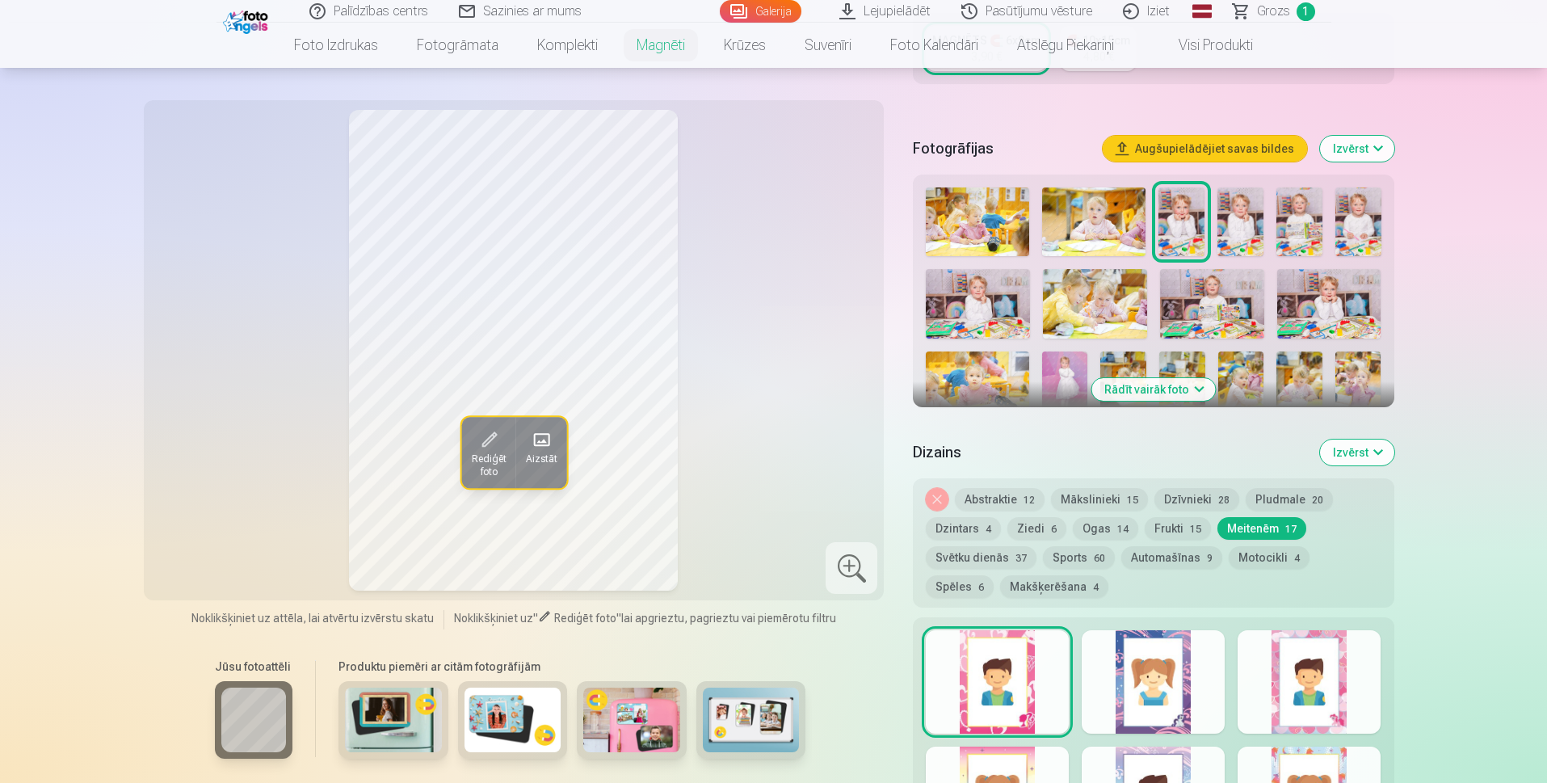
click at [1095, 533] on button "Ogas 14" at bounding box center [1105, 528] width 65 height 23
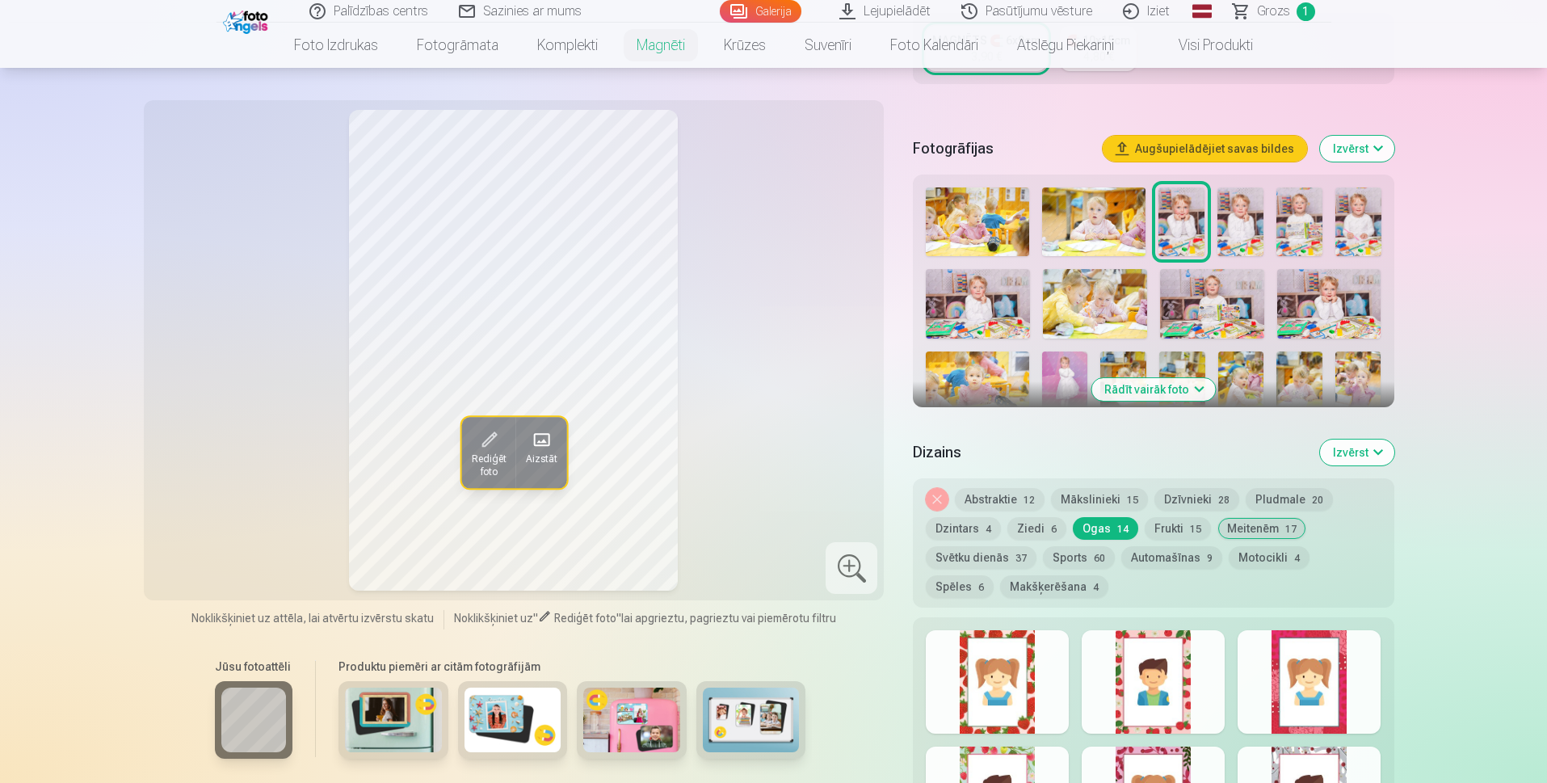
click at [1121, 658] on div at bounding box center [1153, 681] width 143 height 103
click at [1046, 670] on div at bounding box center [997, 681] width 143 height 103
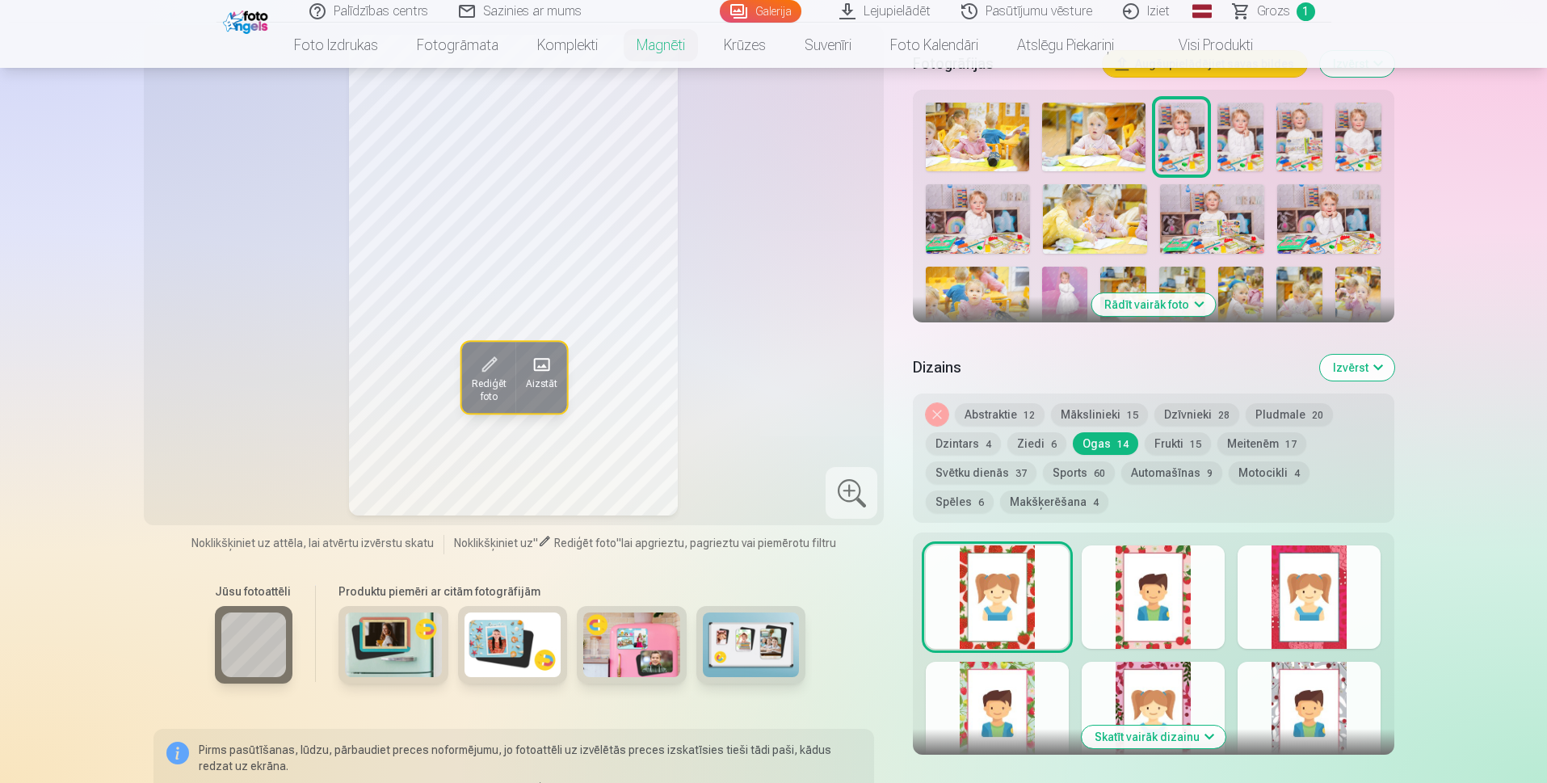
scroll to position [565, 0]
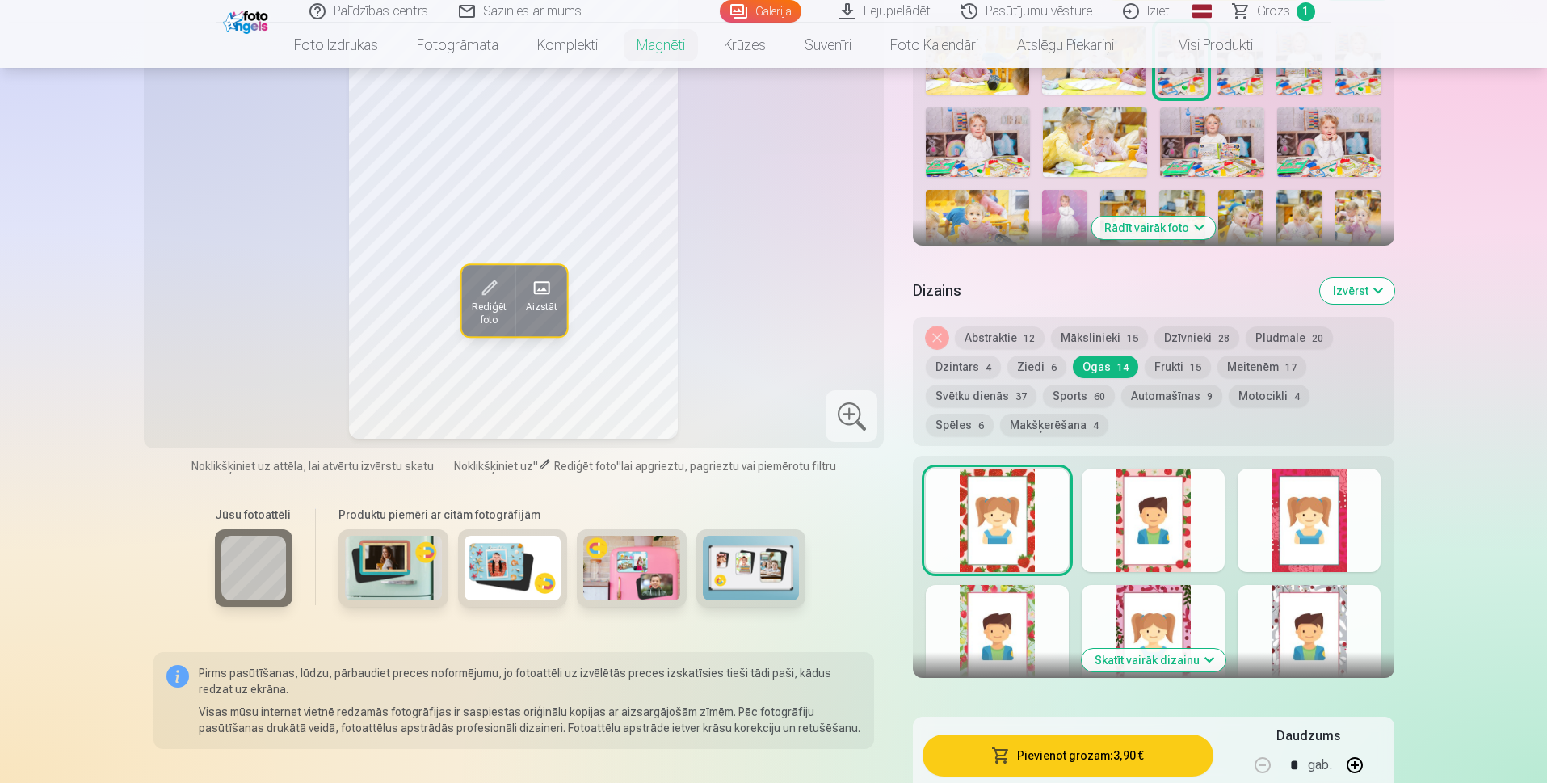
click at [978, 371] on button "Dzintars 4" at bounding box center [963, 366] width 75 height 23
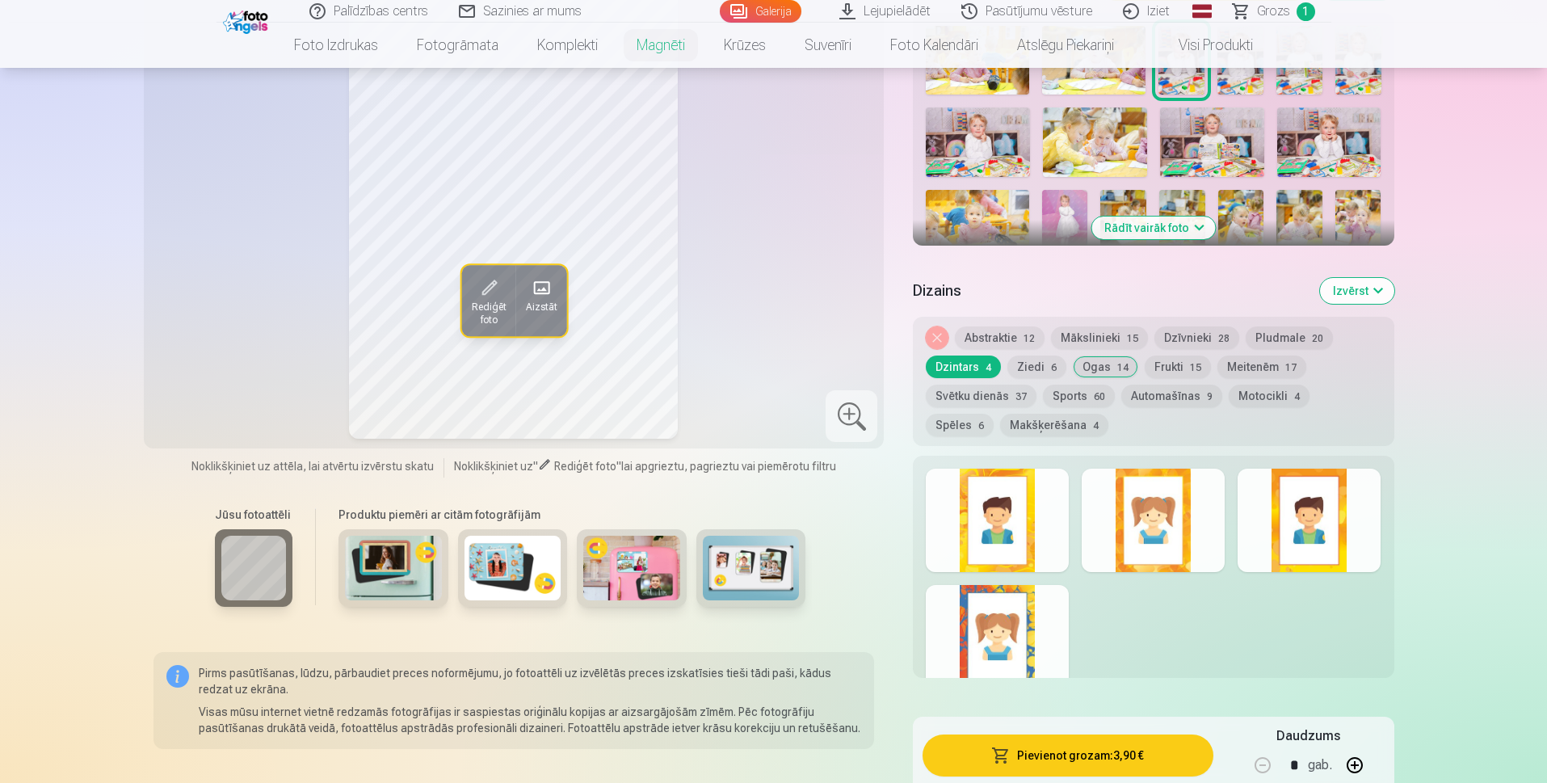
click at [1263, 397] on button "Motocikli 4" at bounding box center [1269, 396] width 81 height 23
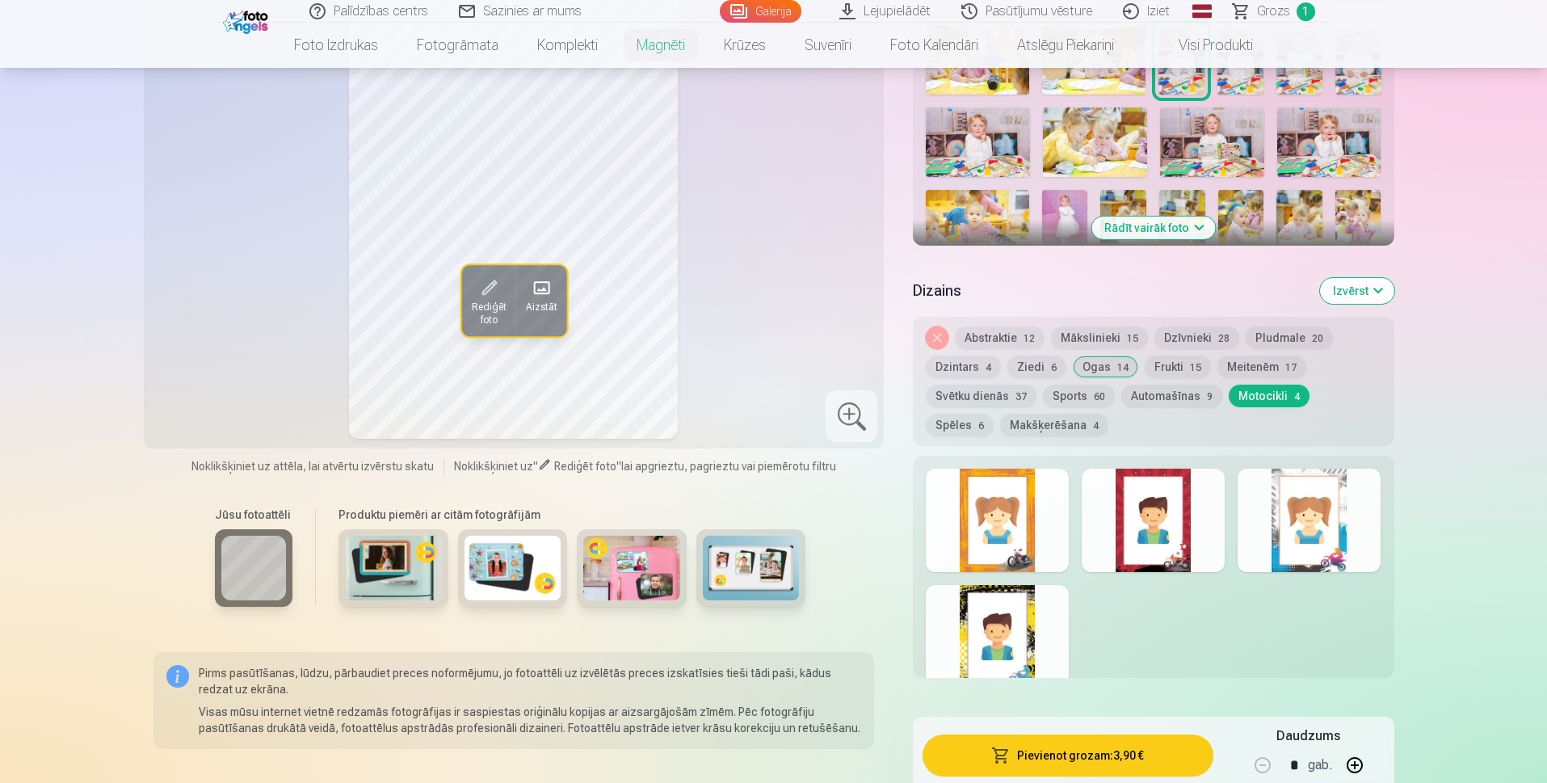
click at [1133, 397] on button "Automašīnas 9" at bounding box center [1171, 396] width 101 height 23
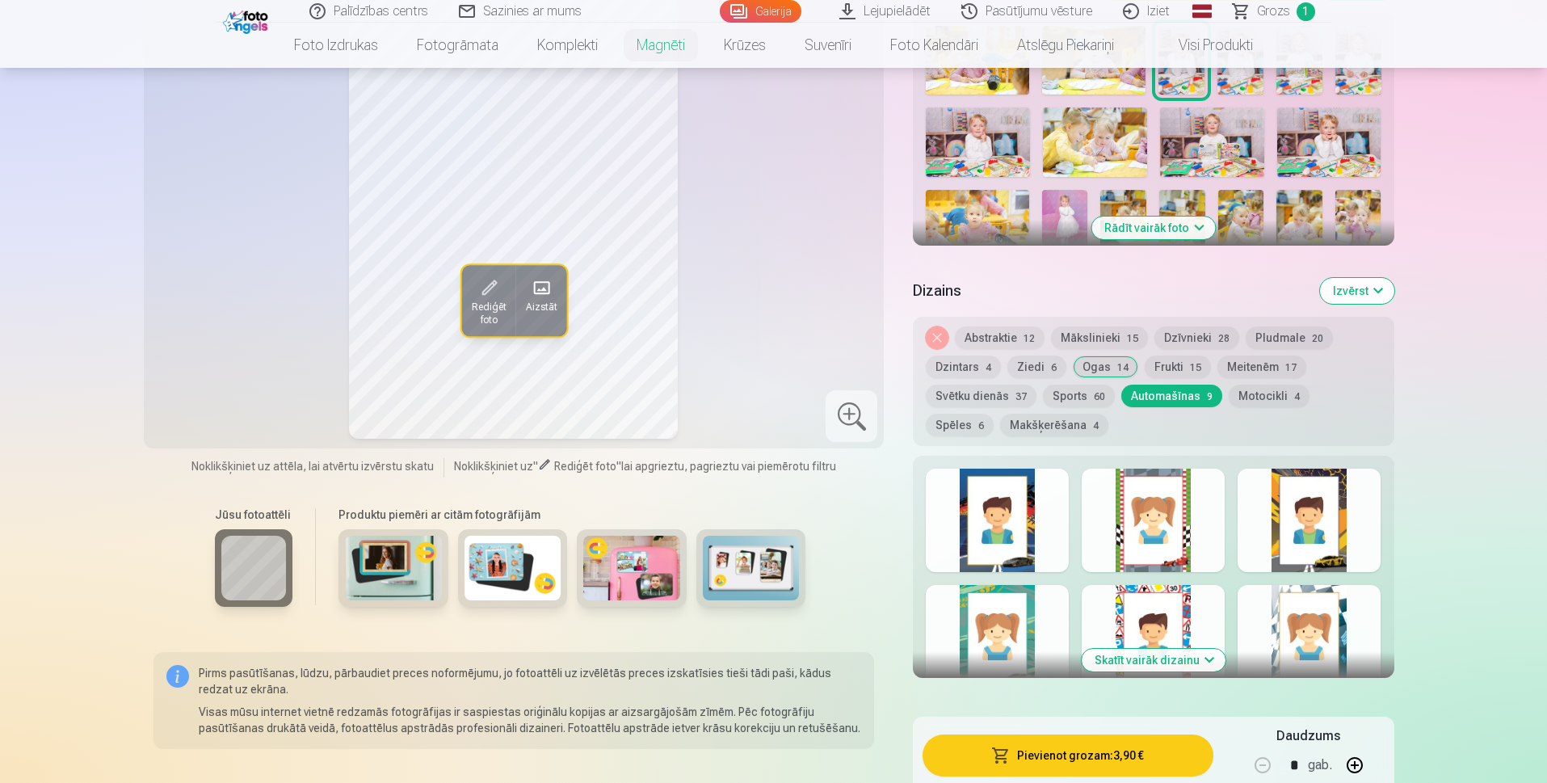
click at [1085, 396] on button "Sports 60" at bounding box center [1079, 396] width 72 height 23
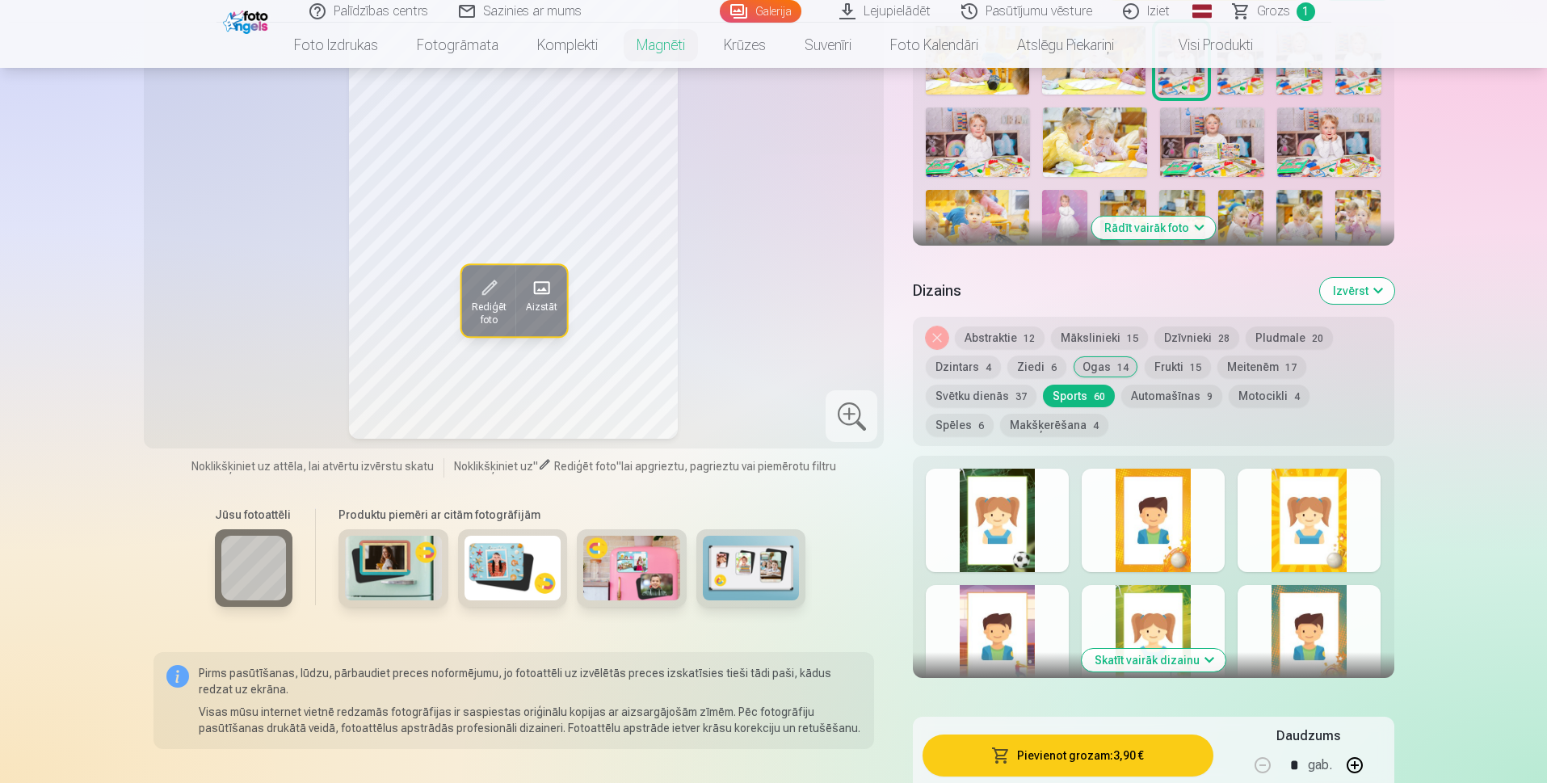
click at [965, 428] on button "Spēles 6" at bounding box center [960, 425] width 68 height 23
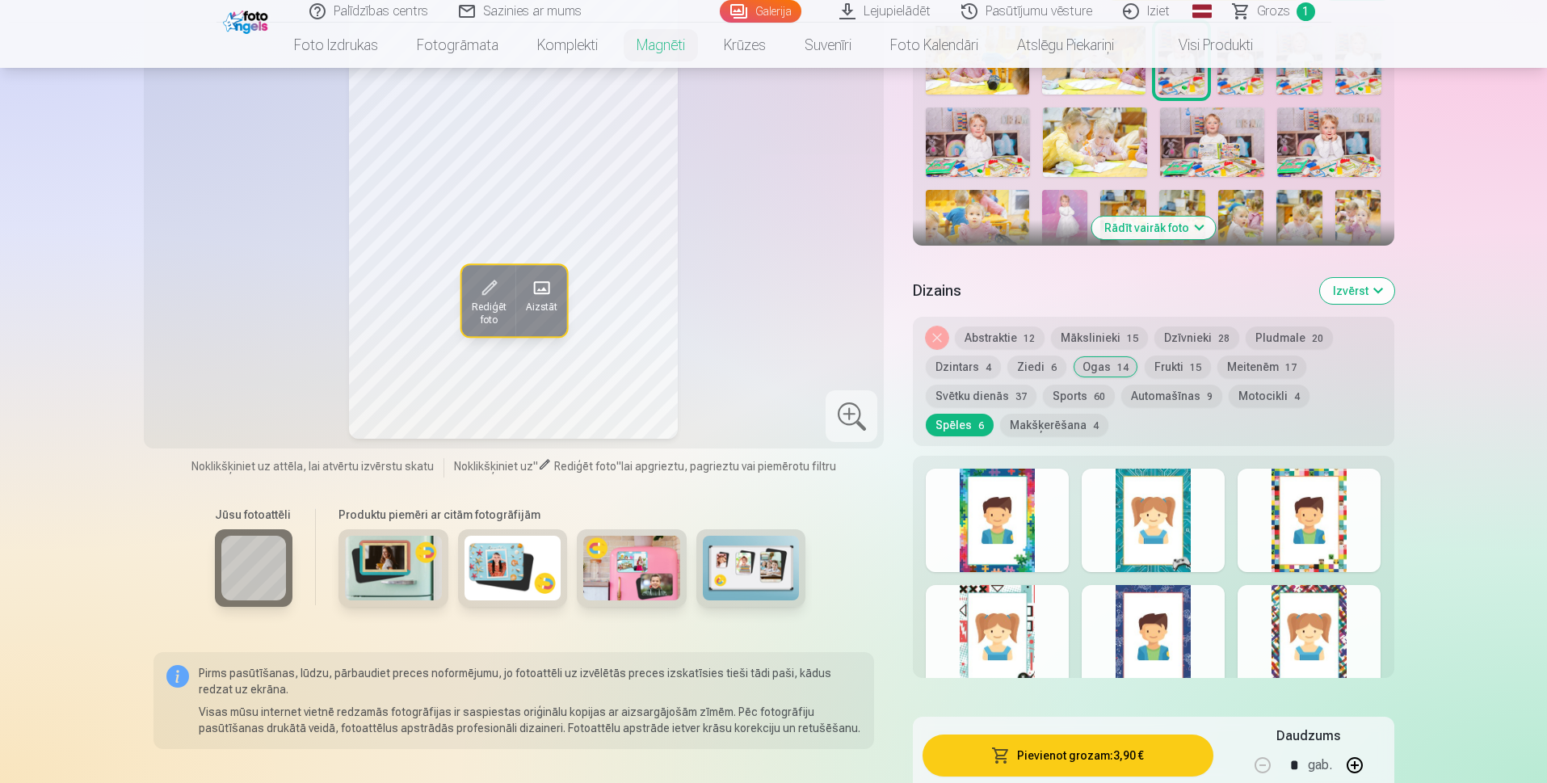
click at [1179, 364] on button "Frukti 15" at bounding box center [1178, 366] width 66 height 23
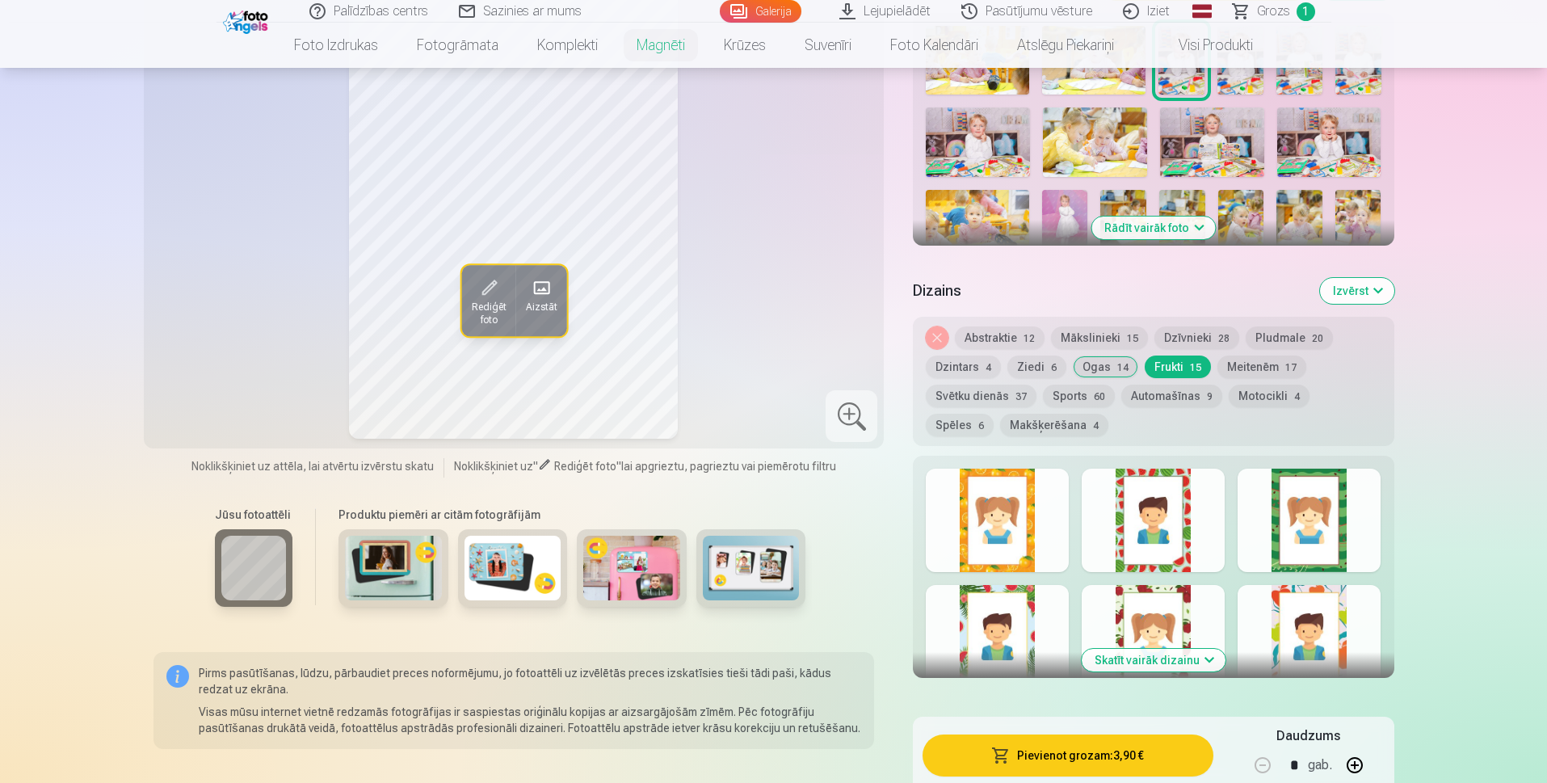
click at [1245, 360] on button "Meitenēm 17" at bounding box center [1261, 366] width 89 height 23
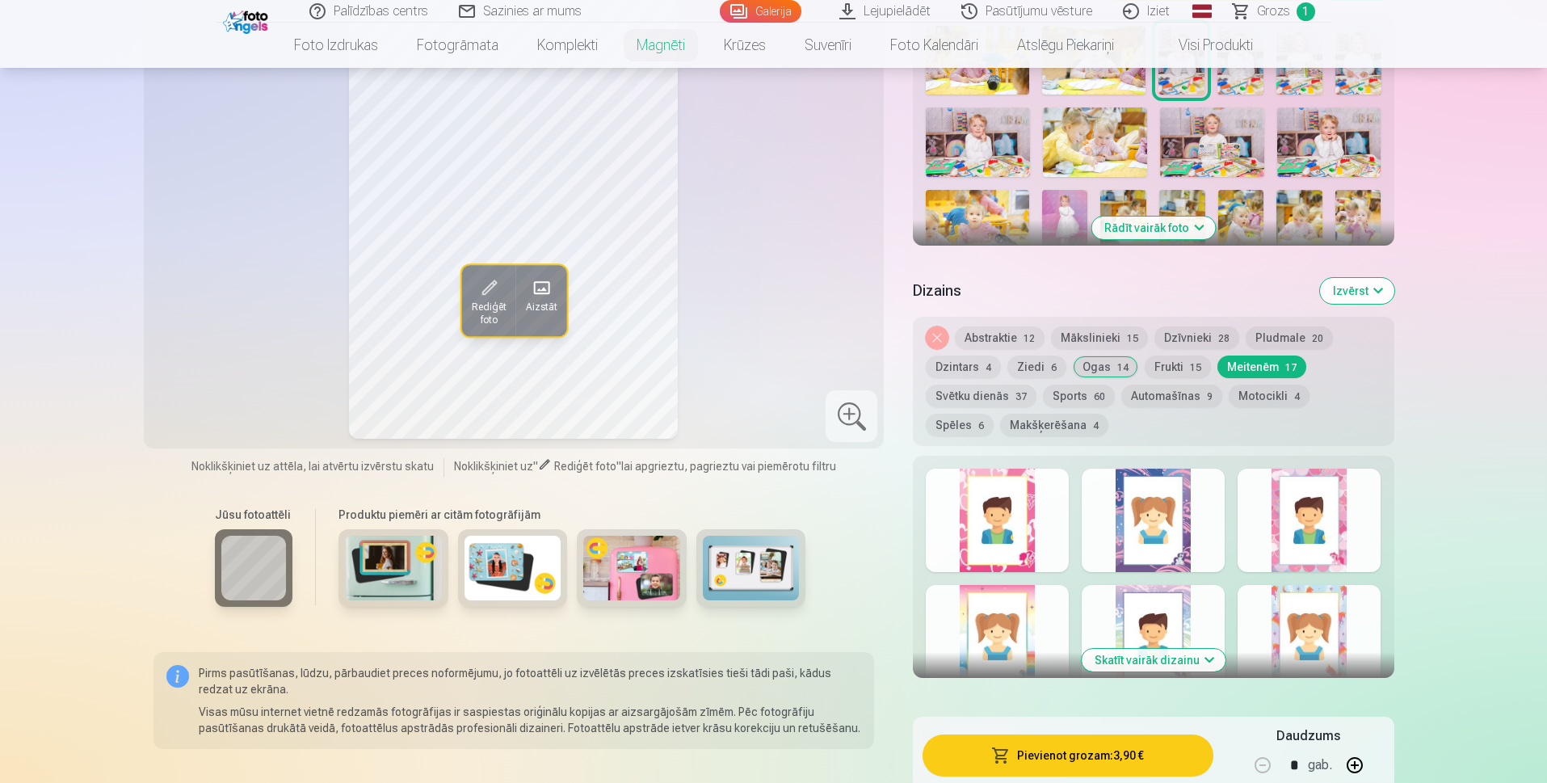
click at [1245, 513] on div at bounding box center [1309, 520] width 143 height 103
click at [1137, 595] on div at bounding box center [1153, 636] width 143 height 103
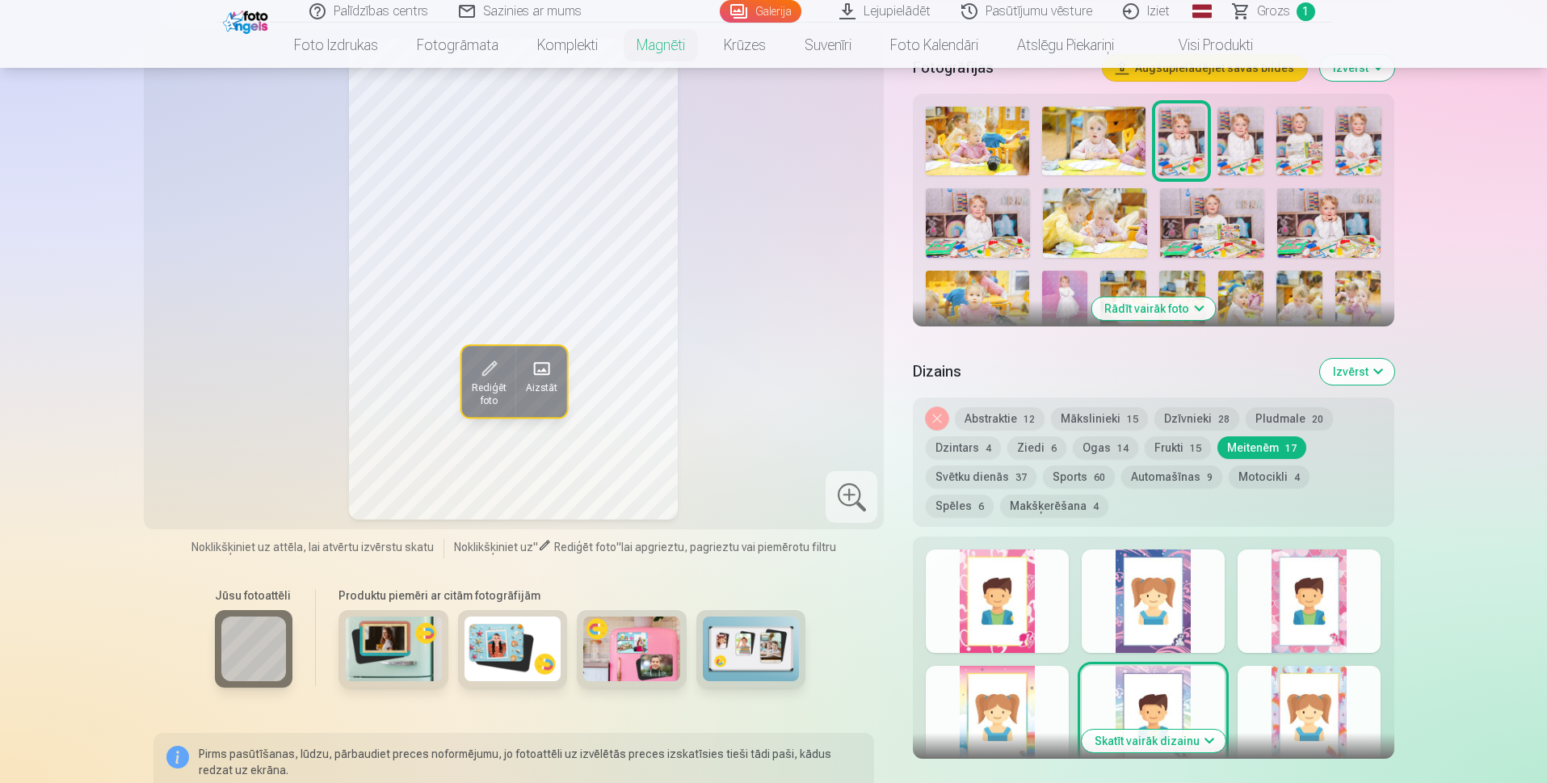
click at [1292, 607] on div at bounding box center [1309, 600] width 143 height 103
click at [1055, 620] on div at bounding box center [997, 600] width 143 height 103
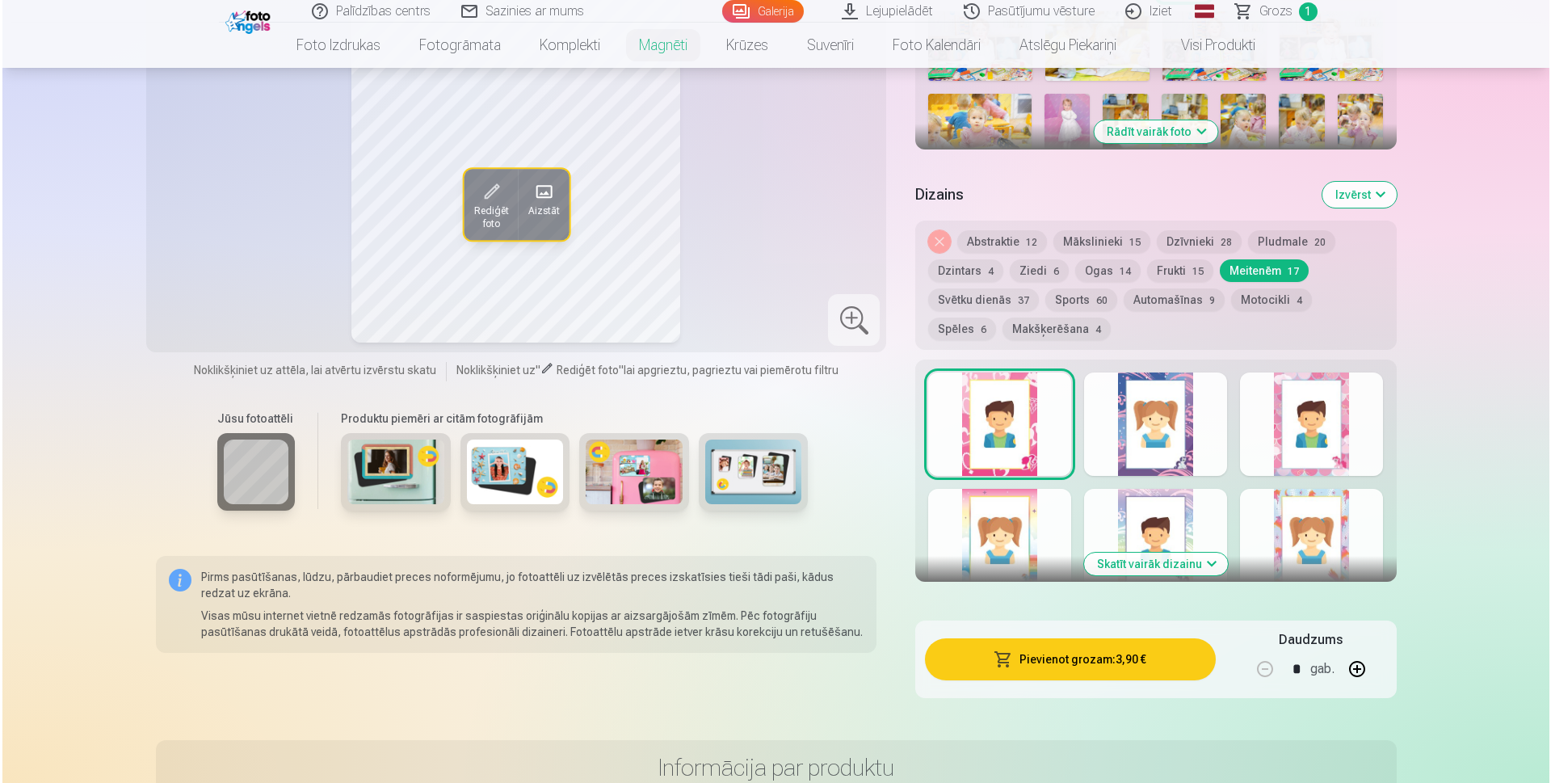
scroll to position [727, 0]
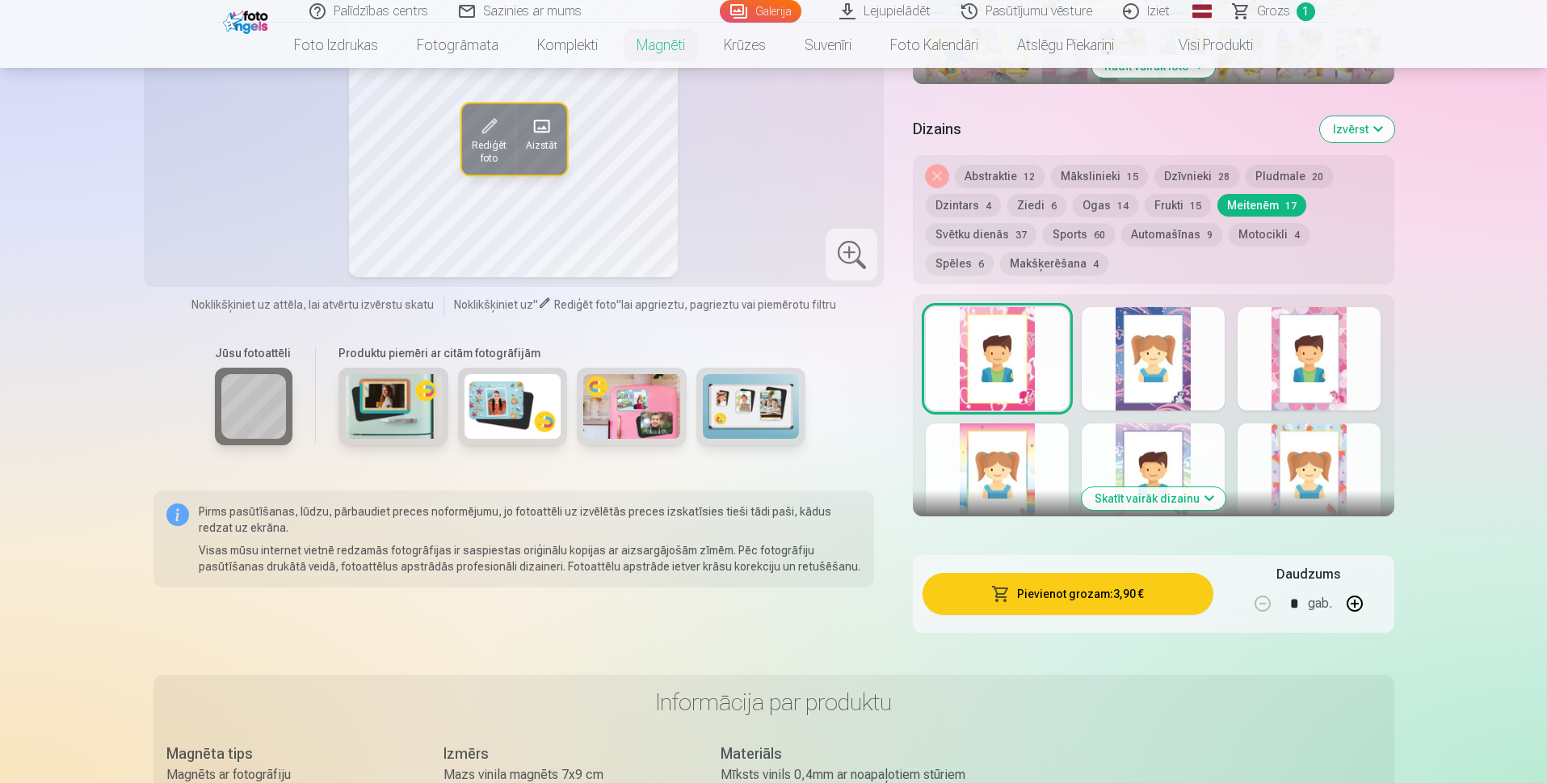
click at [1126, 599] on button "Pievienot grozam : 3,90 €" at bounding box center [1068, 594] width 290 height 42
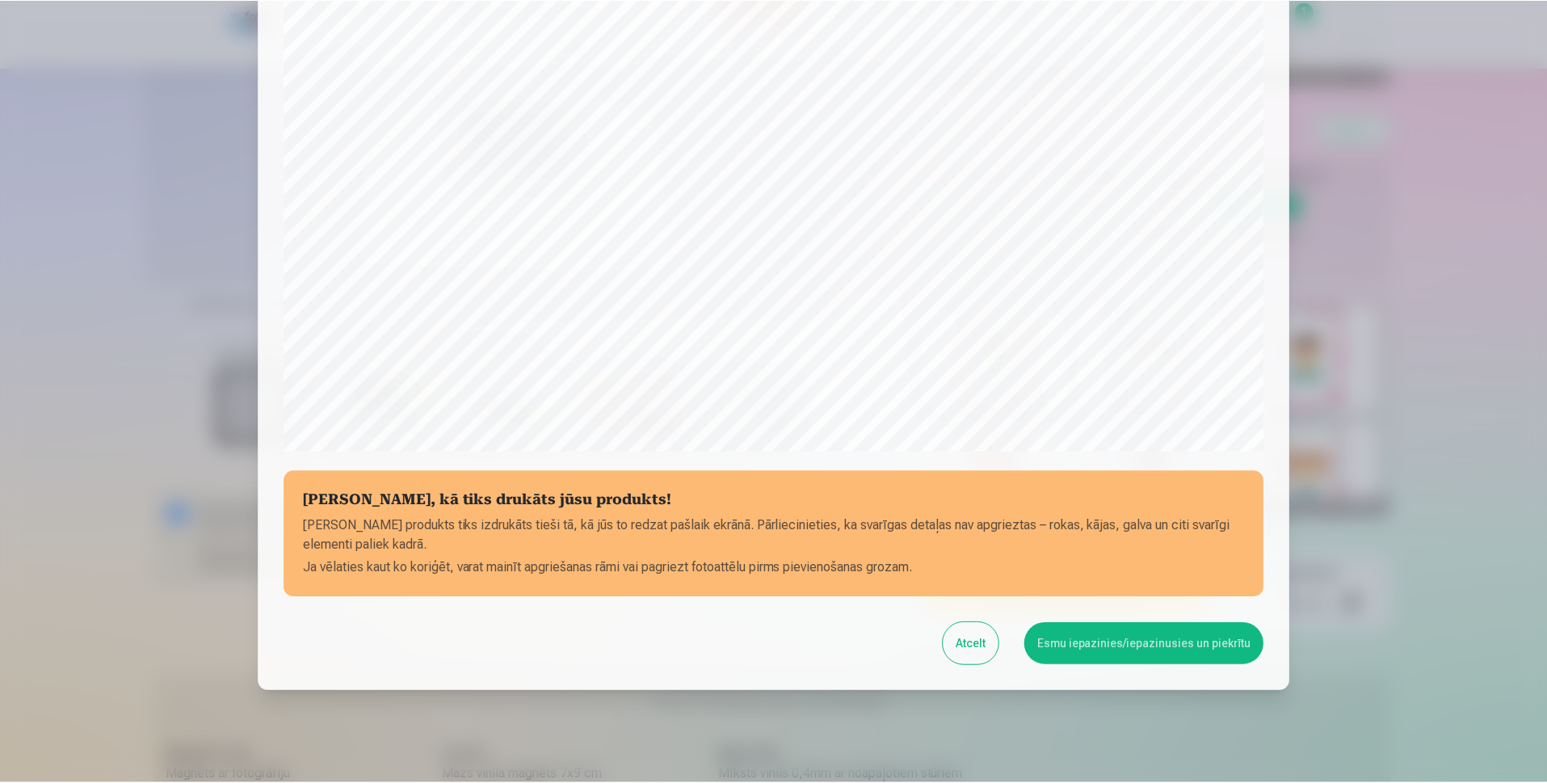
scroll to position [380, 0]
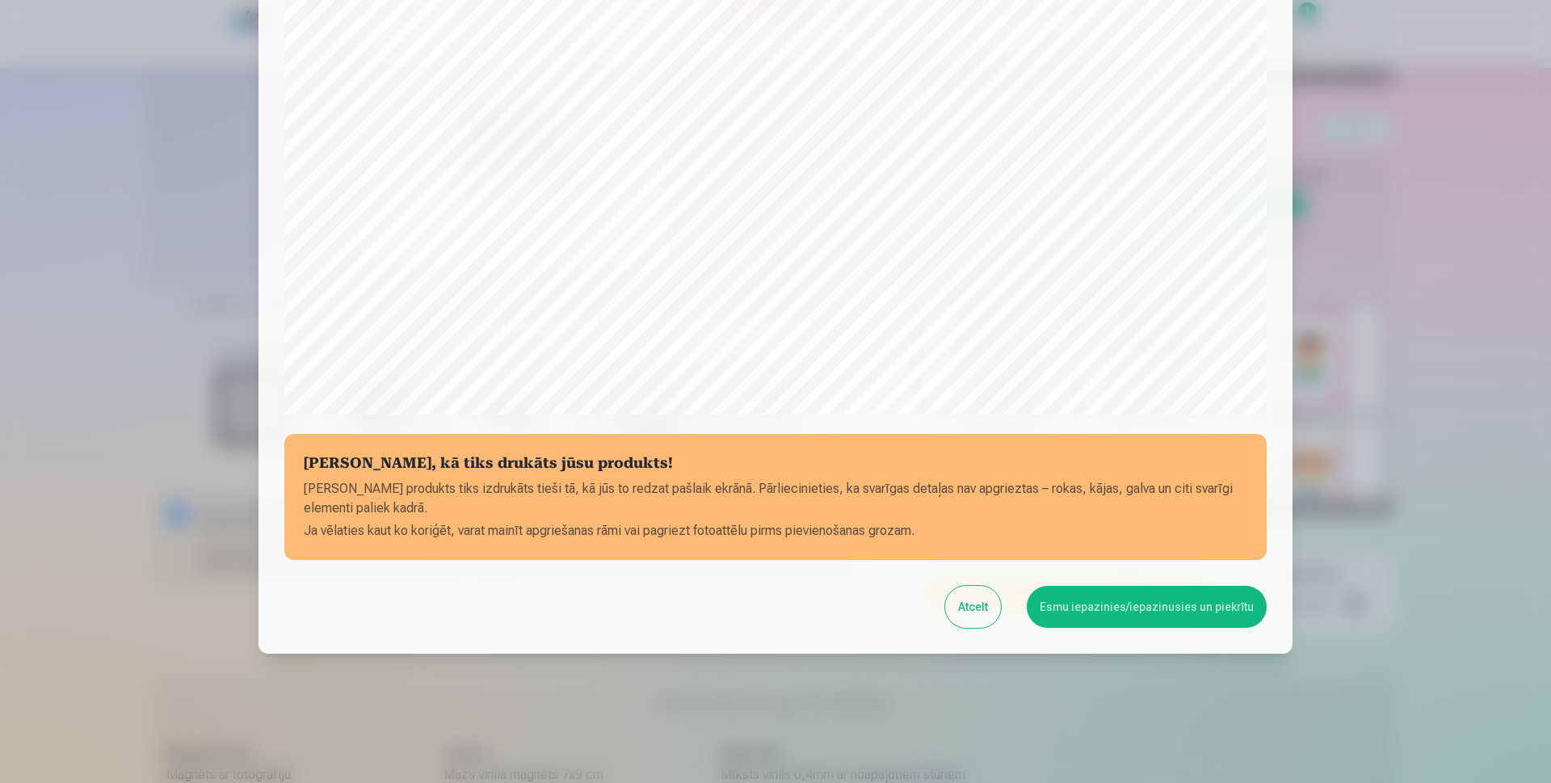
click at [1108, 612] on button "Esmu iepazinies/iepazinusies un piekrītu" at bounding box center [1147, 607] width 240 height 42
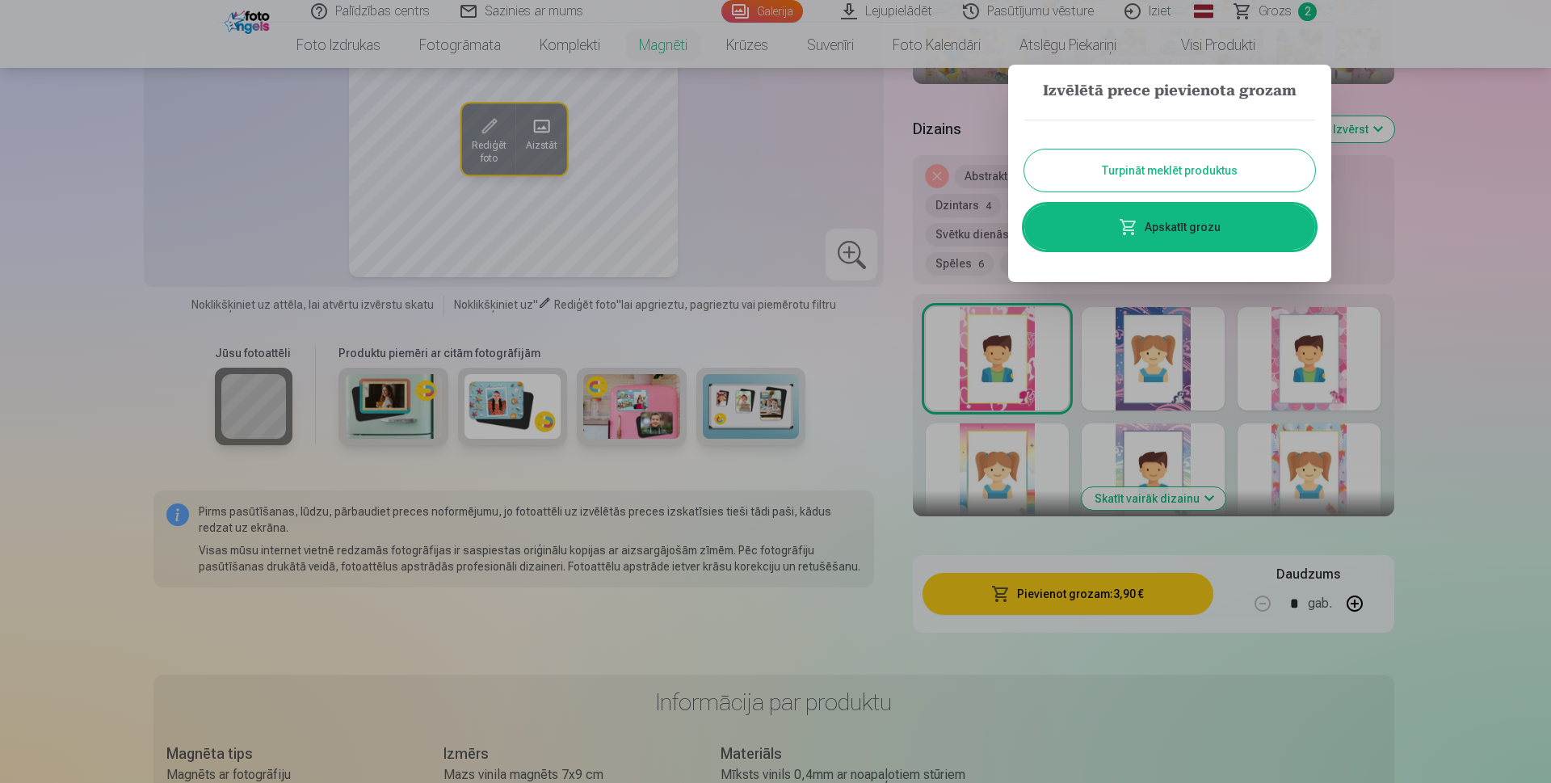
click at [1180, 246] on link "Apskatīt grozu" at bounding box center [1169, 226] width 291 height 45
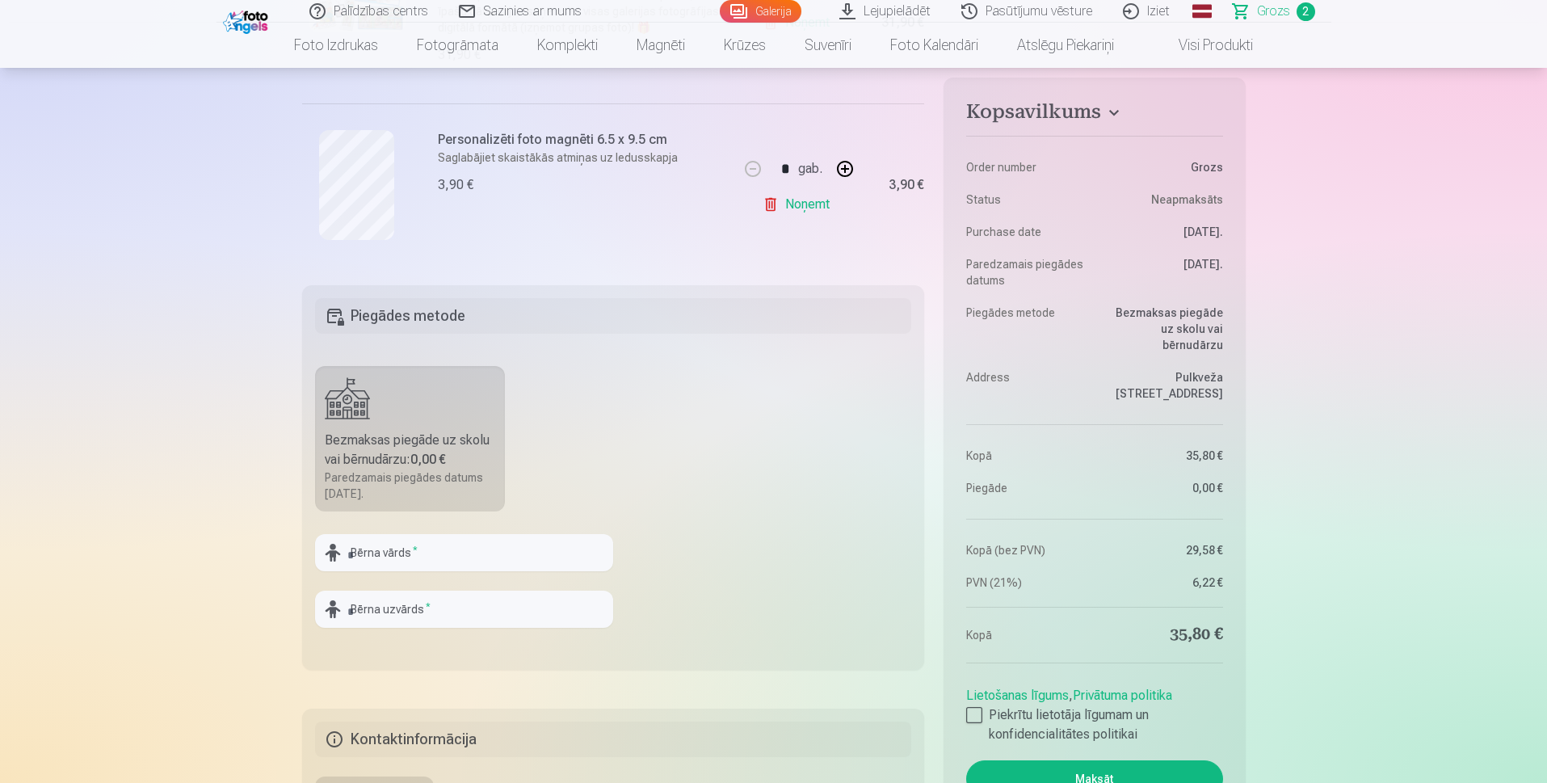
scroll to position [485, 0]
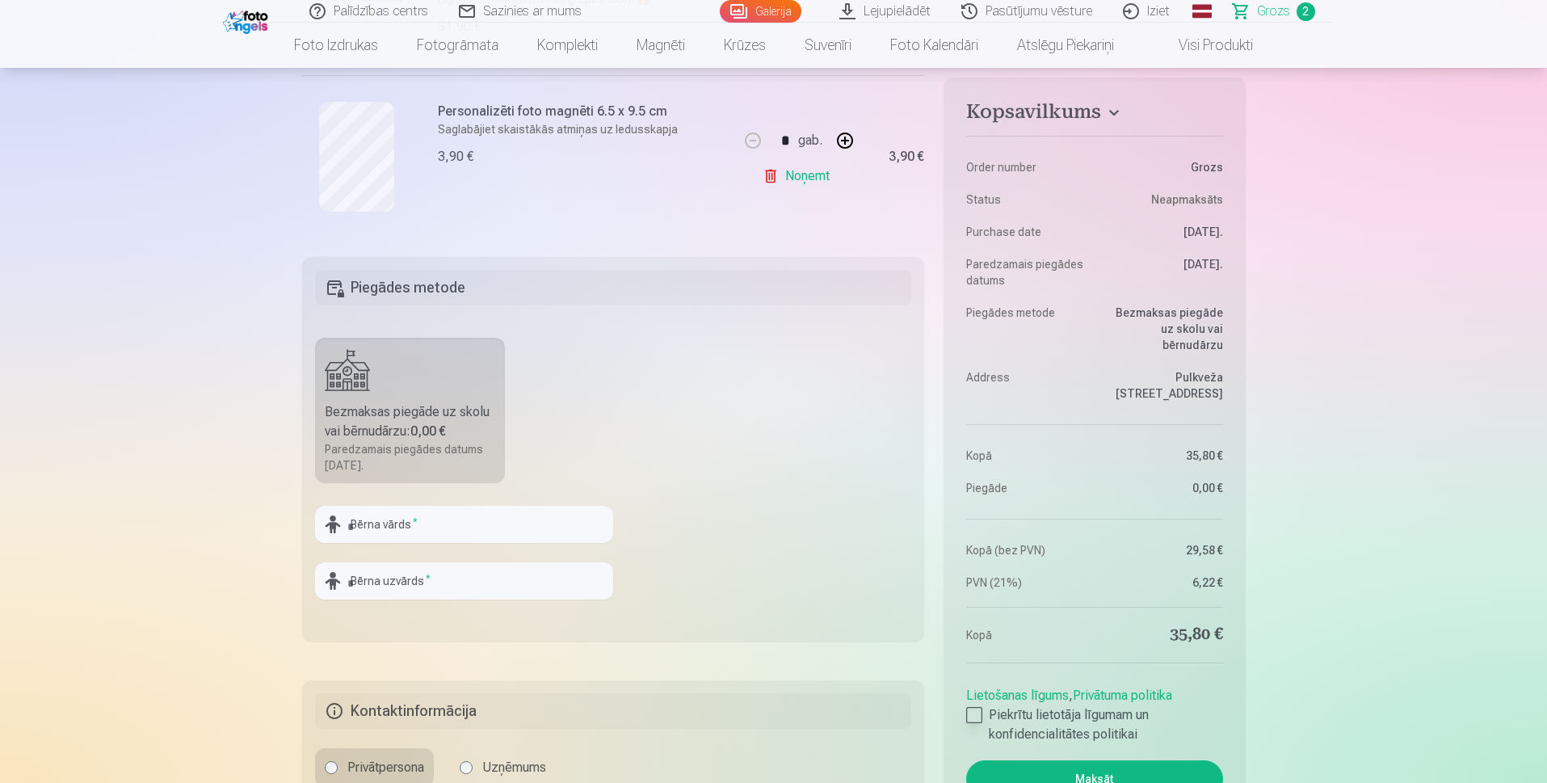
click at [978, 717] on div at bounding box center [974, 715] width 16 height 16
click at [1039, 767] on button "Maksāt" at bounding box center [1094, 778] width 256 height 37
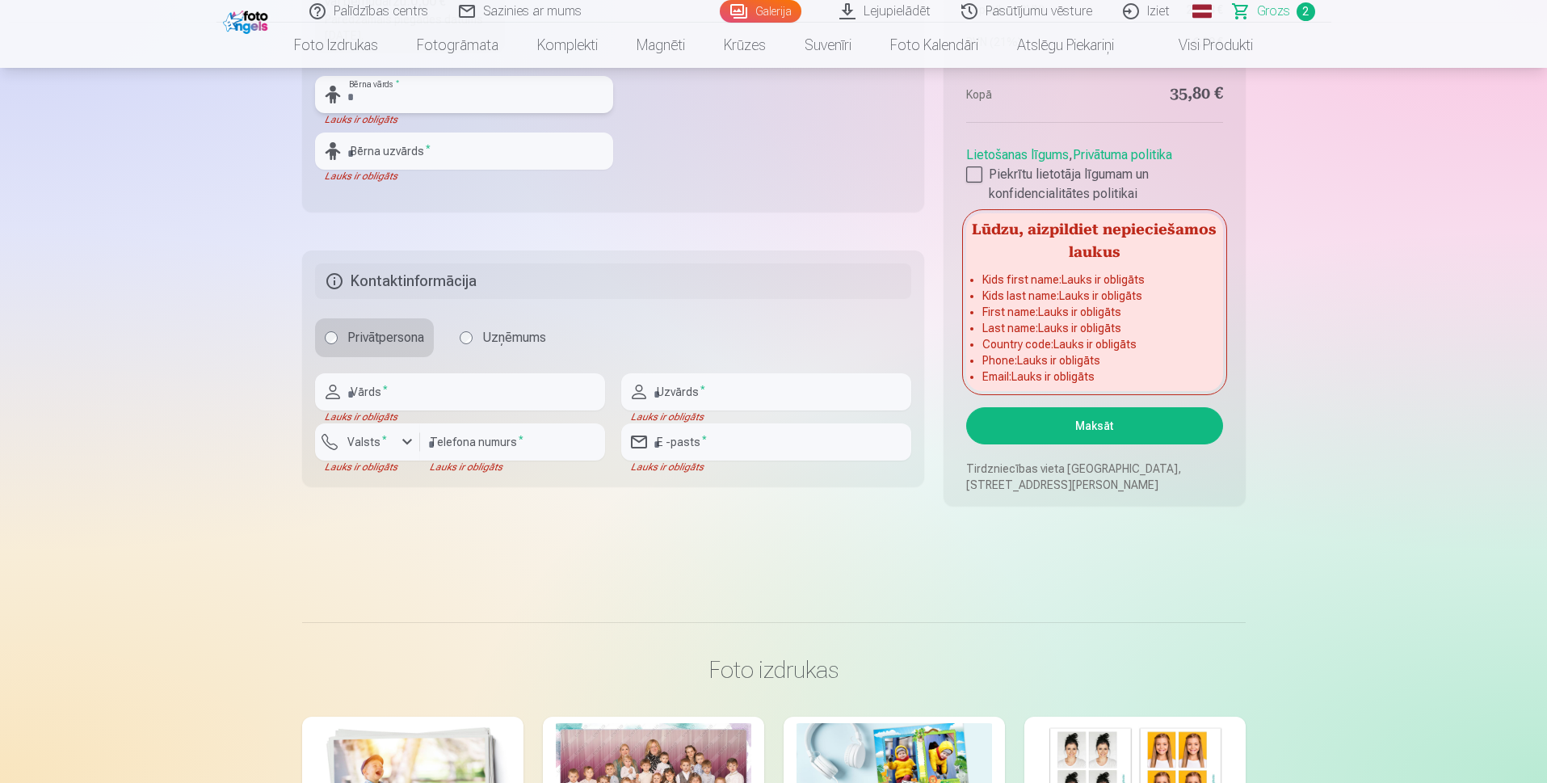
click at [487, 83] on input "text" at bounding box center [464, 94] width 298 height 37
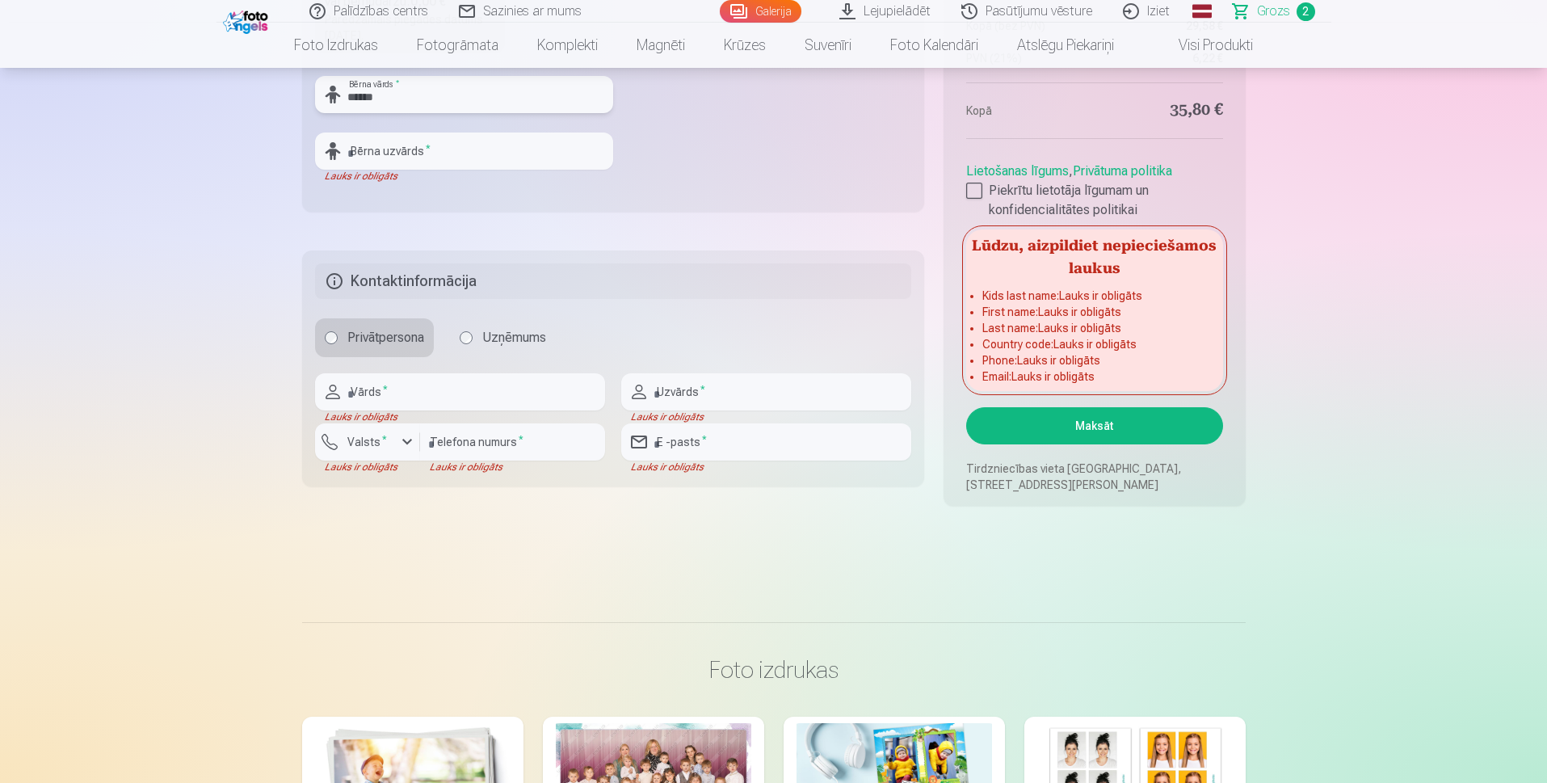
type input "******"
click at [475, 146] on input "text" at bounding box center [464, 150] width 298 height 37
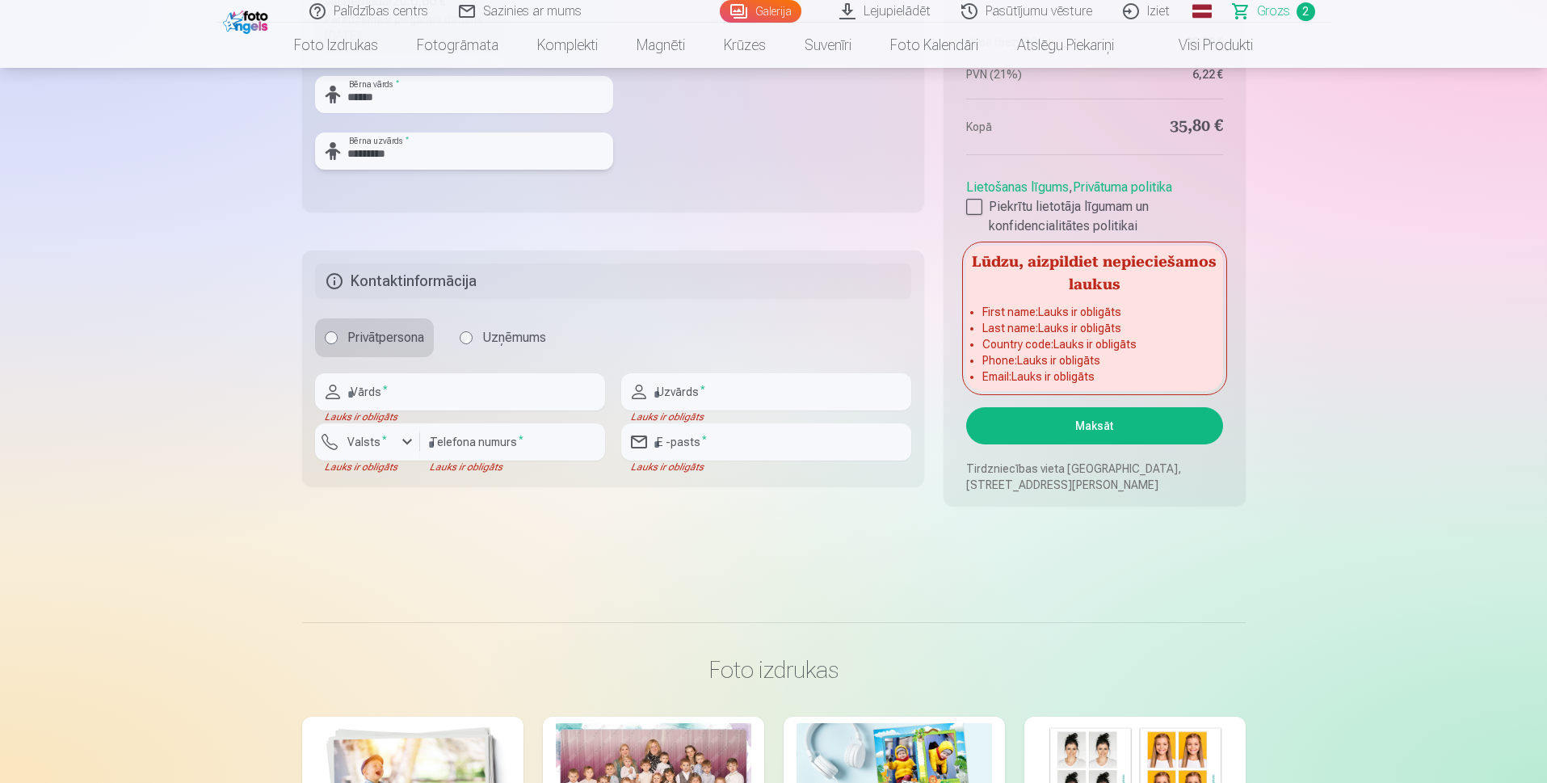
type input "*********"
click at [427, 393] on input "text" at bounding box center [460, 391] width 290 height 37
type input "****"
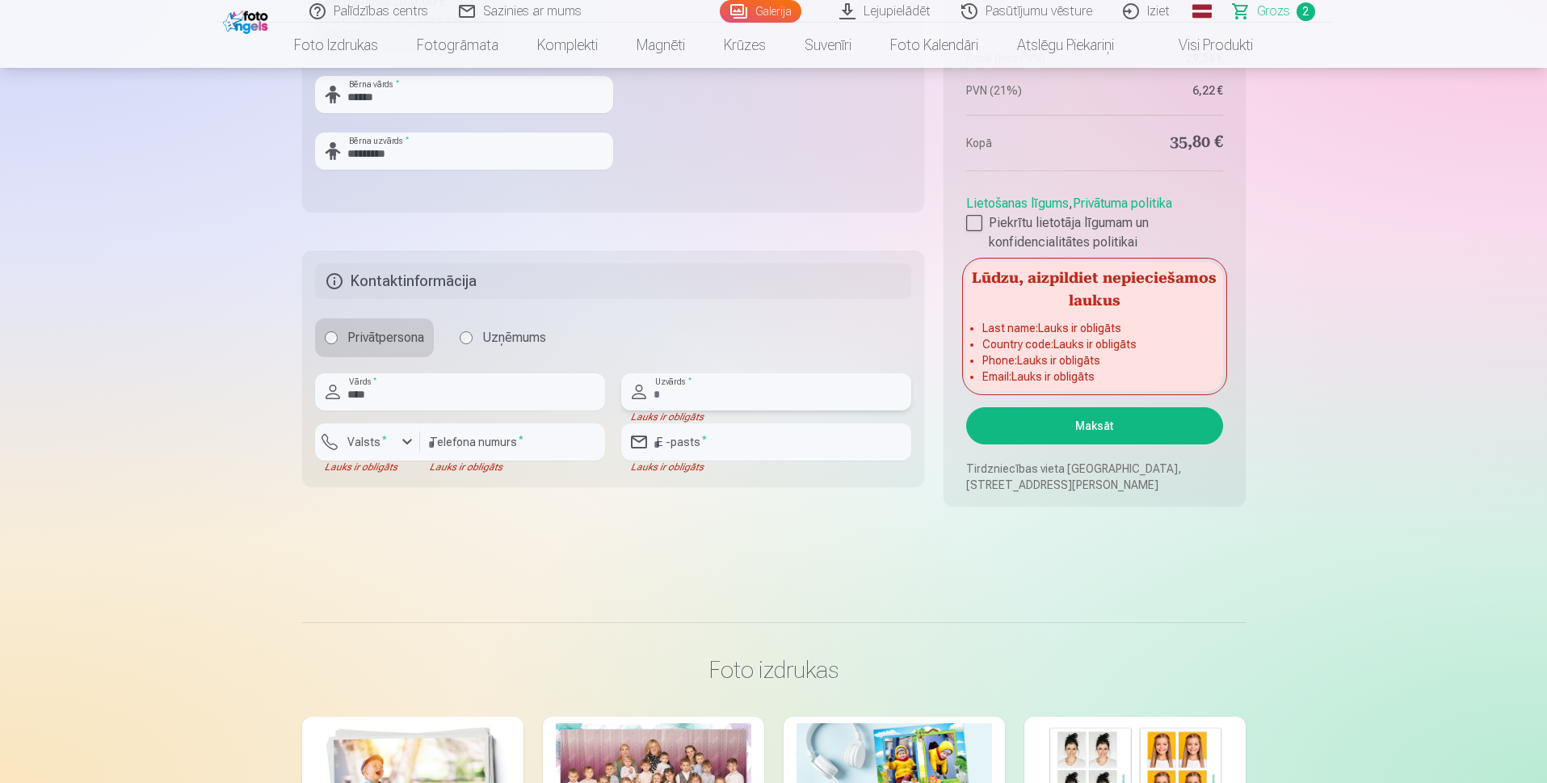
click at [683, 391] on input "text" at bounding box center [766, 391] width 290 height 37
type input "*********"
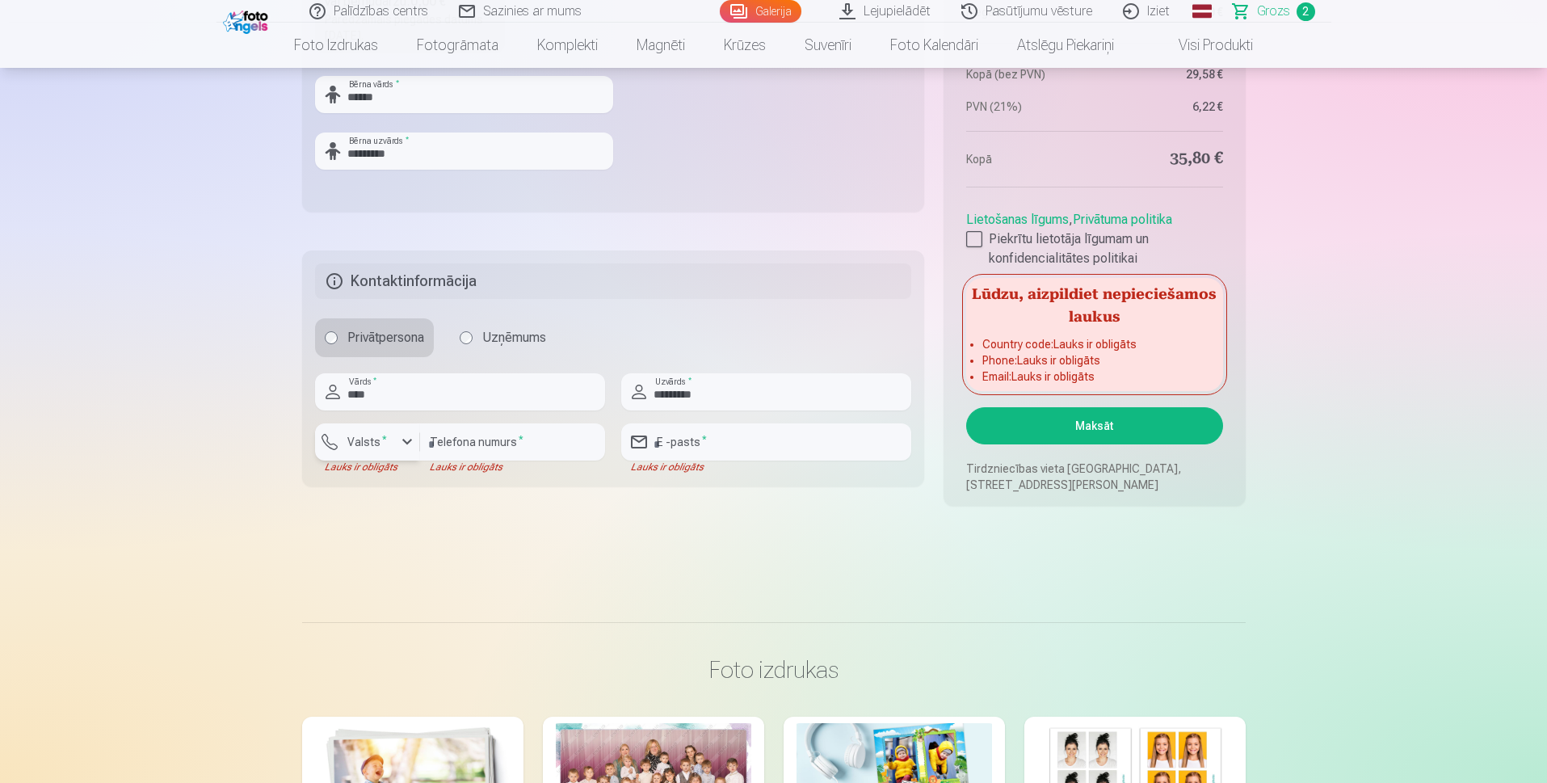
click at [401, 436] on div "button" at bounding box center [406, 441] width 19 height 19
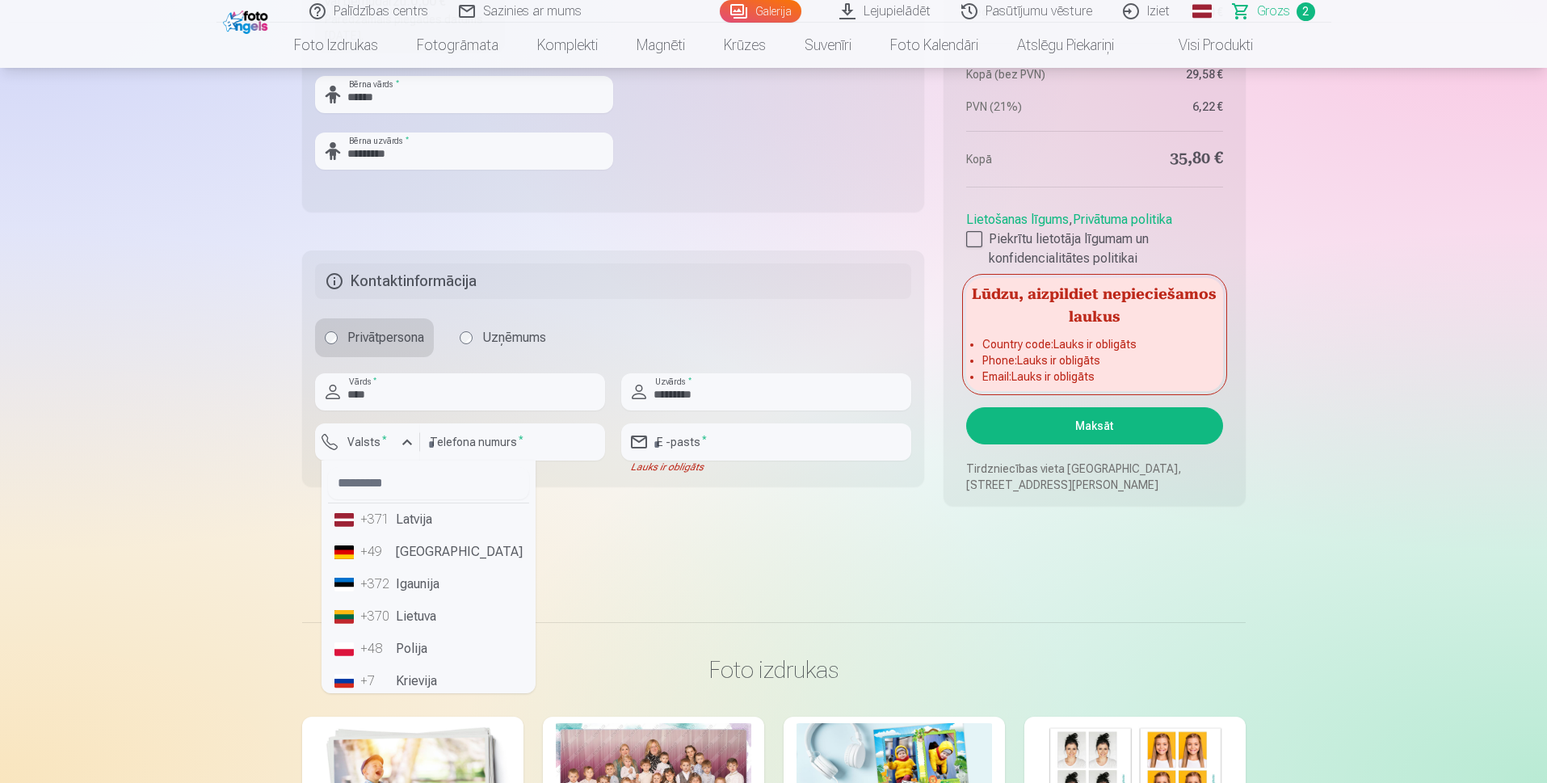
click at [424, 520] on li "+371 Latvija" at bounding box center [428, 519] width 201 height 32
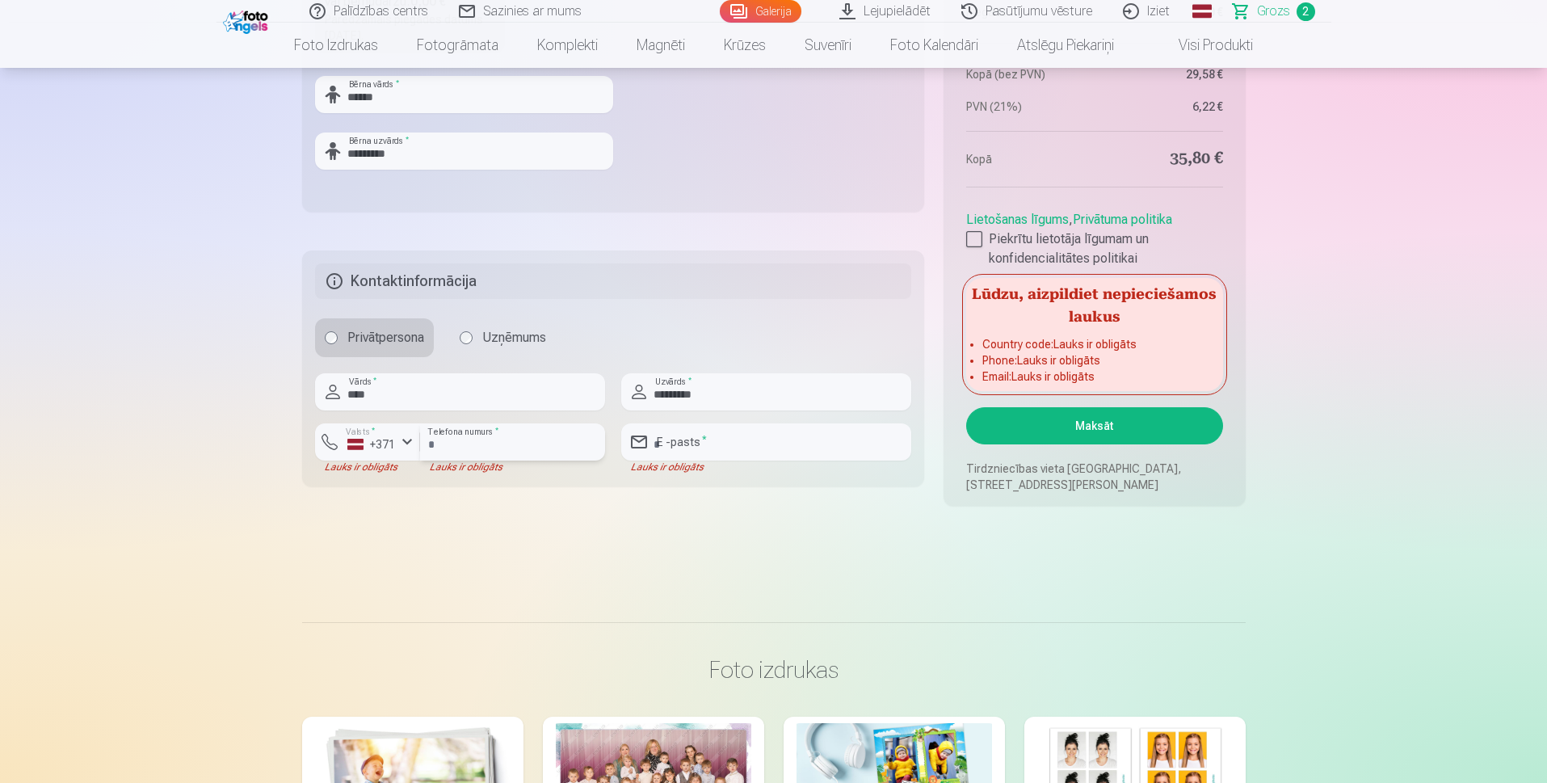
click at [496, 428] on input "number" at bounding box center [512, 441] width 185 height 37
click at [658, 446] on input "email" at bounding box center [766, 441] width 290 height 37
type input "**********"
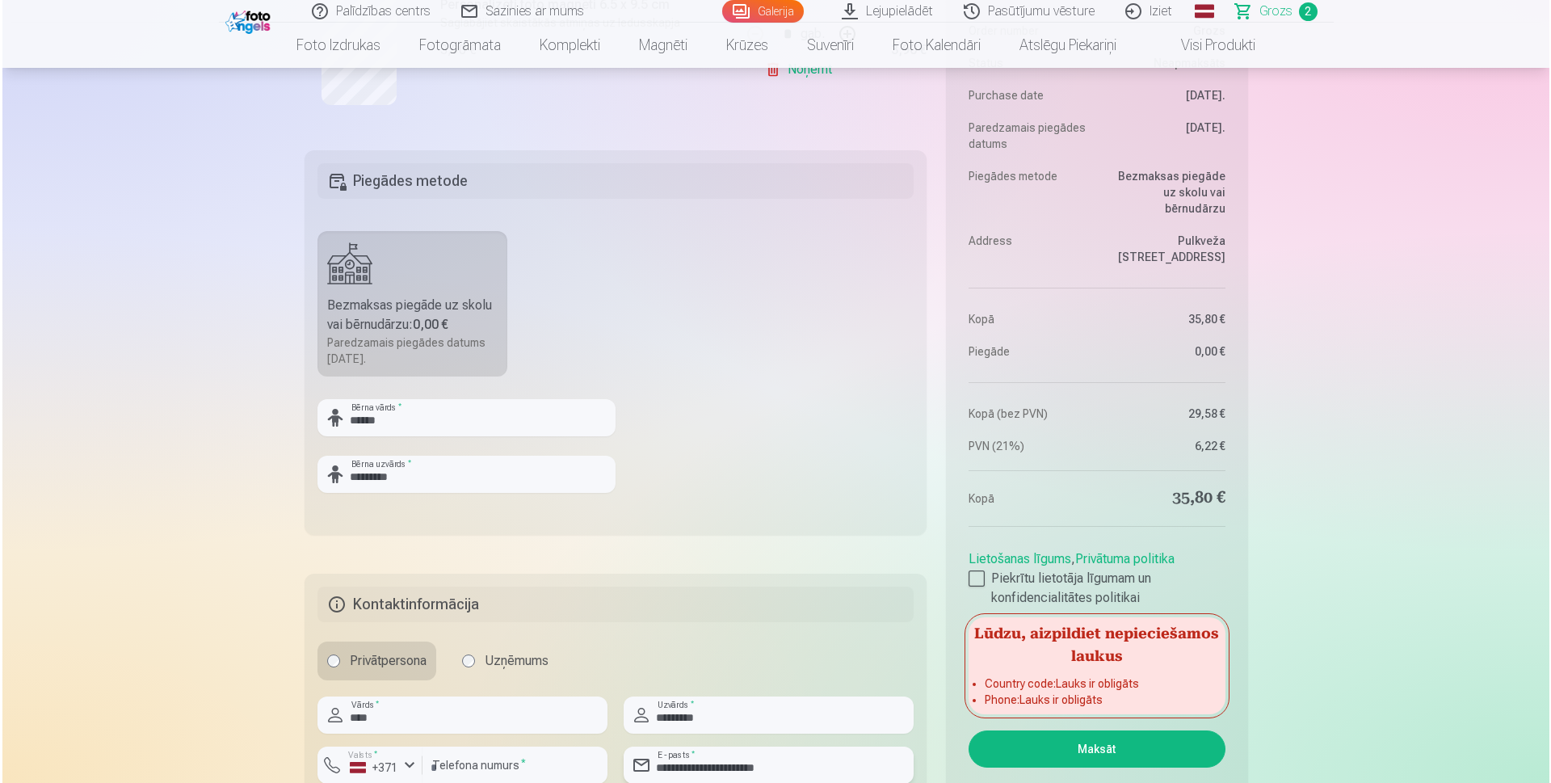
scroll to position [753, 0]
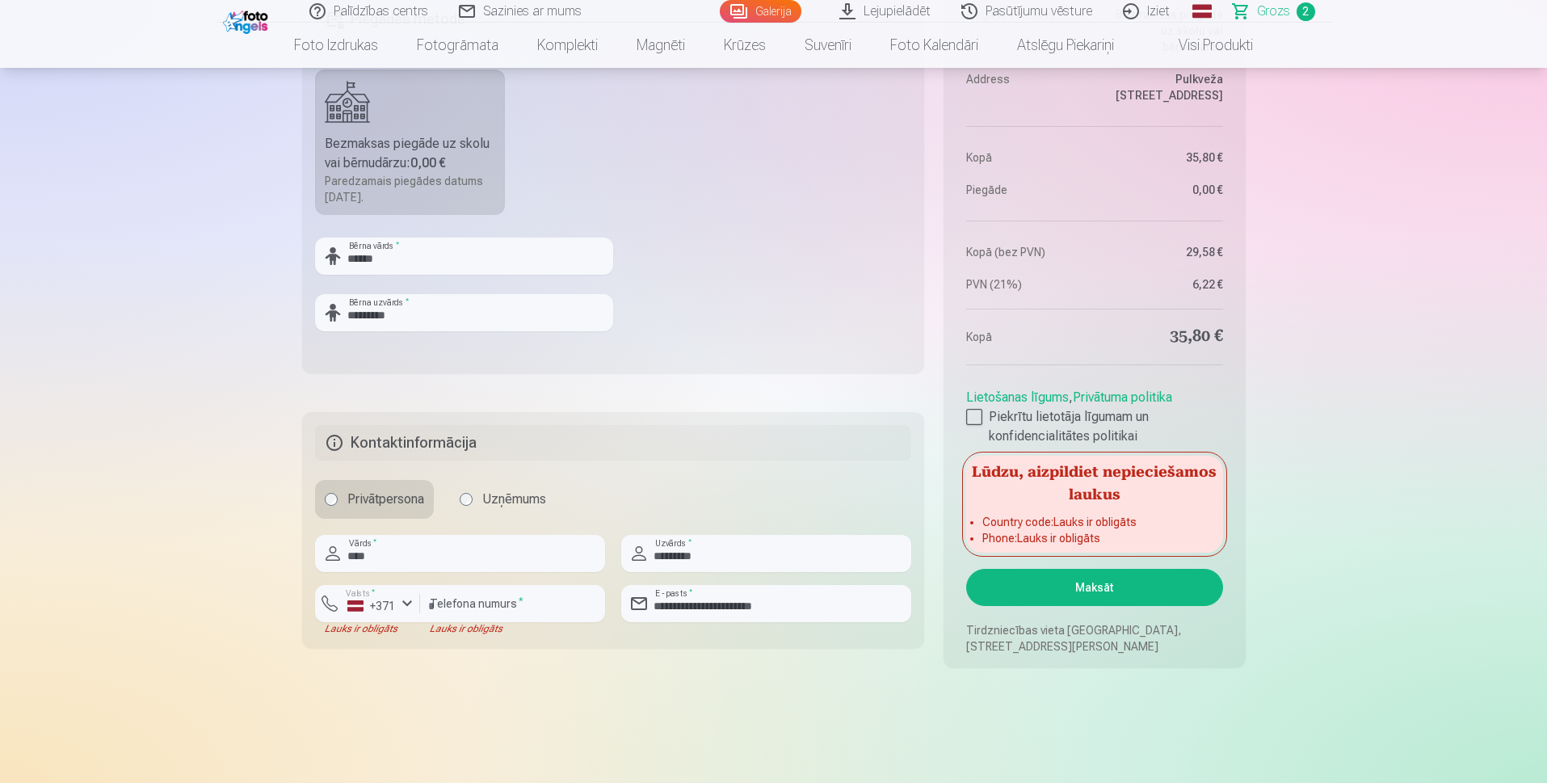
click at [1031, 582] on button "Maksāt" at bounding box center [1094, 587] width 256 height 37
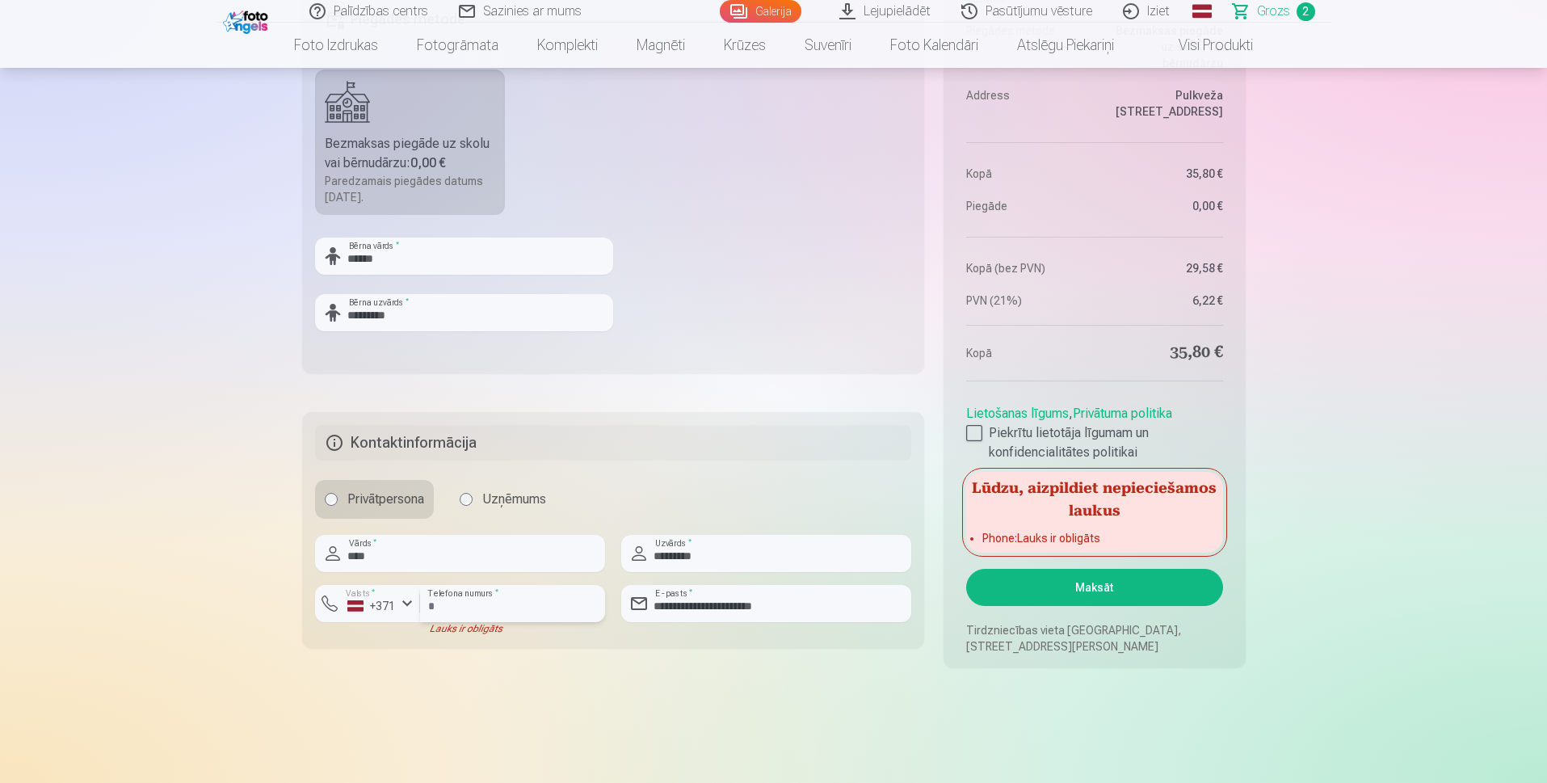
click at [559, 602] on input "number" at bounding box center [512, 603] width 185 height 37
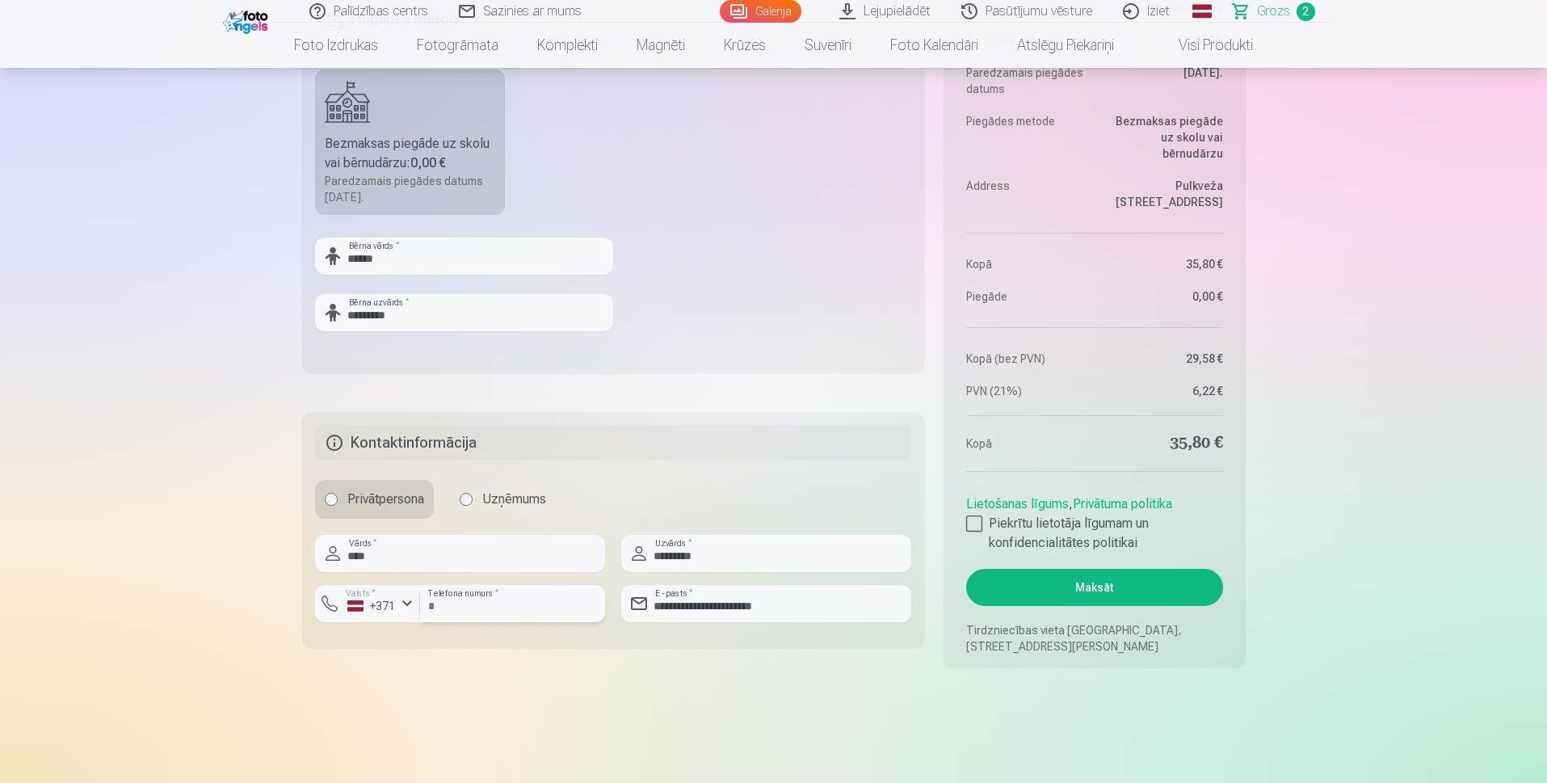
type input "********"
click at [1070, 595] on button "Maksāt" at bounding box center [1094, 587] width 256 height 37
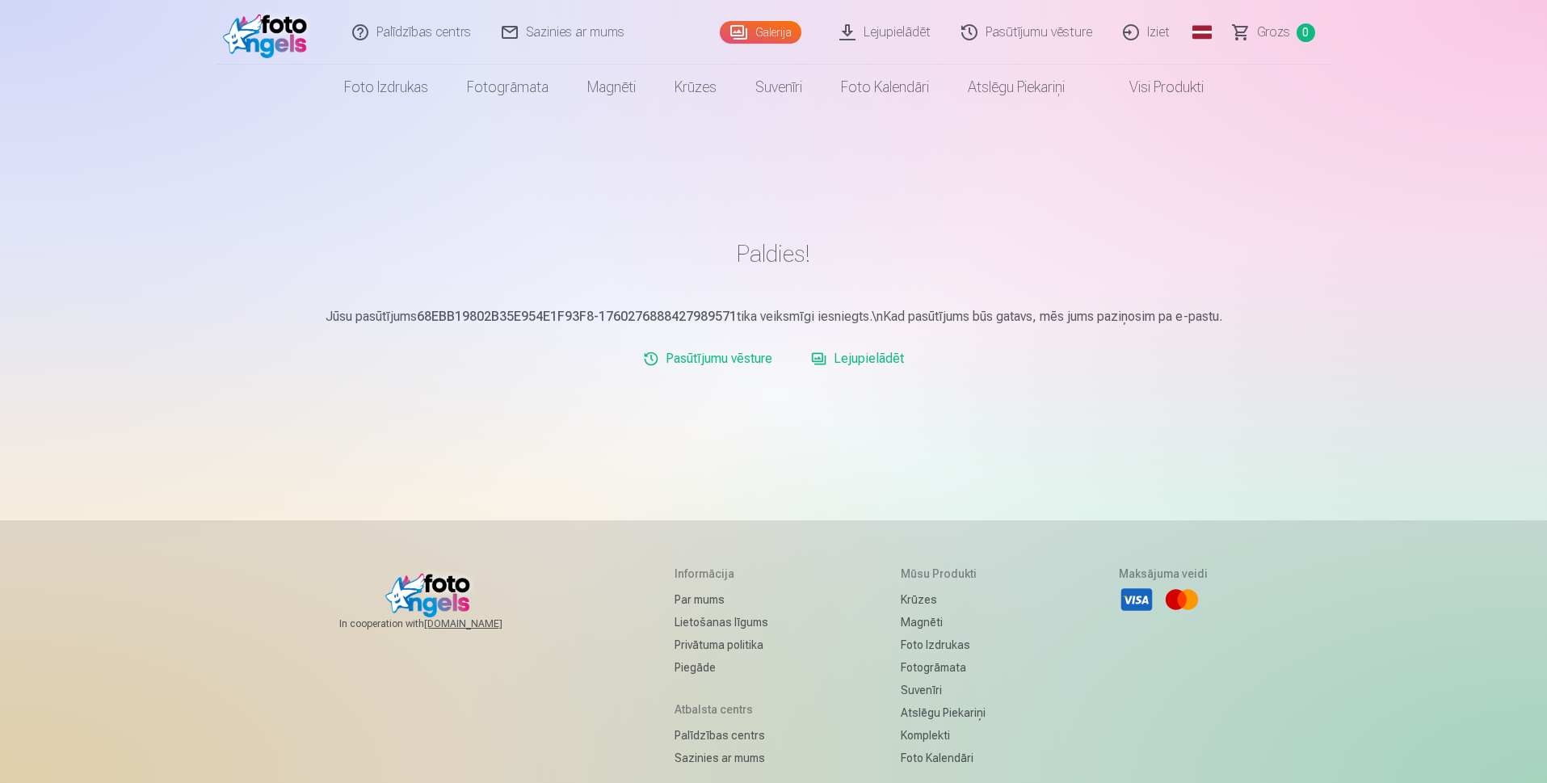
click at [856, 356] on link "Lejupielādēt" at bounding box center [858, 359] width 106 height 32
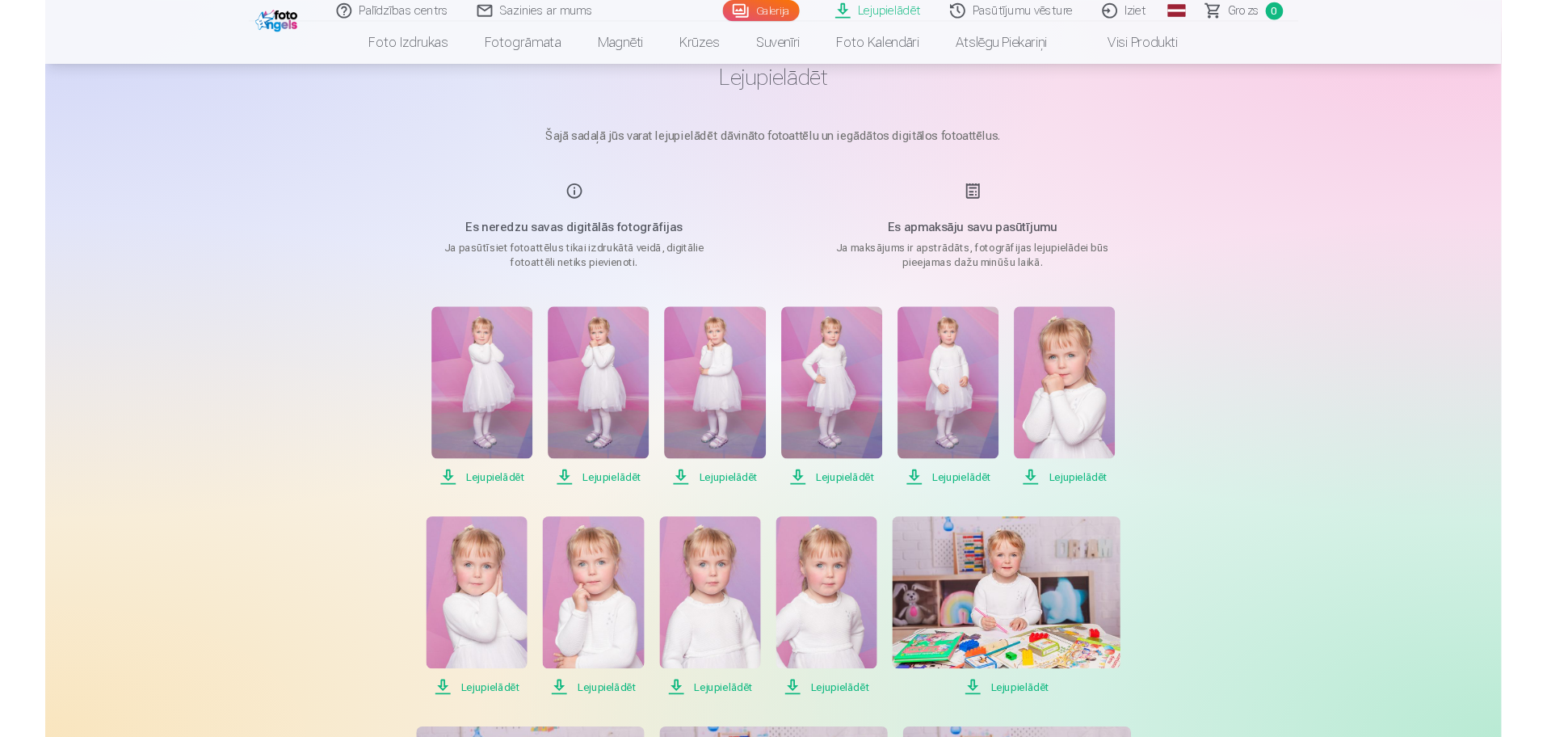
scroll to position [162, 0]
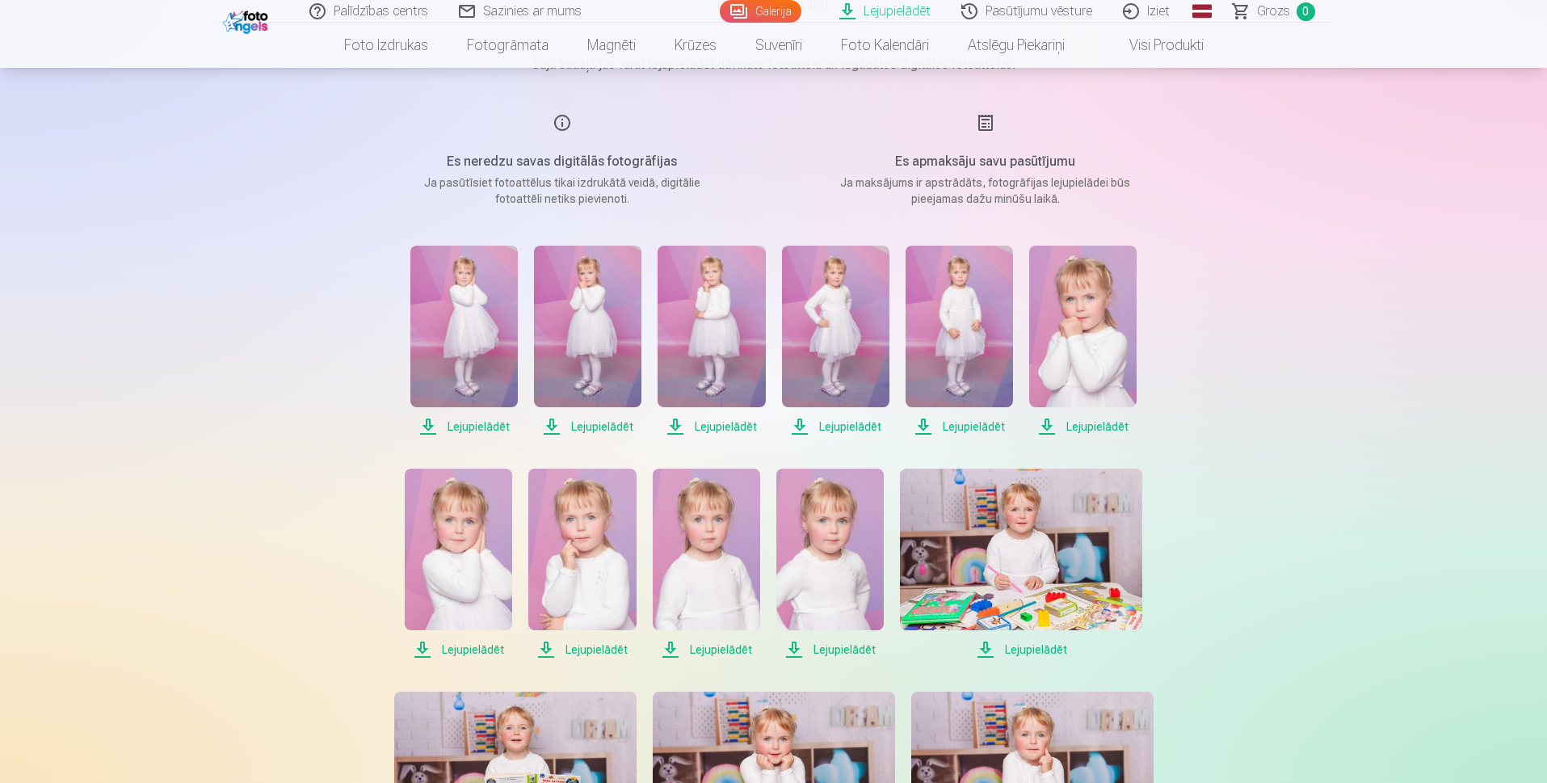
click at [490, 427] on span "Lejupielādēt" at bounding box center [463, 426] width 107 height 19
click at [623, 426] on span "Lejupielādēt" at bounding box center [587, 426] width 107 height 19
click at [711, 427] on span "Lejupielādēt" at bounding box center [711, 426] width 107 height 19
drag, startPoint x: 982, startPoint y: 429, endPoint x: 1005, endPoint y: 431, distance: 23.5
click at [982, 428] on span "Lejupielādēt" at bounding box center [959, 426] width 107 height 19
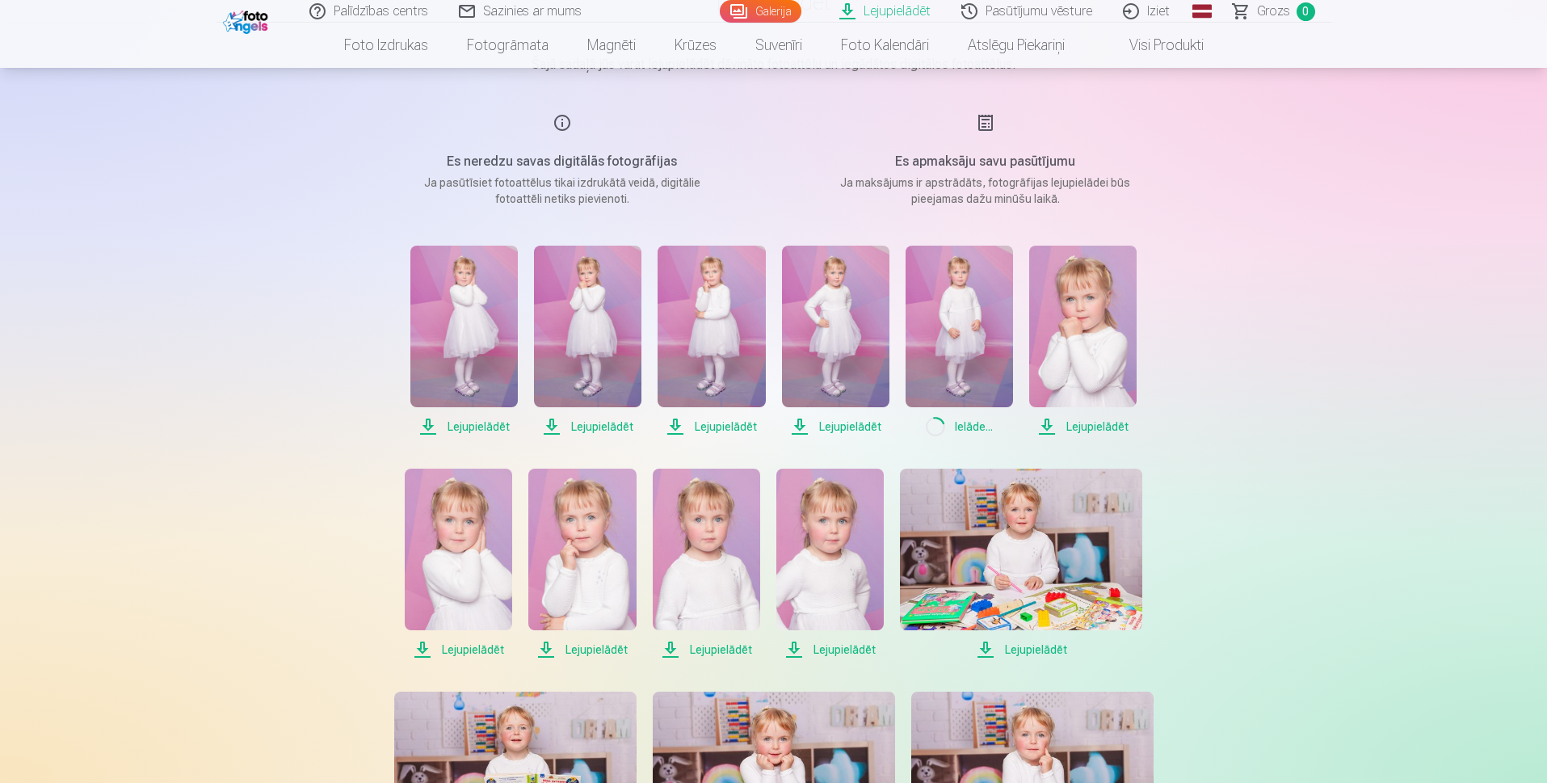
click at [1079, 424] on span "Lejupielādēt" at bounding box center [1082, 426] width 107 height 19
drag, startPoint x: 832, startPoint y: 648, endPoint x: 715, endPoint y: 670, distance: 119.1
click at [832, 648] on span "Lejupielādēt" at bounding box center [829, 649] width 107 height 19
click at [711, 649] on span "Lejupielādēt" at bounding box center [706, 649] width 107 height 19
click at [570, 651] on span "Lejupielādēt" at bounding box center [581, 649] width 107 height 19
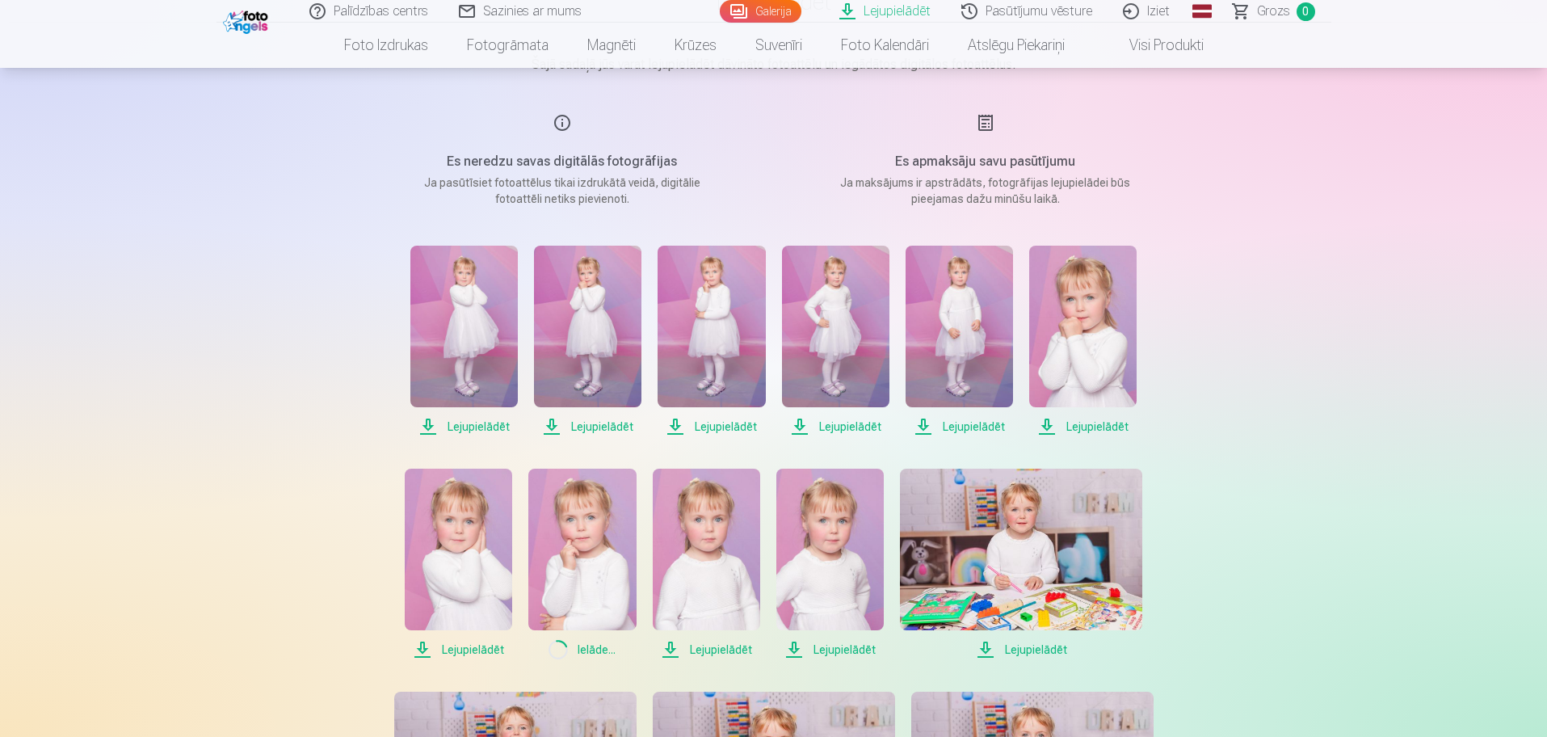
click at [479, 654] on span "Lejupielādēt" at bounding box center [458, 649] width 107 height 19
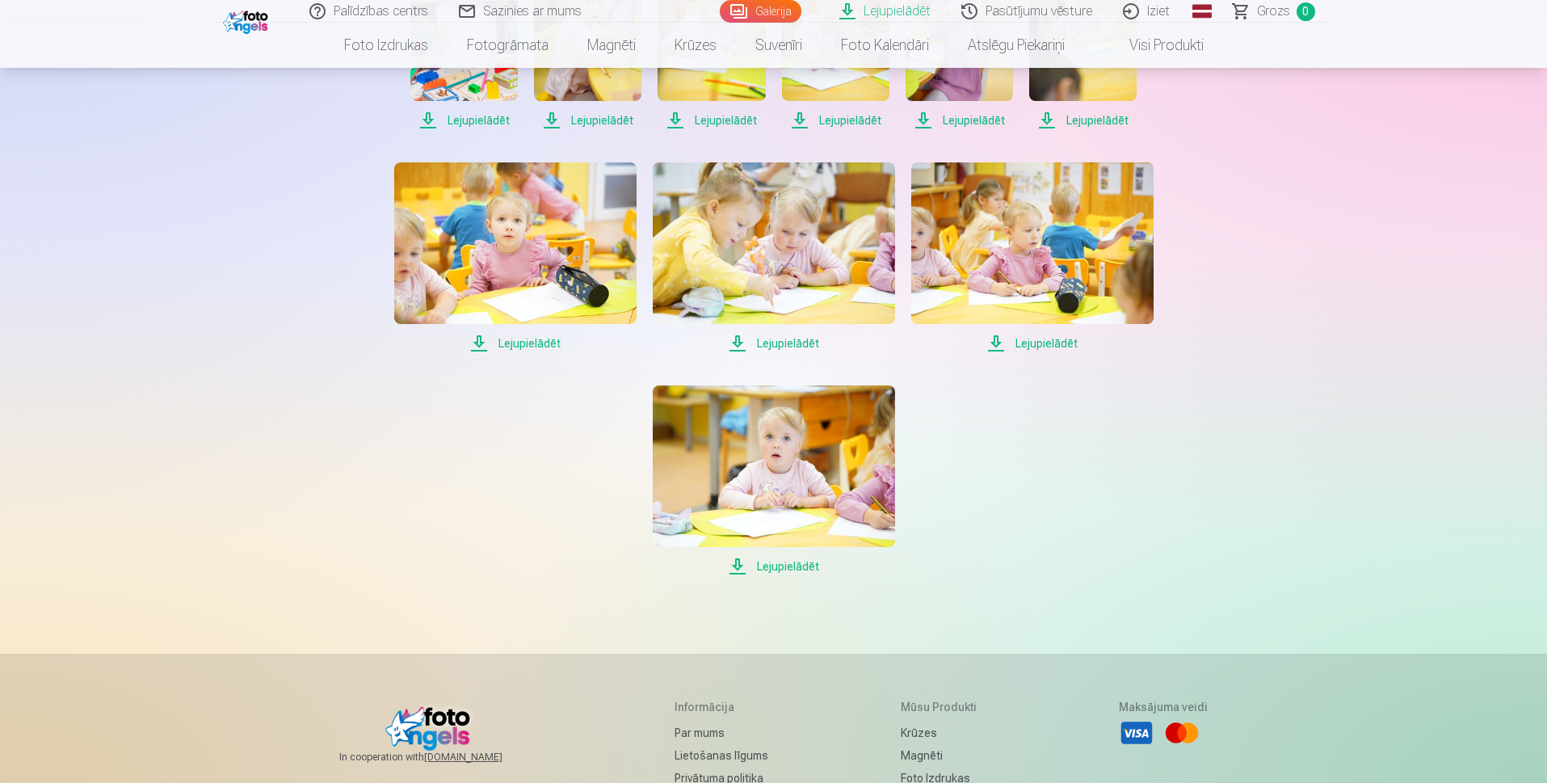
scroll to position [1373, 0]
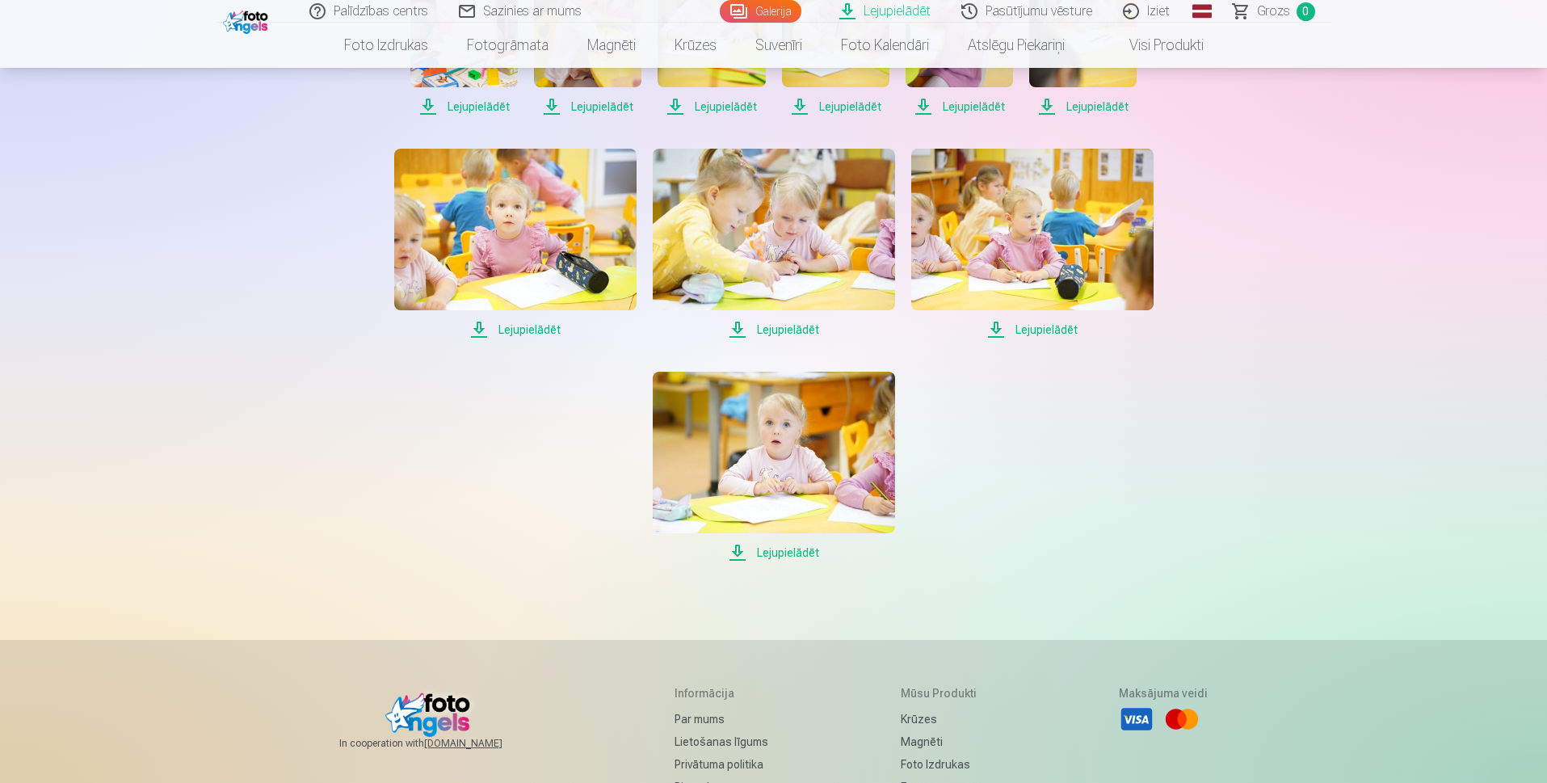
click at [780, 555] on span "Lejupielādēt" at bounding box center [774, 552] width 242 height 19
click at [1063, 330] on span "Lejupielādēt" at bounding box center [1032, 329] width 242 height 19
click at [781, 335] on span "Lejupielādēt" at bounding box center [774, 329] width 242 height 19
click at [521, 333] on span "Lejupielādēt" at bounding box center [515, 329] width 242 height 19
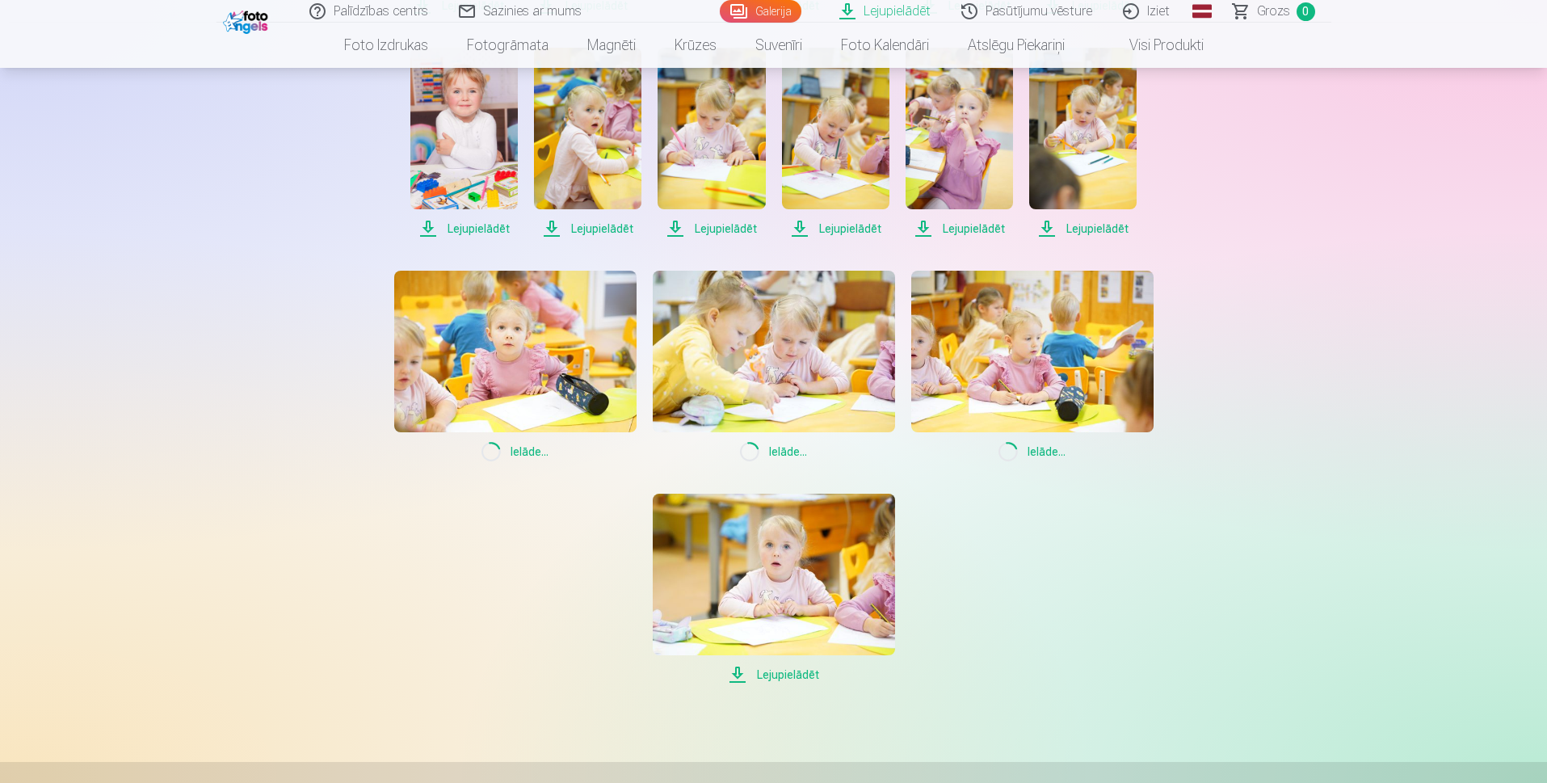
scroll to position [1212, 0]
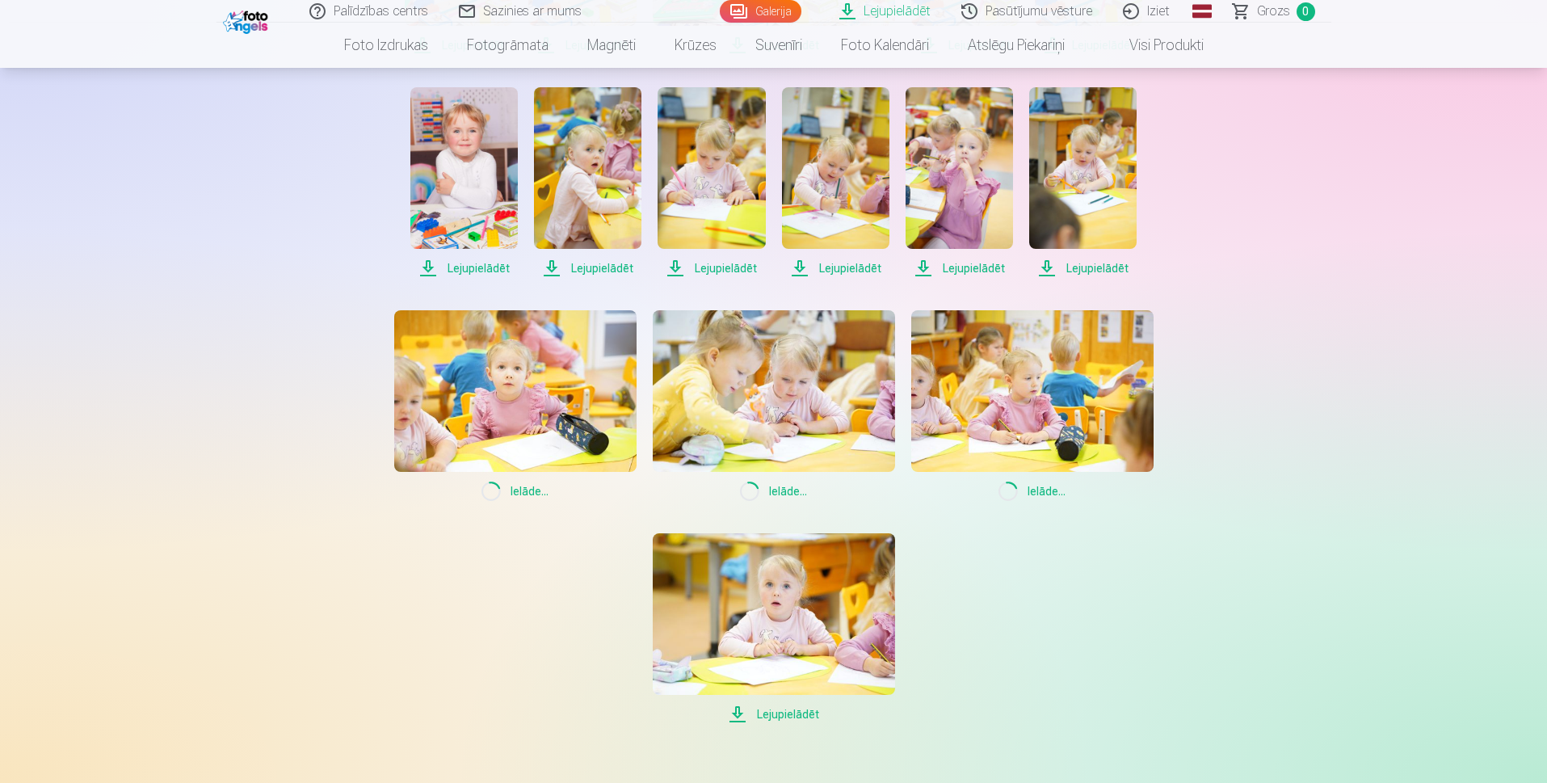
click at [1091, 266] on span "Lejupielādēt" at bounding box center [1082, 268] width 107 height 19
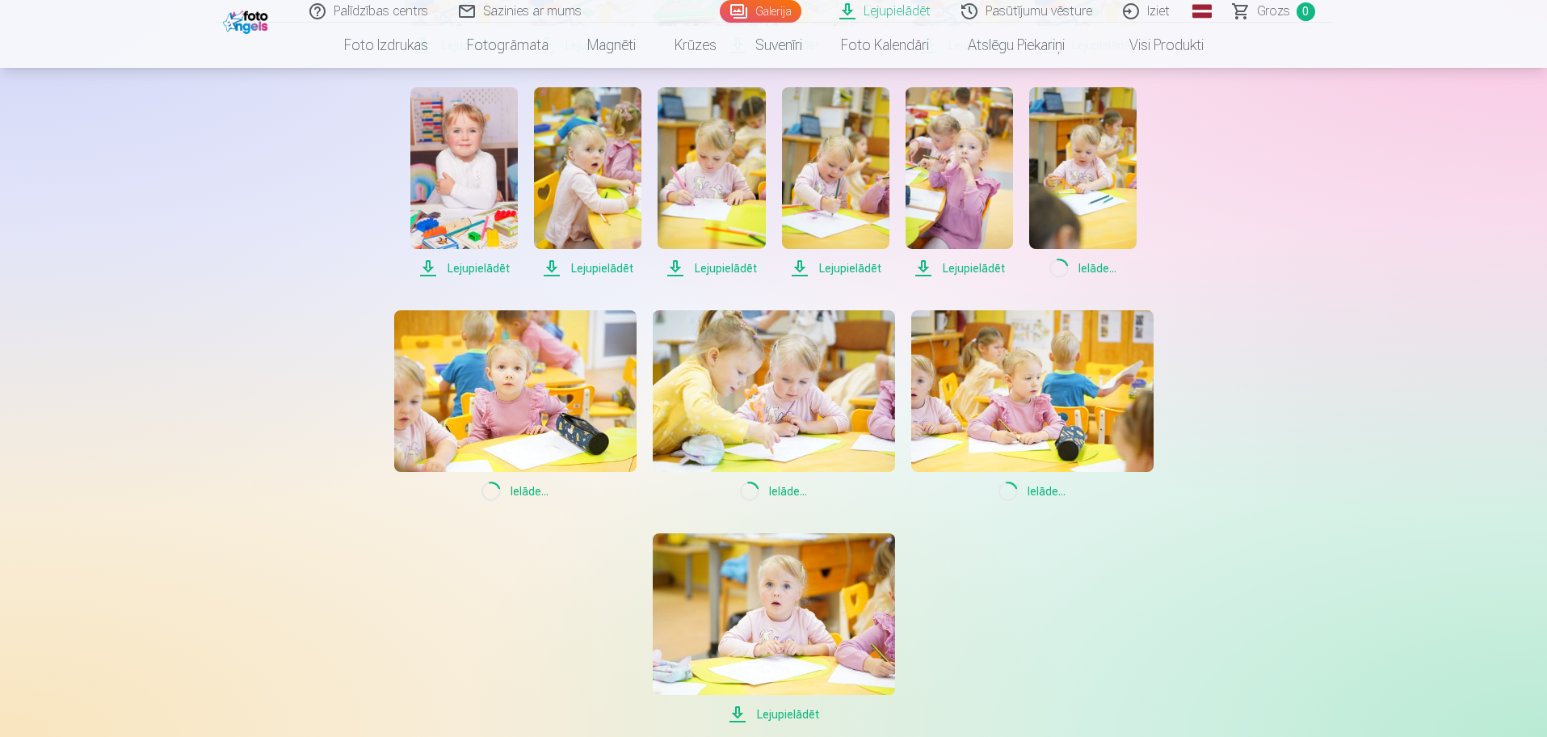
click at [940, 267] on span "Lejupielādēt" at bounding box center [959, 268] width 107 height 19
click at [854, 271] on span "Lejupielādēt" at bounding box center [835, 268] width 107 height 19
click at [706, 270] on span "Lejupielādēt" at bounding box center [711, 268] width 107 height 19
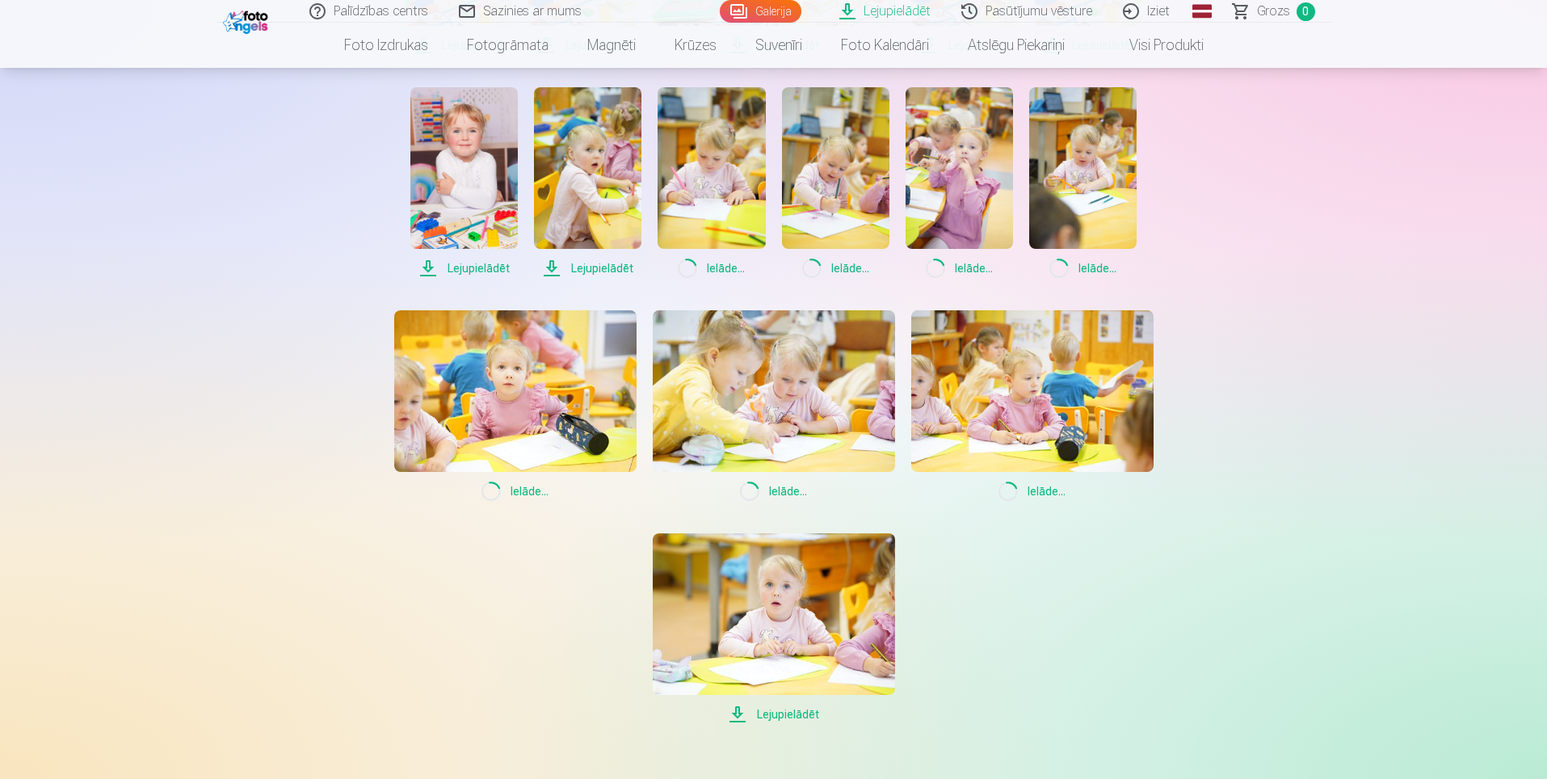
click at [605, 271] on span "Lejupielādēt" at bounding box center [587, 268] width 107 height 19
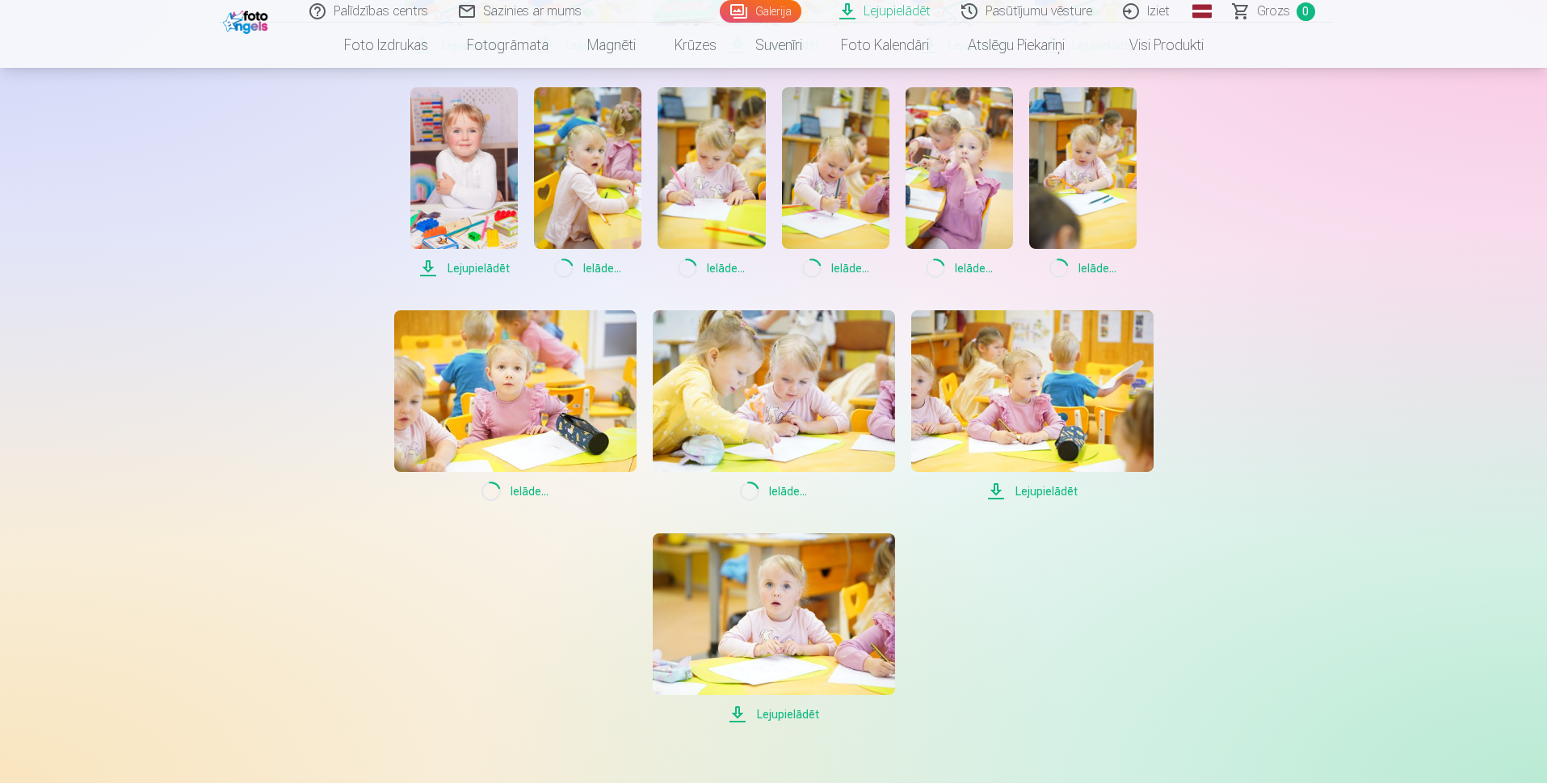
click at [475, 275] on span "Lejupielādēt" at bounding box center [463, 268] width 107 height 19
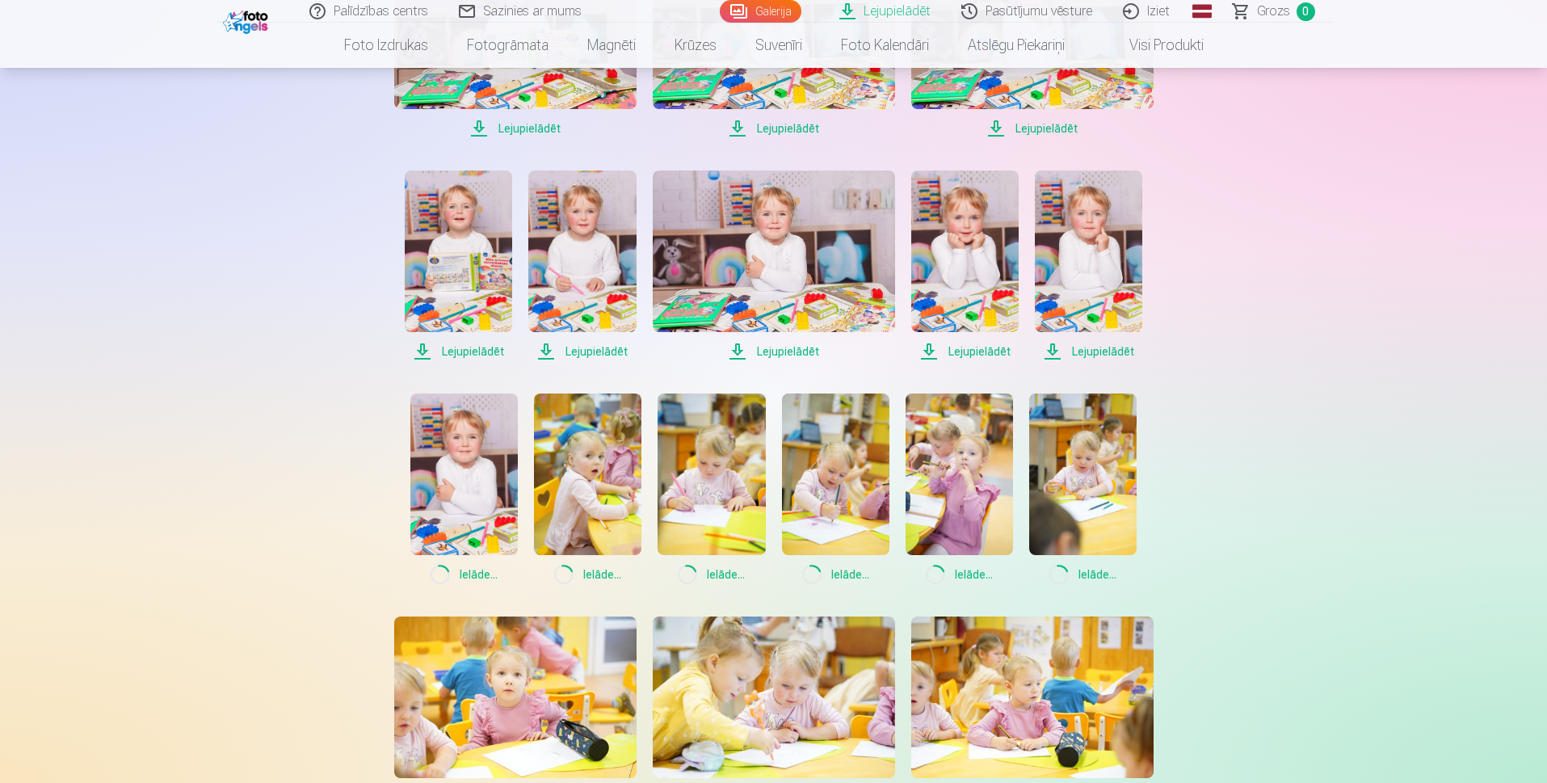
scroll to position [889, 0]
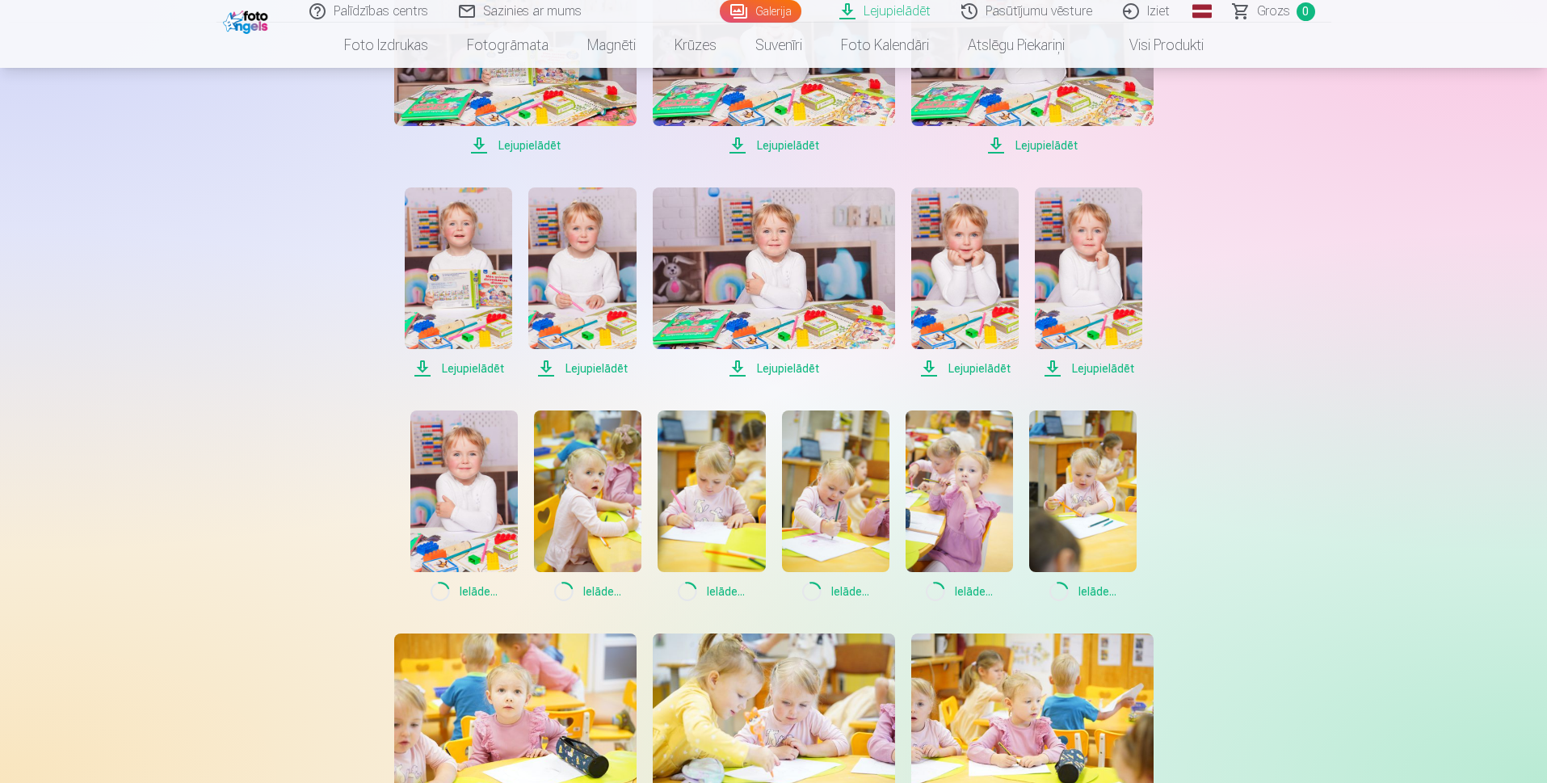
click at [1118, 370] on span "Lejupielādēt" at bounding box center [1088, 368] width 107 height 19
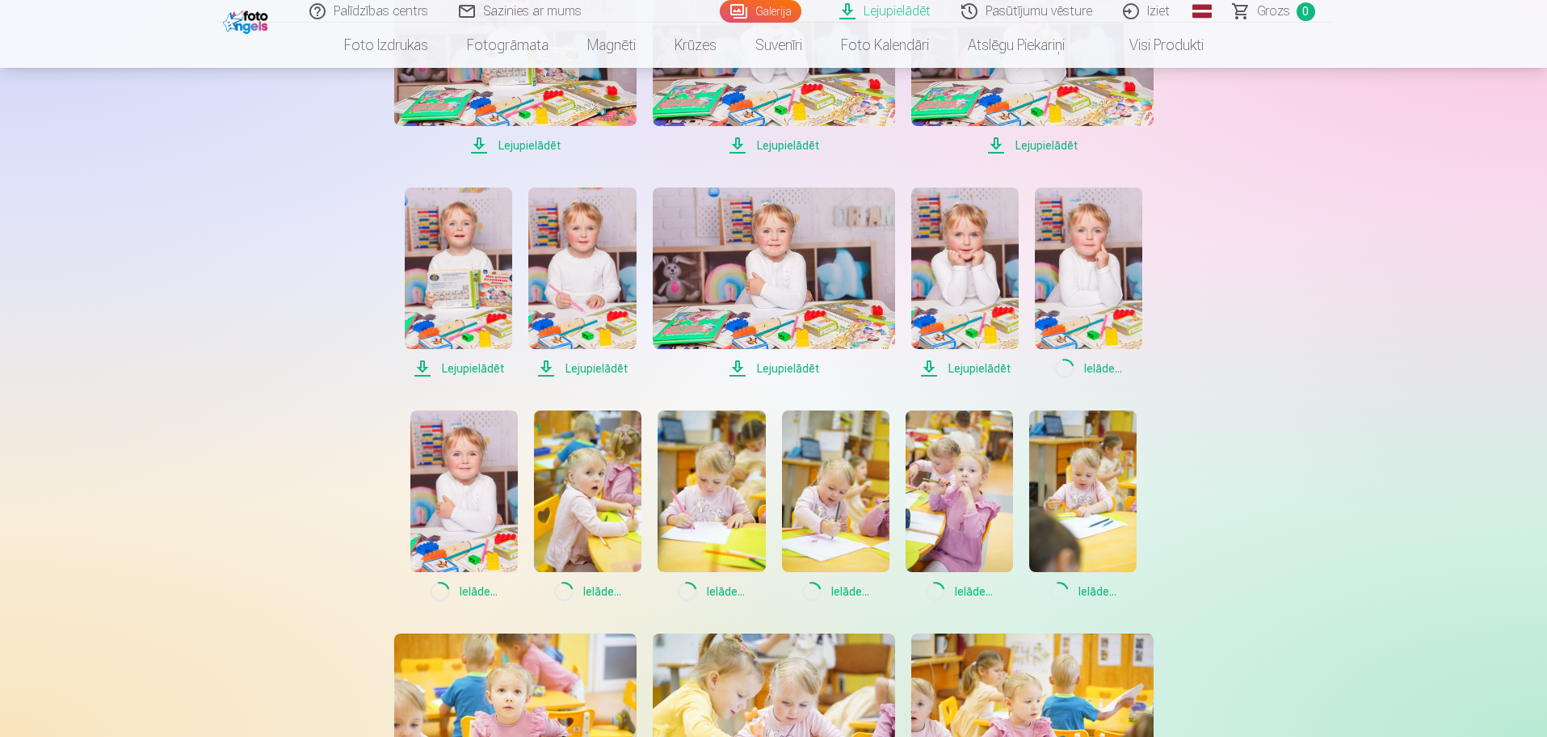
click at [970, 366] on span "Lejupielādēt" at bounding box center [964, 368] width 107 height 19
click at [780, 371] on span "Lejupielādēt" at bounding box center [774, 368] width 242 height 19
click at [581, 367] on span "Lejupielādēt" at bounding box center [581, 368] width 107 height 19
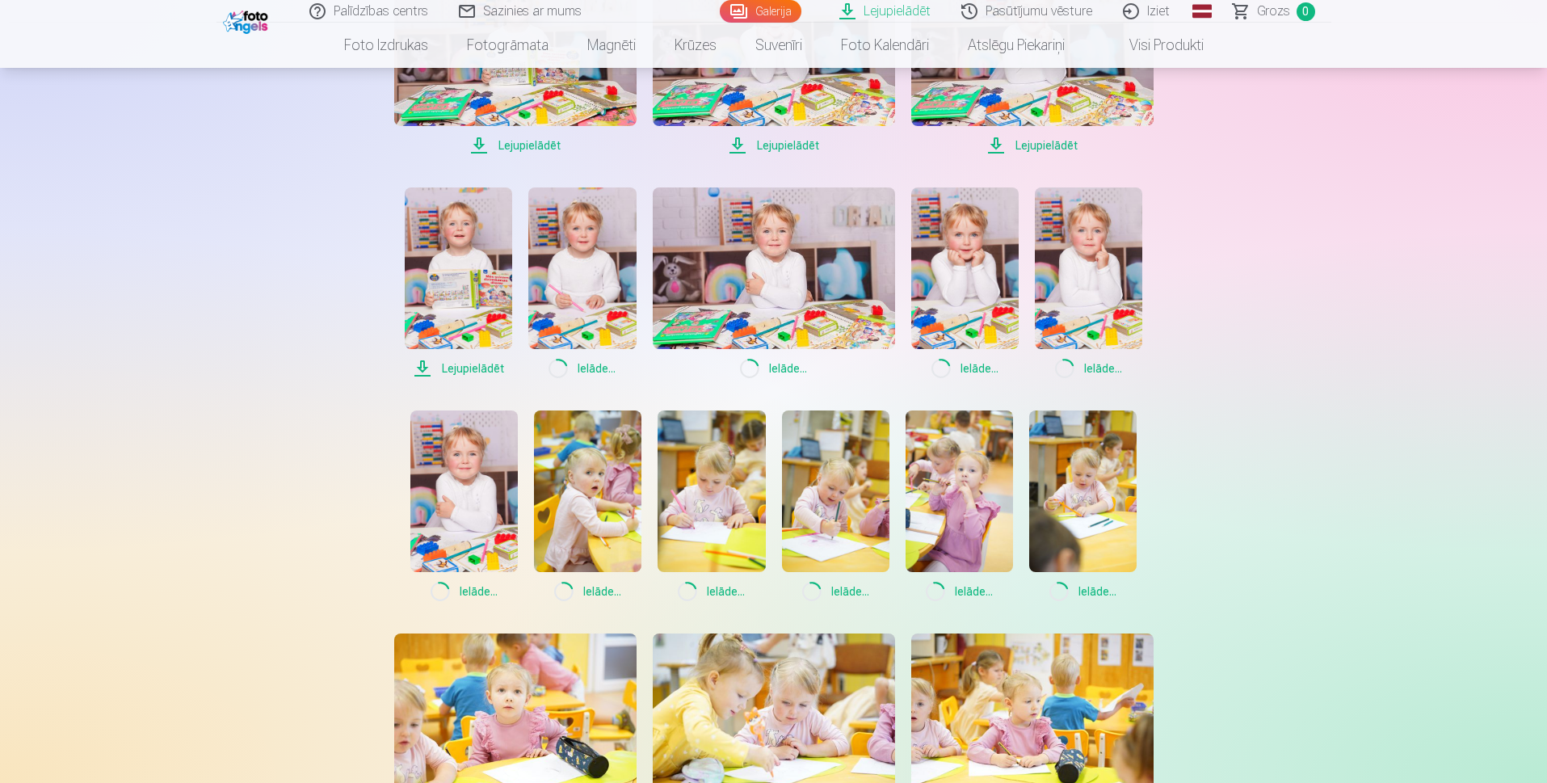
click at [492, 368] on span "Lejupielādēt" at bounding box center [458, 368] width 107 height 19
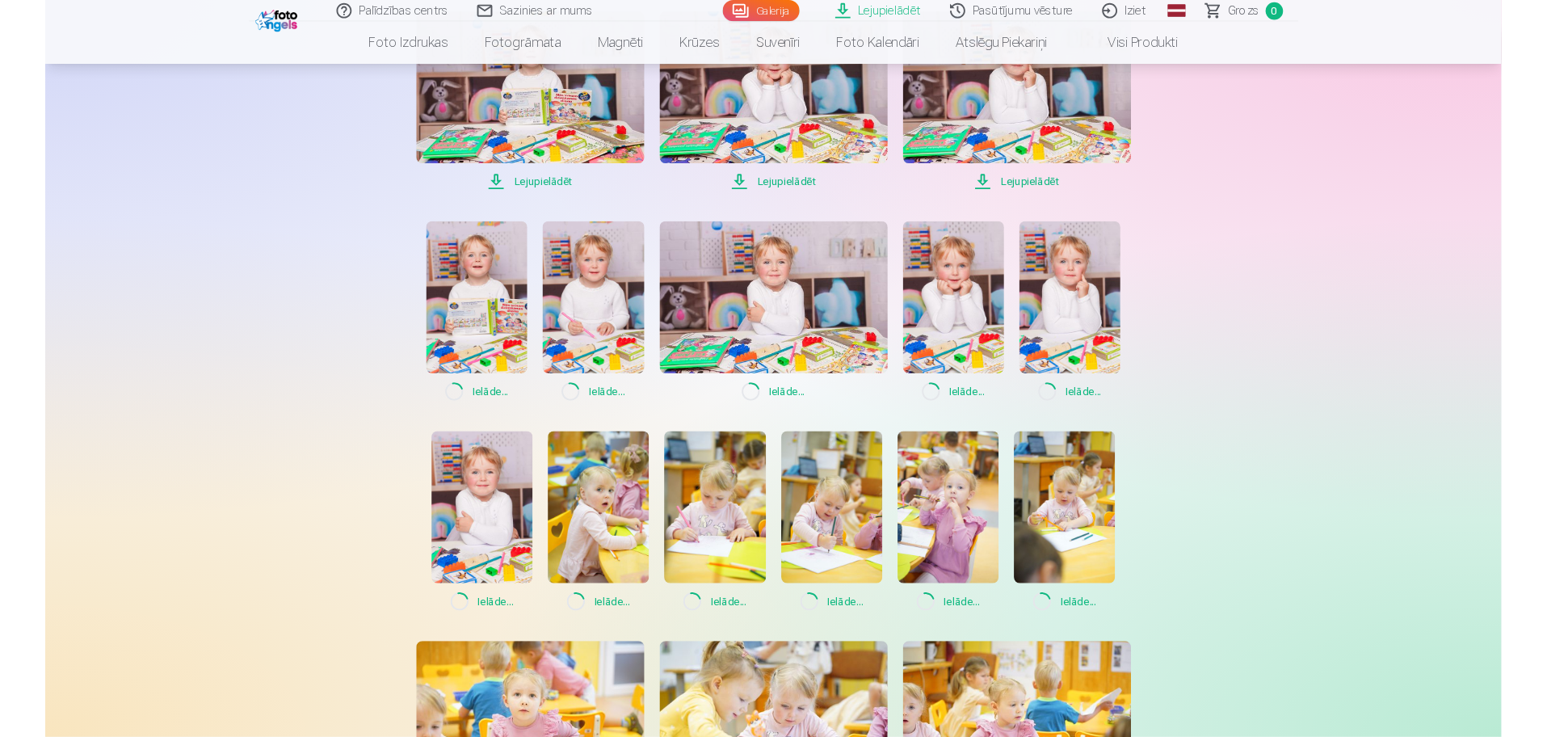
scroll to position [727, 0]
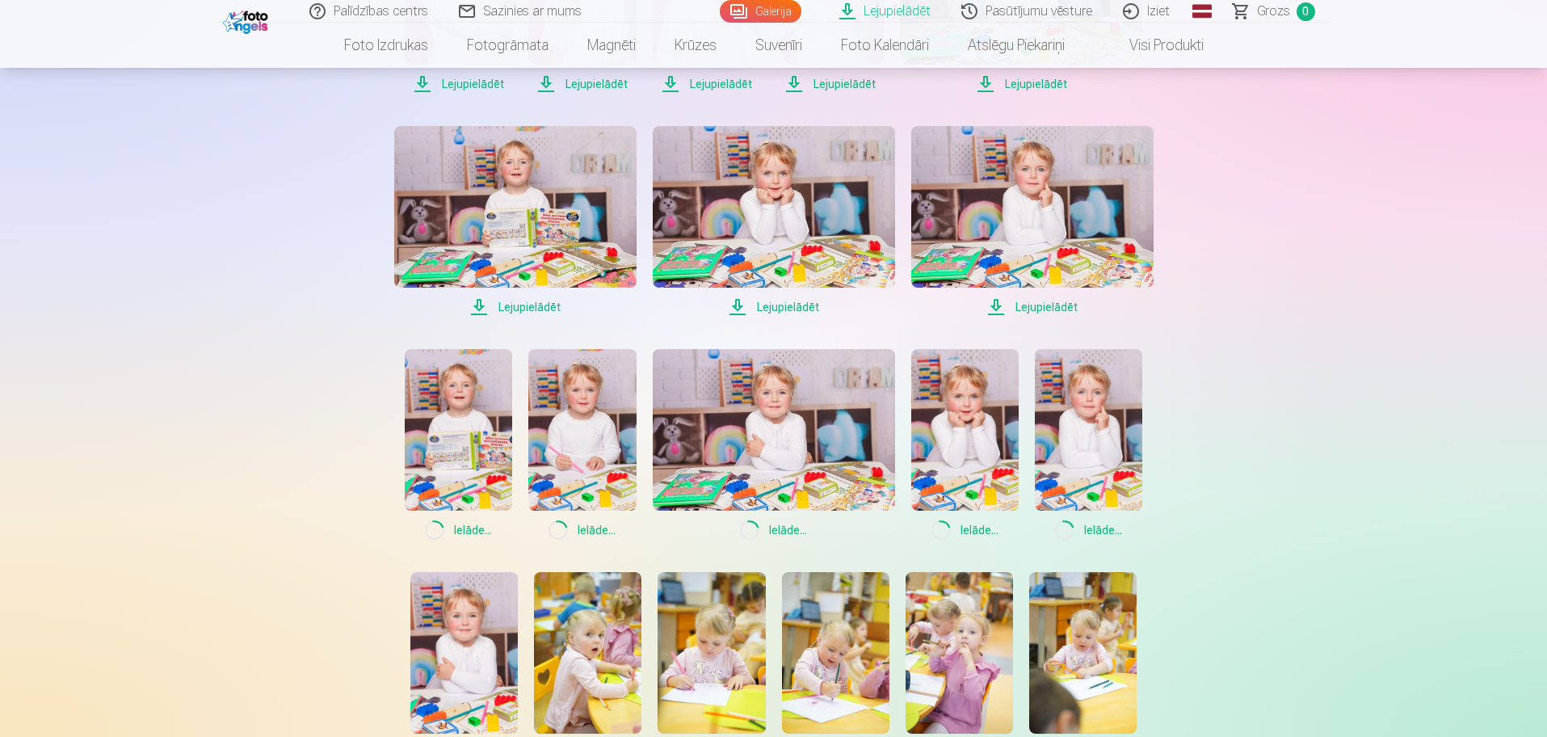
click at [1057, 311] on span "Lejupielādēt" at bounding box center [1032, 306] width 242 height 19
click at [786, 305] on span "Lejupielādēt" at bounding box center [774, 306] width 242 height 19
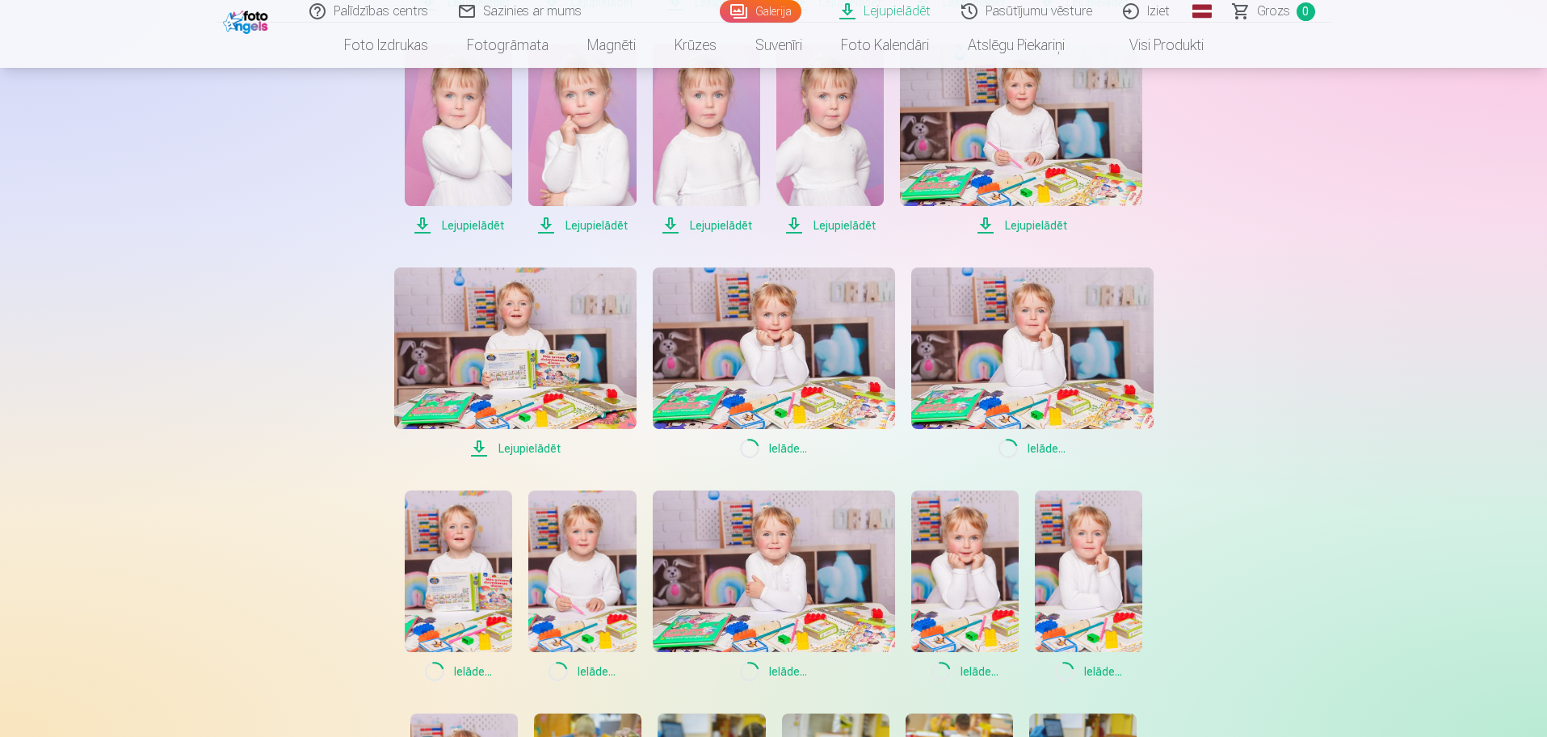
scroll to position [565, 0]
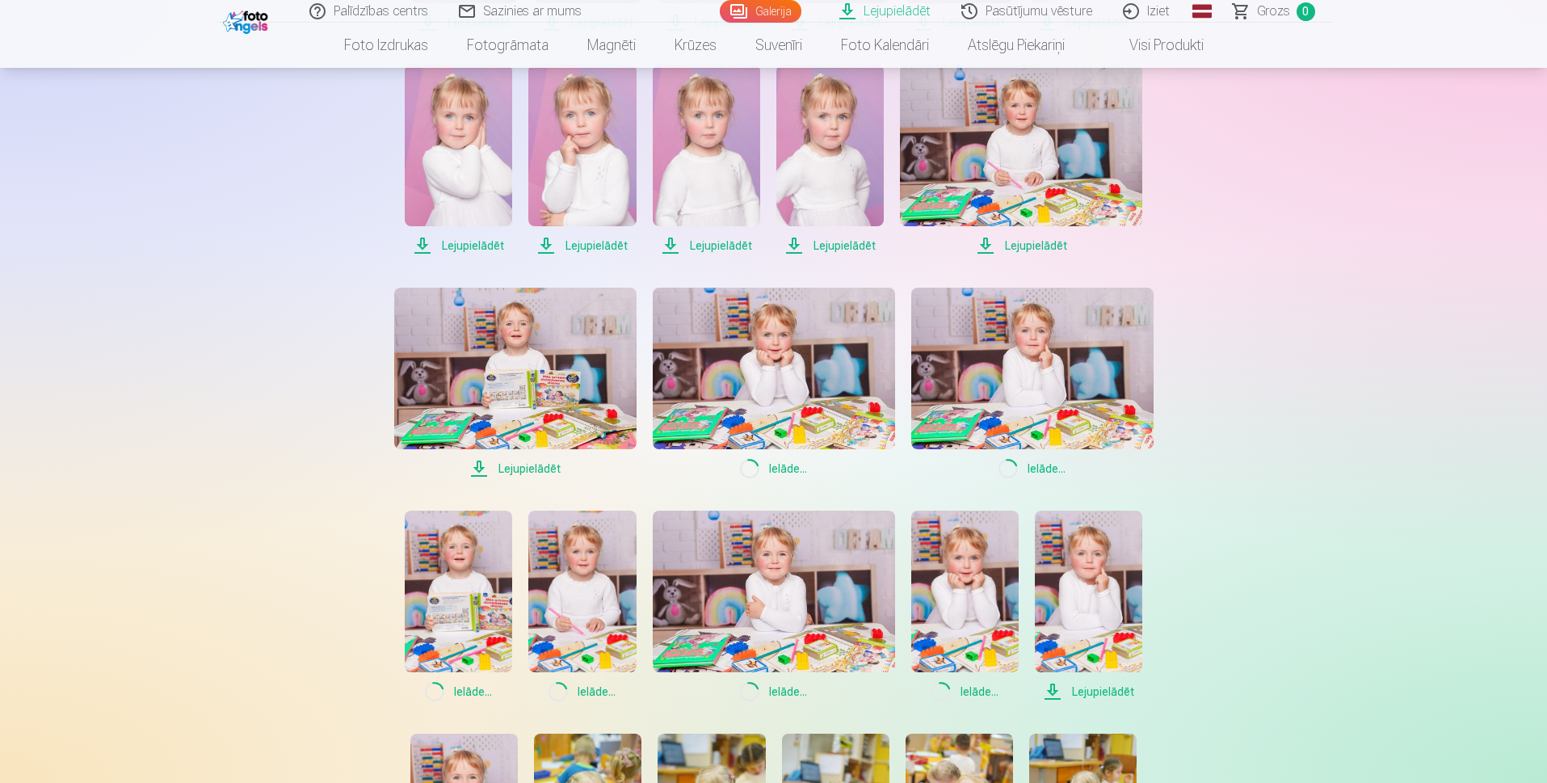
click at [1019, 243] on span "Lejupielādēt" at bounding box center [1021, 245] width 242 height 19
click at [825, 243] on span "Lejupielādēt" at bounding box center [829, 245] width 107 height 19
click at [721, 246] on span "Lejupielādēt" at bounding box center [706, 245] width 107 height 19
drag, startPoint x: 593, startPoint y: 246, endPoint x: 488, endPoint y: 256, distance: 105.5
click at [592, 246] on span "Lejupielādēt" at bounding box center [581, 245] width 107 height 19
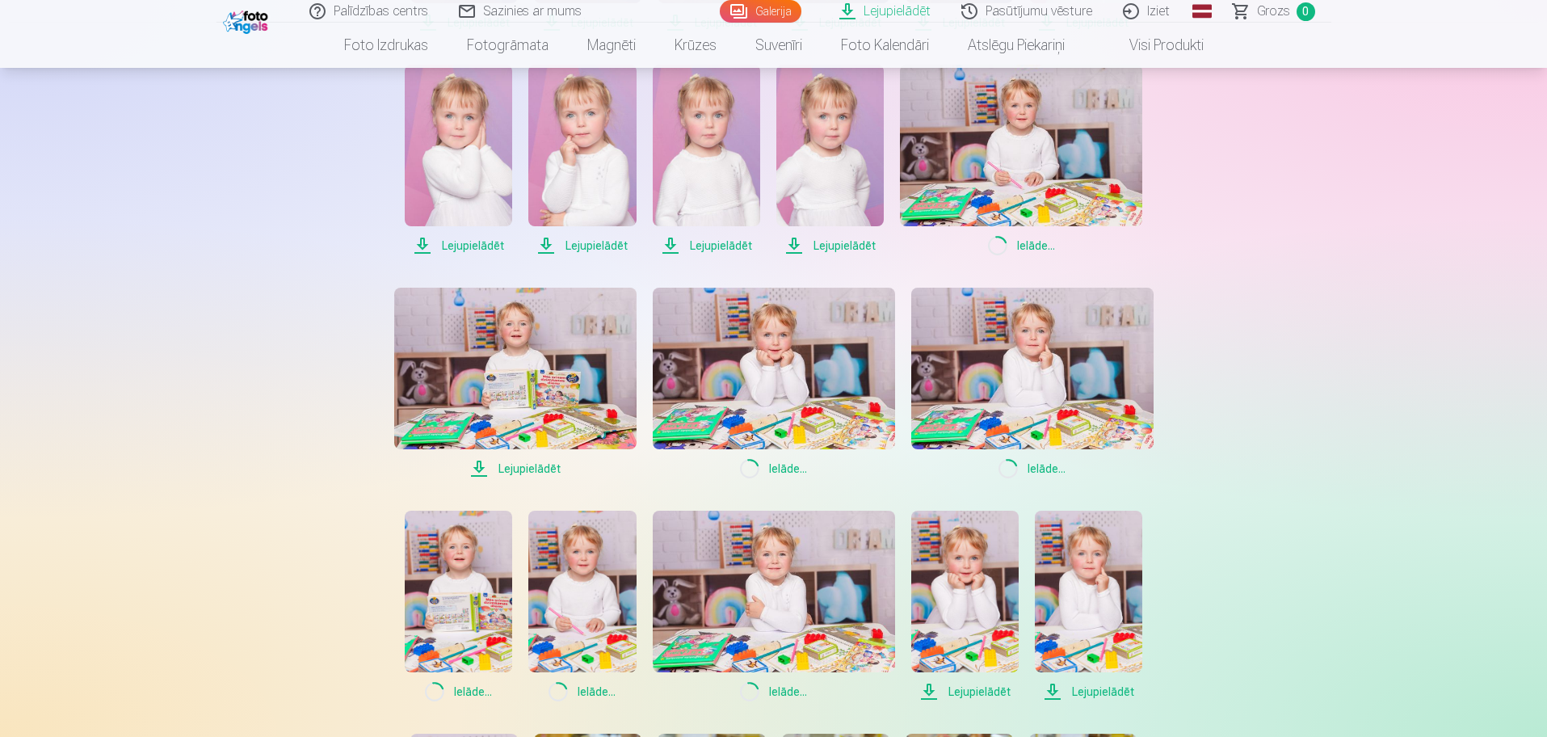
click at [479, 246] on span "Lejupielādēt" at bounding box center [458, 245] width 107 height 19
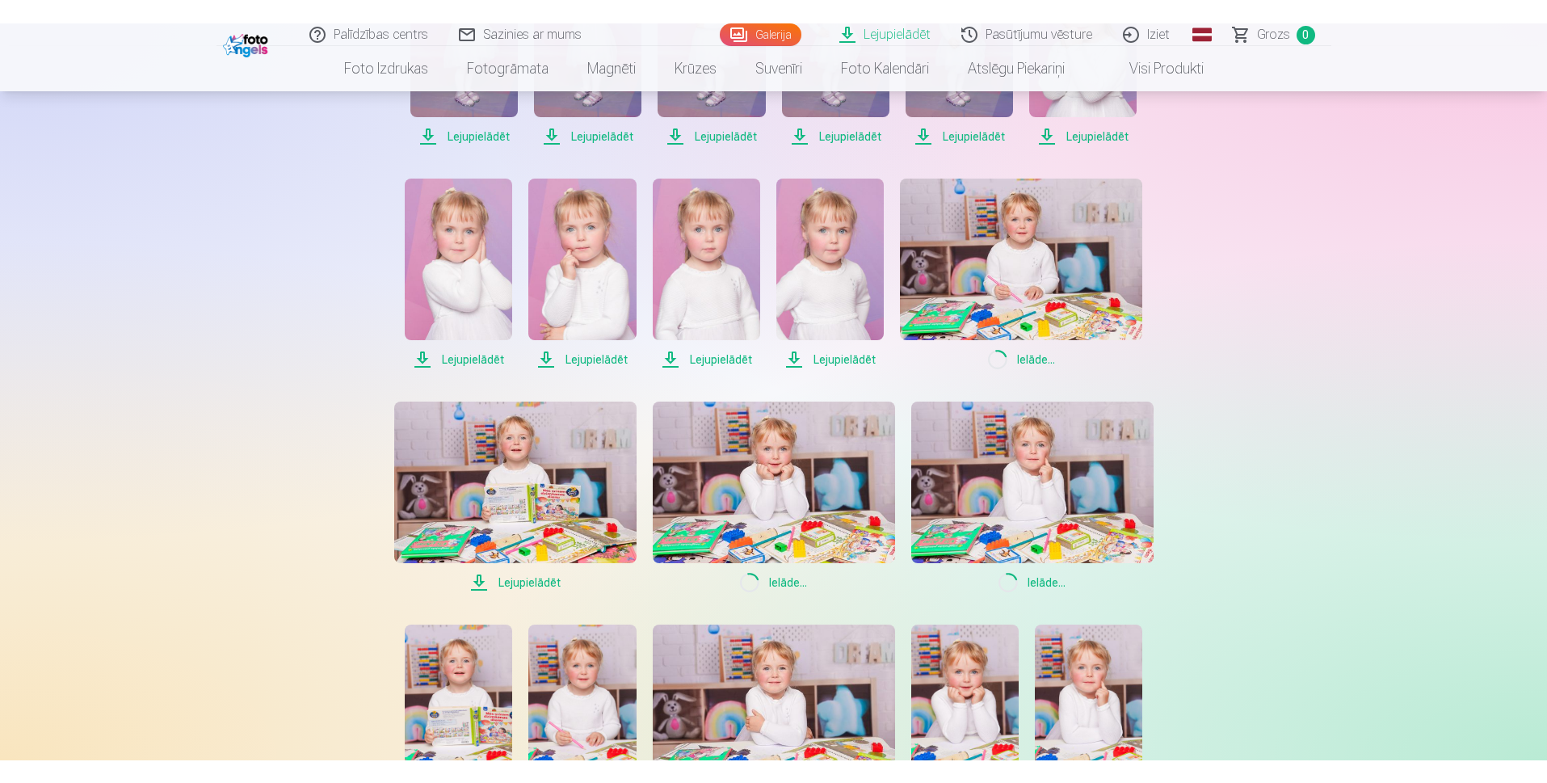
scroll to position [242, 0]
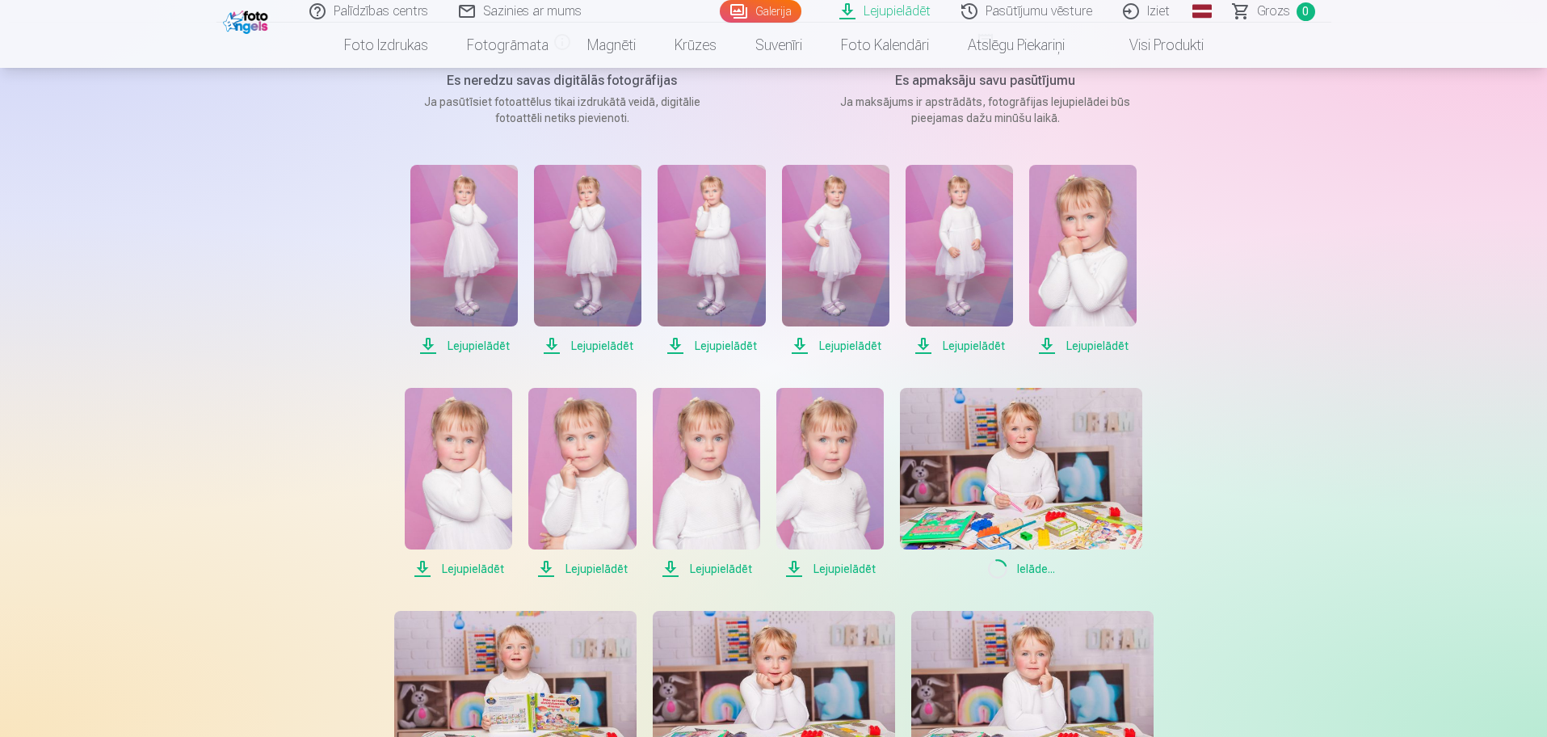
drag, startPoint x: 1095, startPoint y: 343, endPoint x: 1085, endPoint y: 344, distance: 9.8
click at [1095, 343] on span "Lejupielādēt" at bounding box center [1082, 345] width 107 height 19
click at [962, 341] on span "Lejupielādēt" at bounding box center [959, 345] width 107 height 19
click at [848, 346] on span "Lejupielādēt" at bounding box center [835, 345] width 107 height 19
click at [727, 338] on span "Lejupielādēt" at bounding box center [711, 345] width 107 height 19
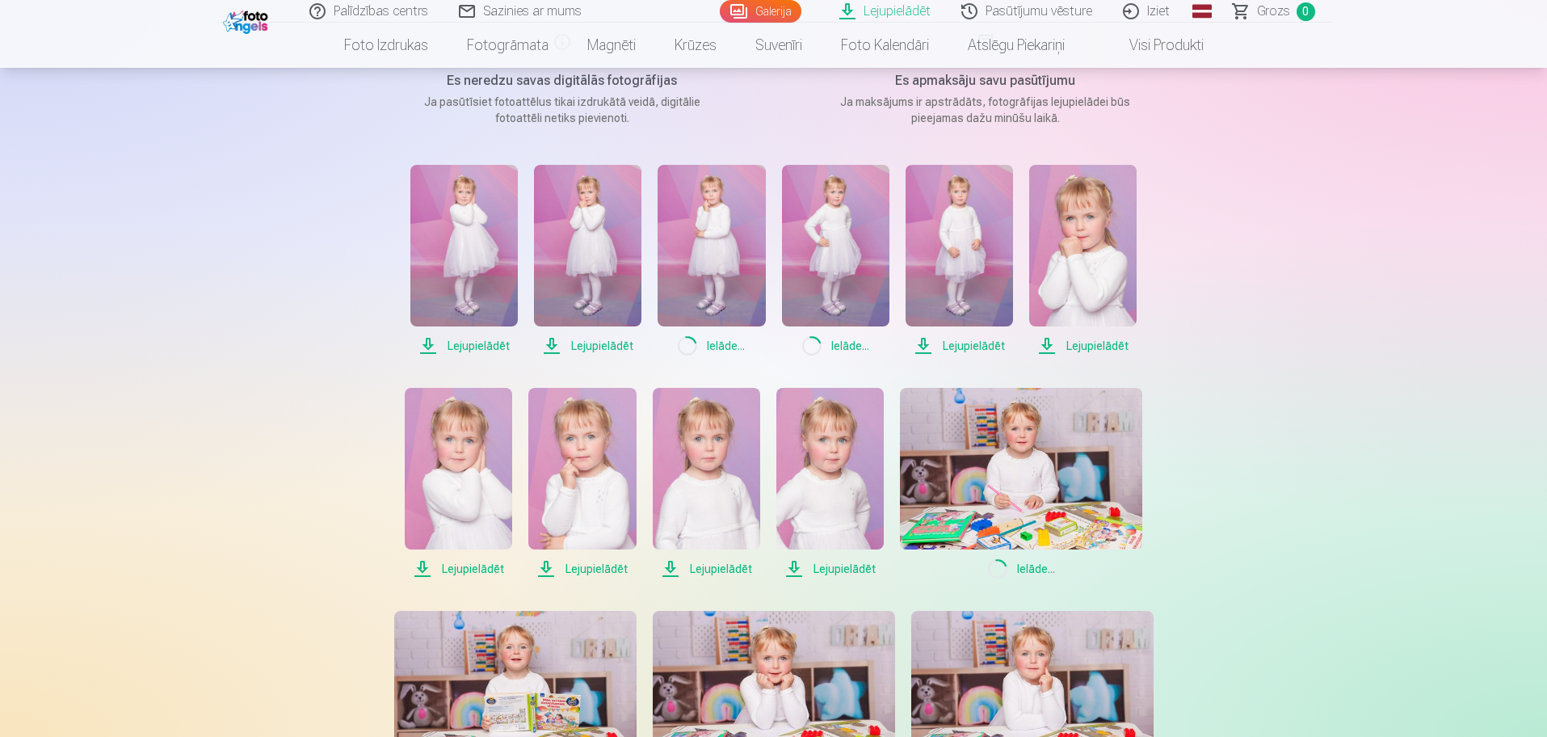
drag, startPoint x: 616, startPoint y: 346, endPoint x: 552, endPoint y: 353, distance: 65.0
click at [616, 346] on span "Lejupielādēt" at bounding box center [587, 345] width 107 height 19
click at [495, 347] on span "Lejupielādēt" at bounding box center [463, 345] width 107 height 19
